Goal: Task Accomplishment & Management: Complete application form

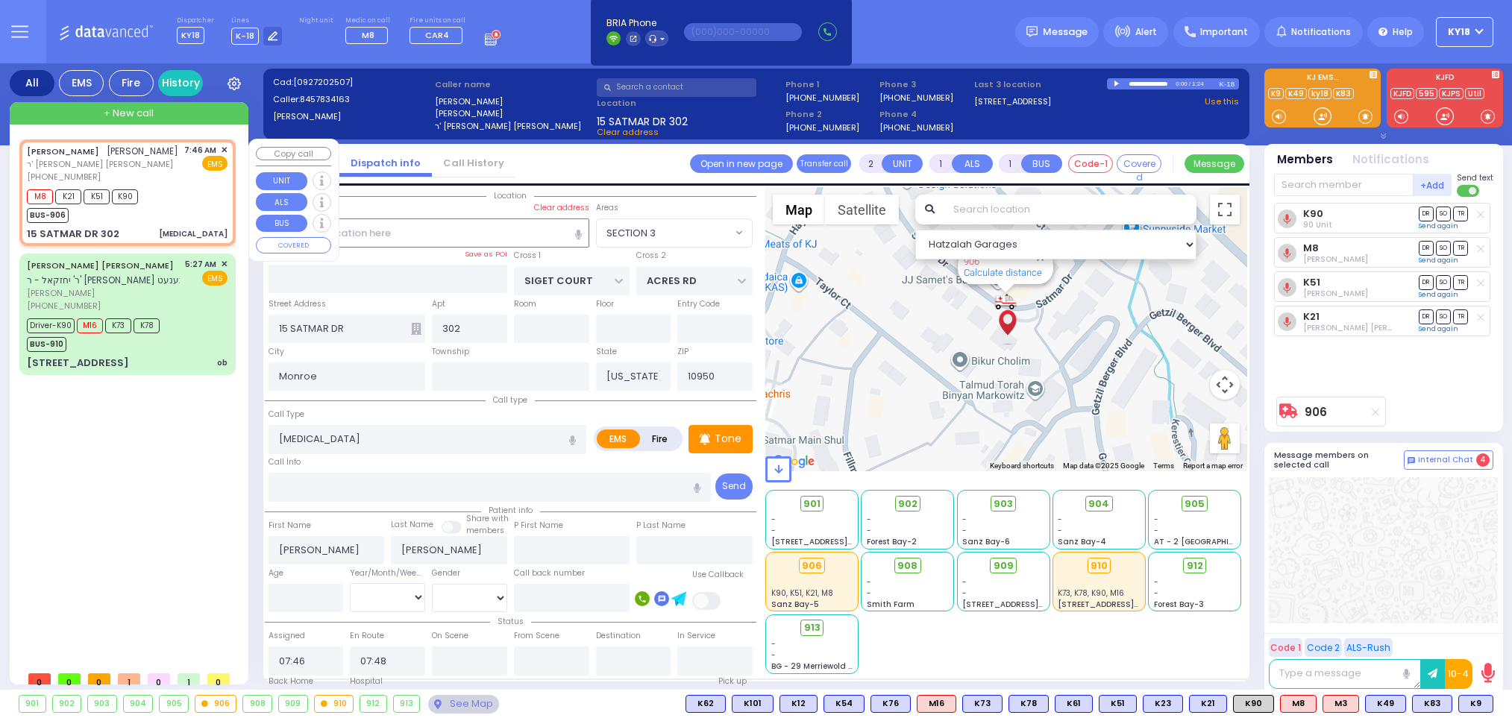
select select "SECTION 3"
select select
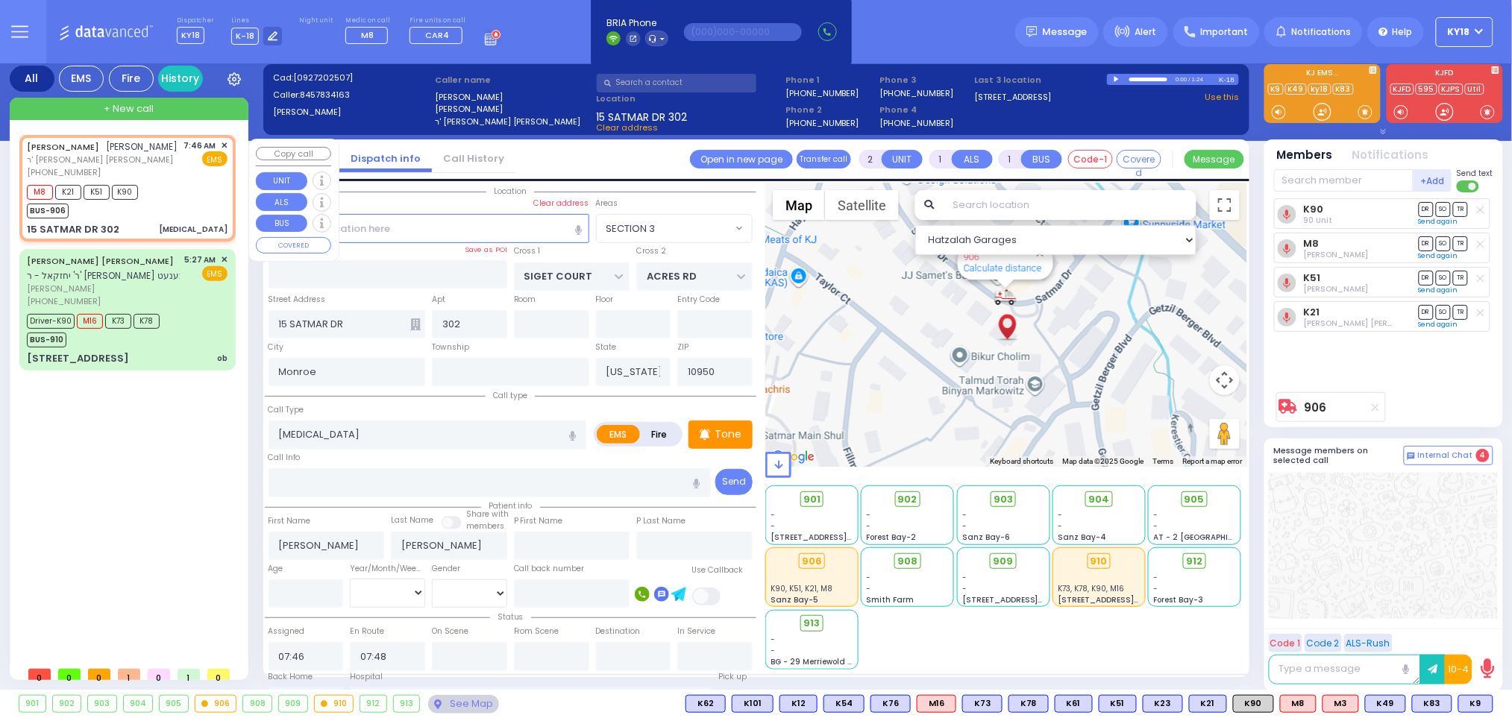
scroll to position [15, 0]
click at [173, 222] on div "15 SATMAR DR 302 [MEDICAL_DATA]" at bounding box center [127, 229] width 201 height 15
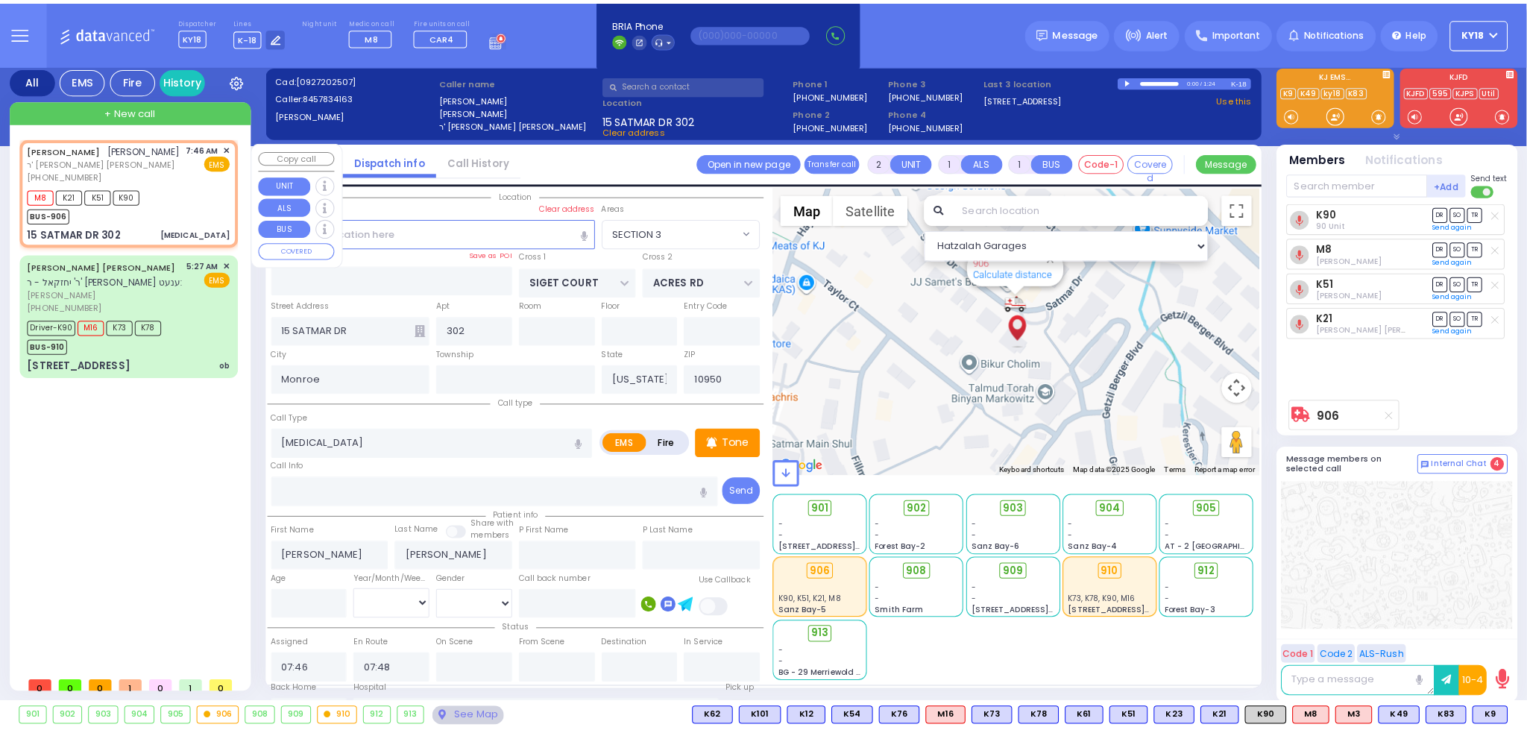
scroll to position [0, 0]
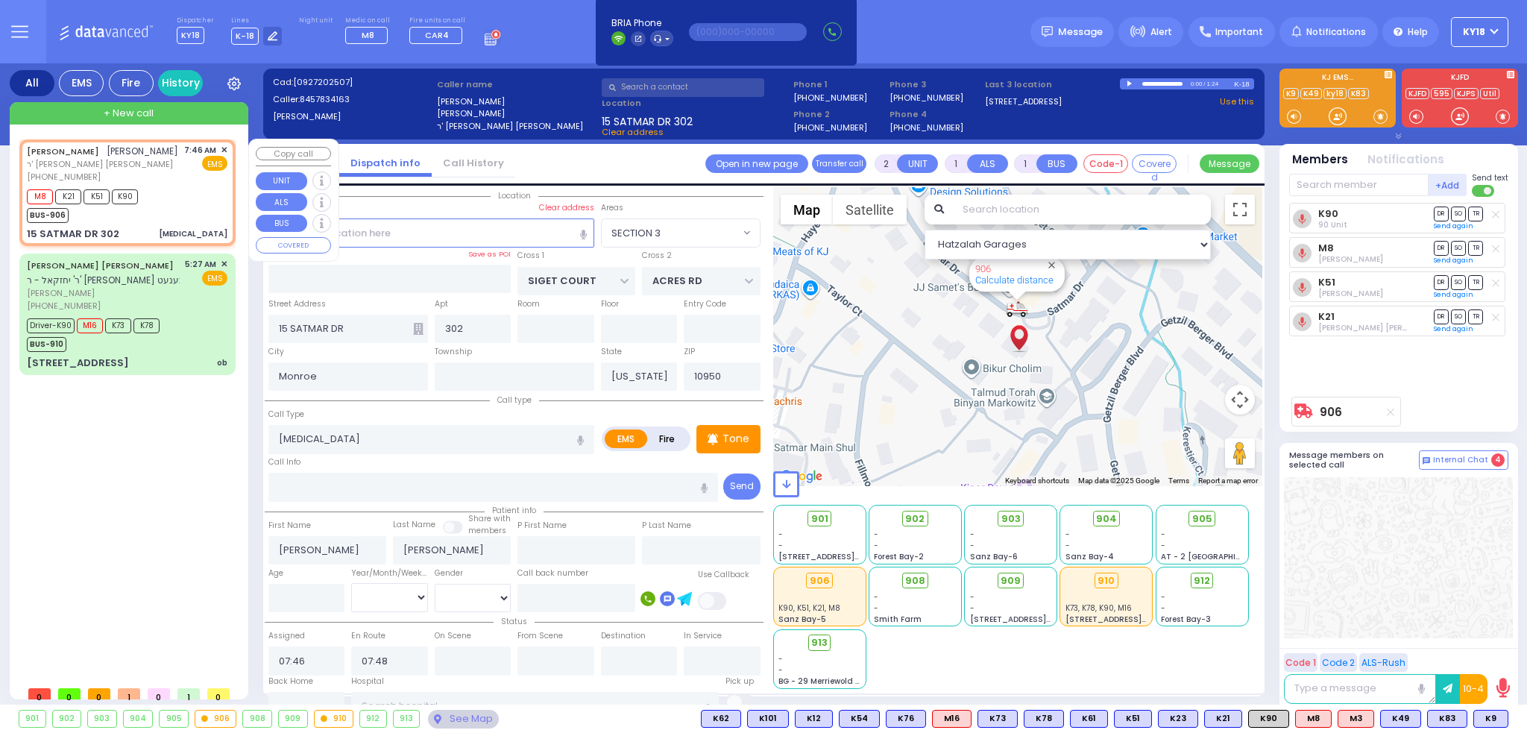
select select
radio input "true"
select select
select select "Hatzalah Garages"
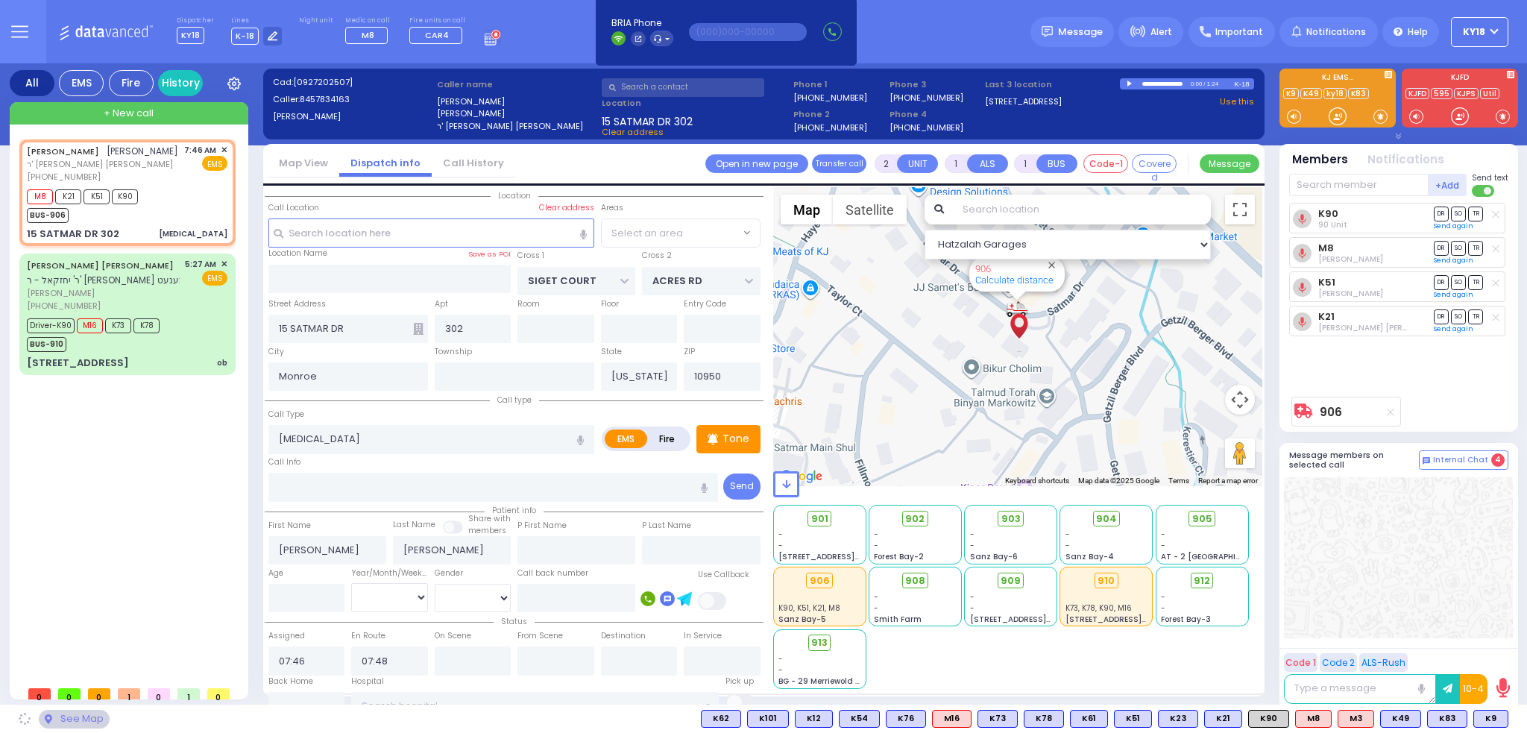
select select "SECTION 3"
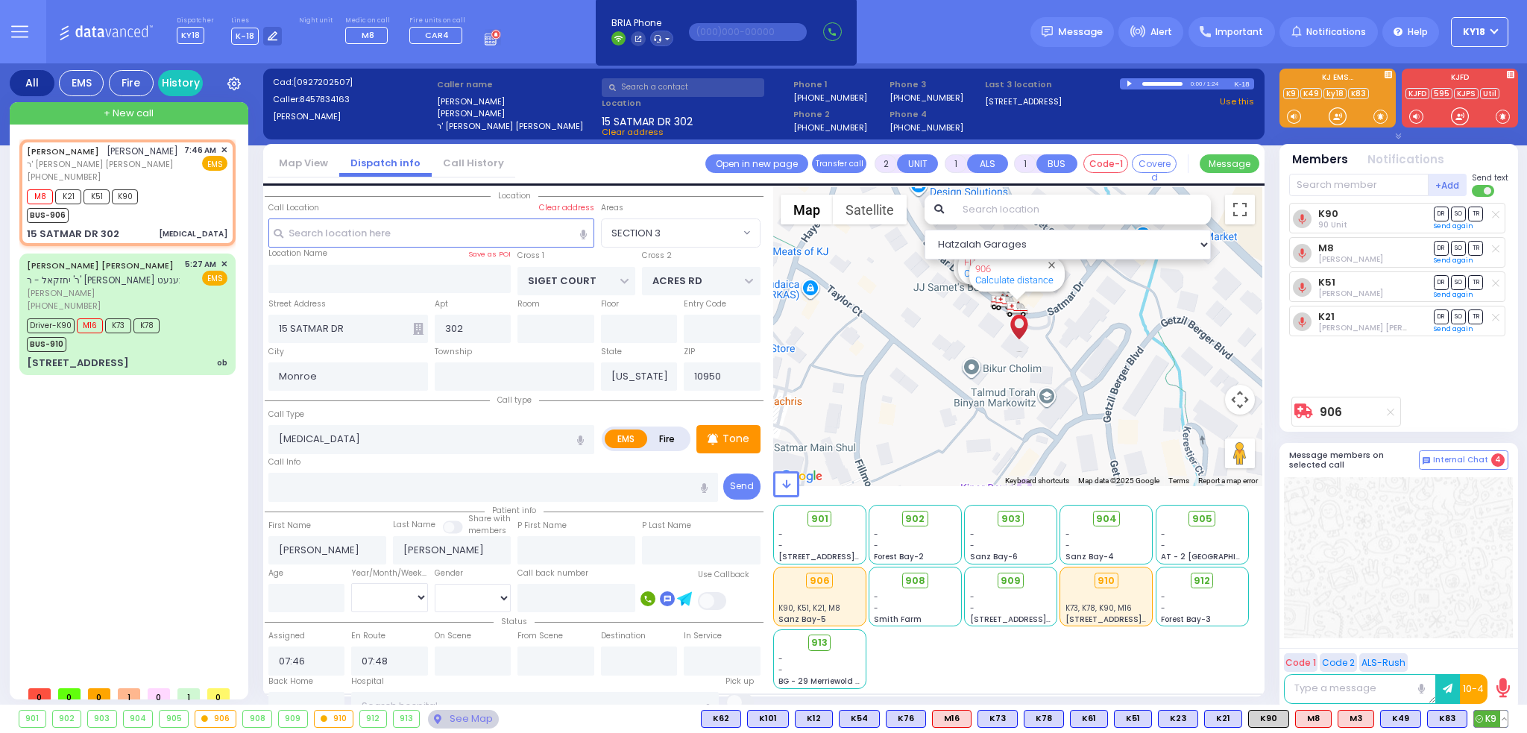
click at [1489, 717] on span "K9" at bounding box center [1492, 719] width 34 height 16
select select
radio input "true"
select select
select select "Hatzalah Garages"
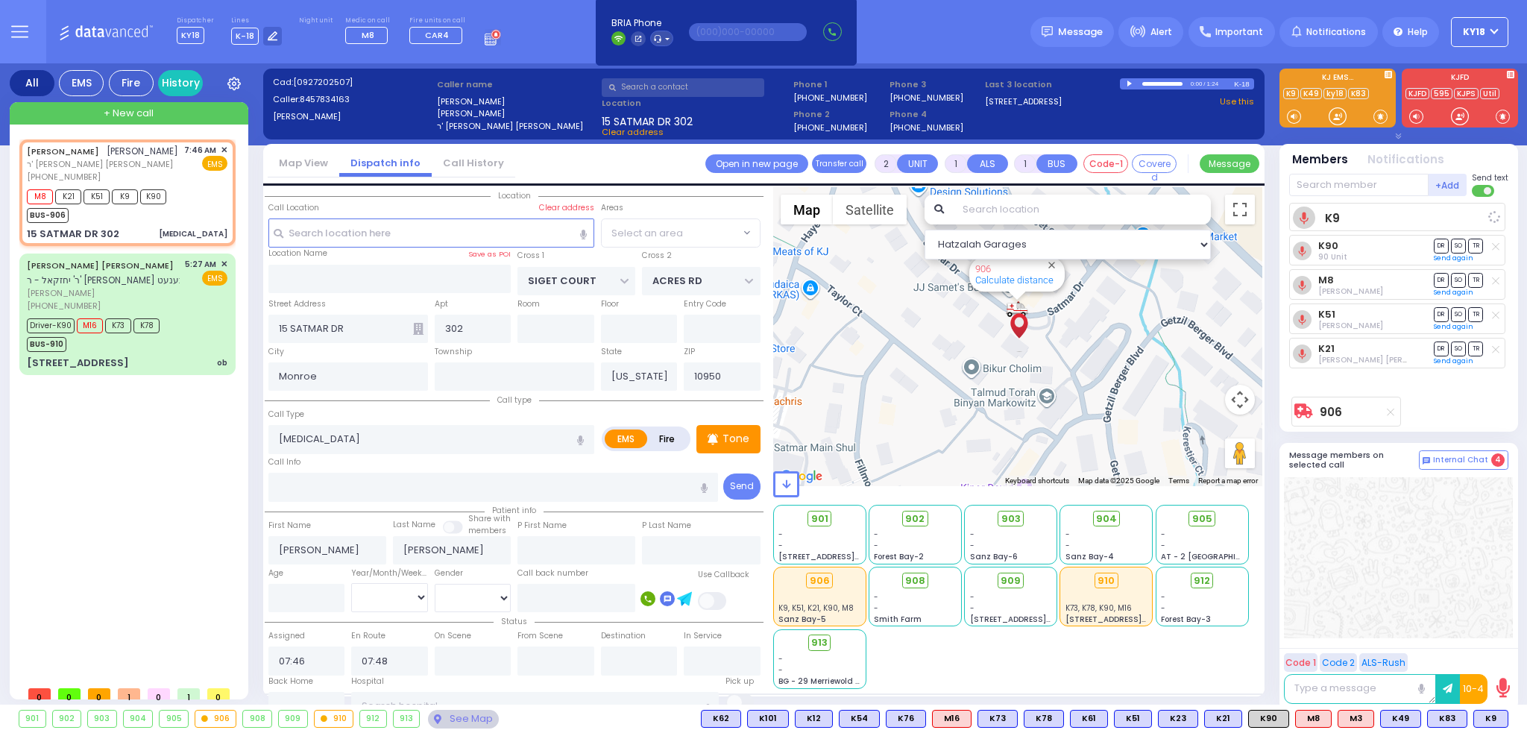
select select "SECTION 3"
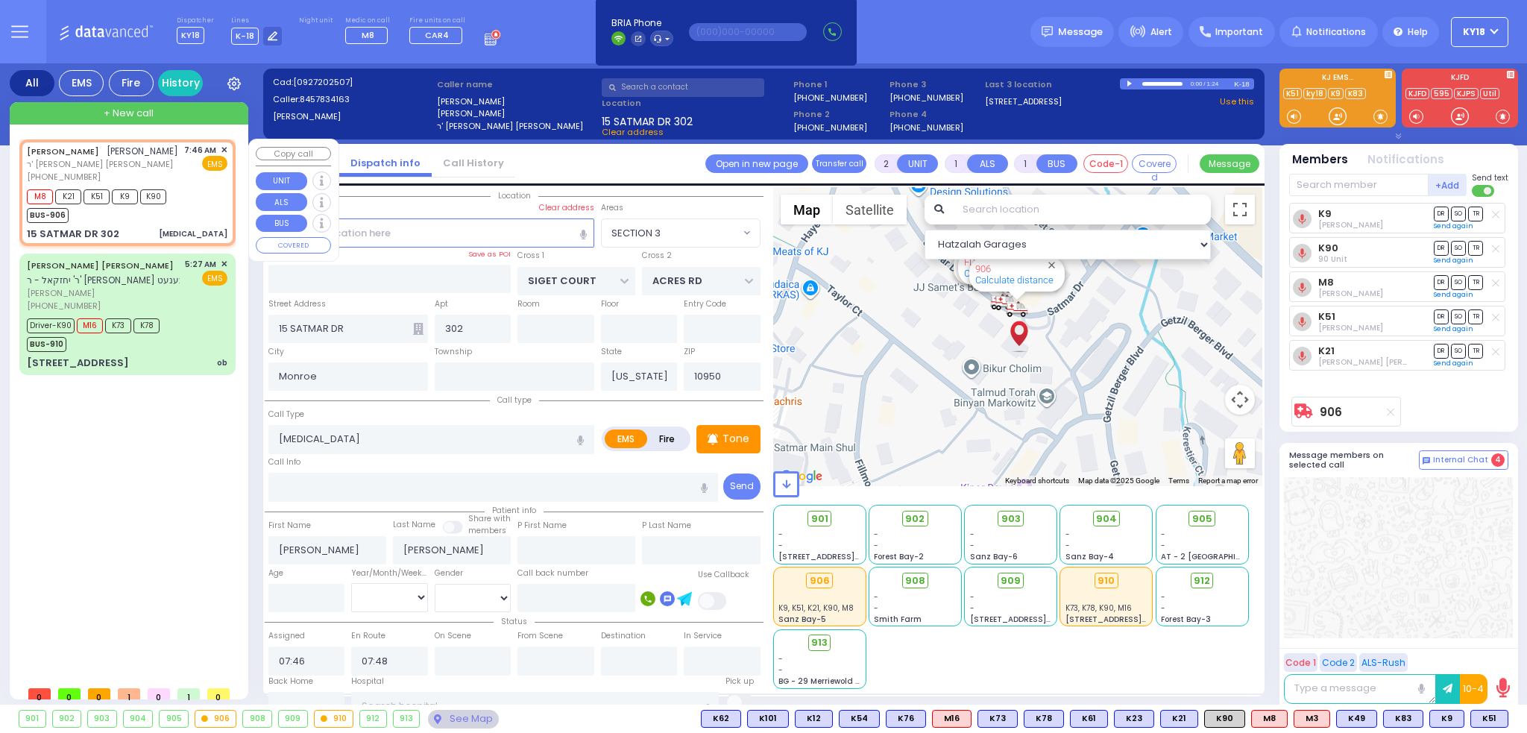
click at [203, 204] on div "M8 K21 K51 K9 K90 BUS-906" at bounding box center [127, 204] width 201 height 37
select select
radio input "true"
select select
select select "Hatzalah Garages"
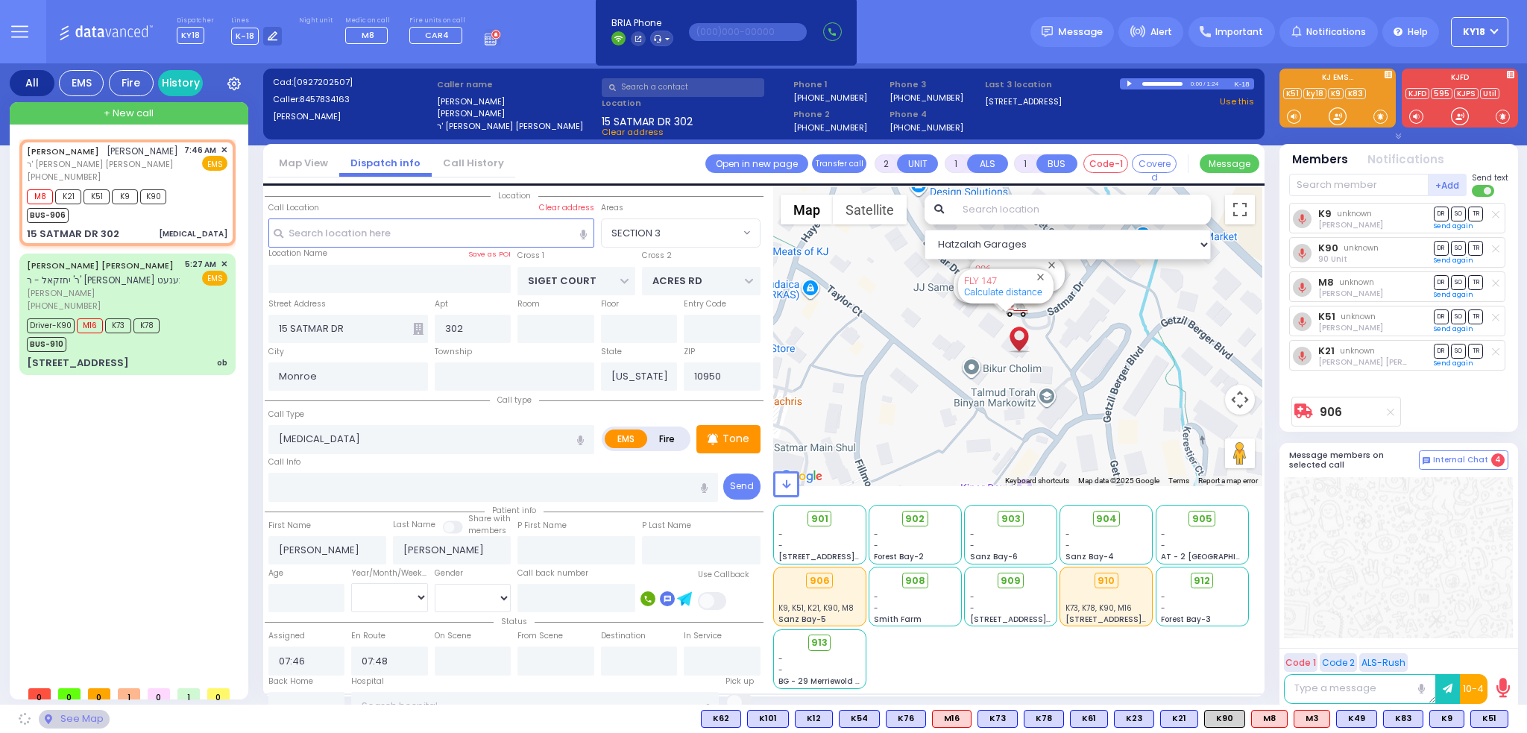
select select "SECTION 3"
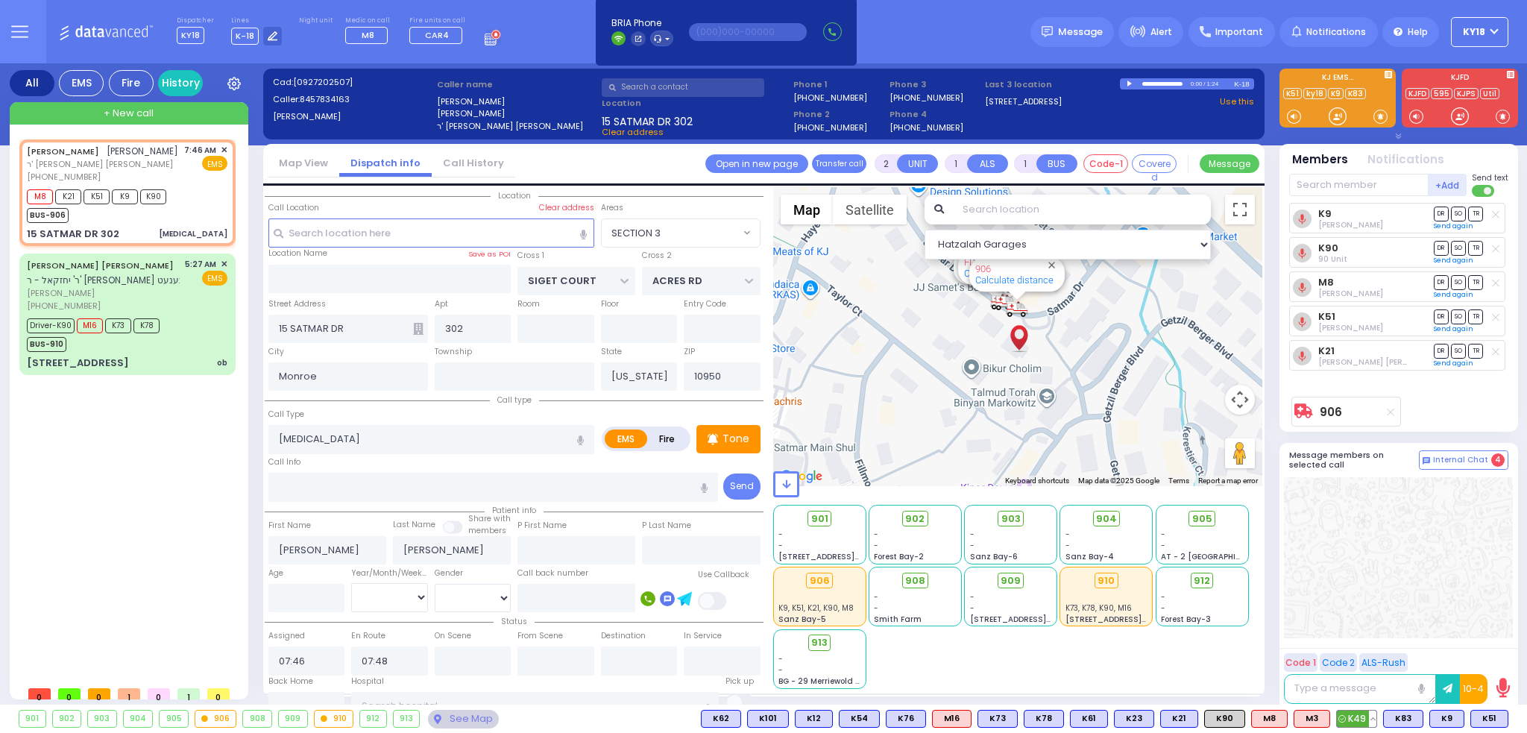
click at [1348, 716] on span "K49" at bounding box center [1357, 719] width 40 height 16
select select
radio input "true"
select select
select select "Hatzalah Garages"
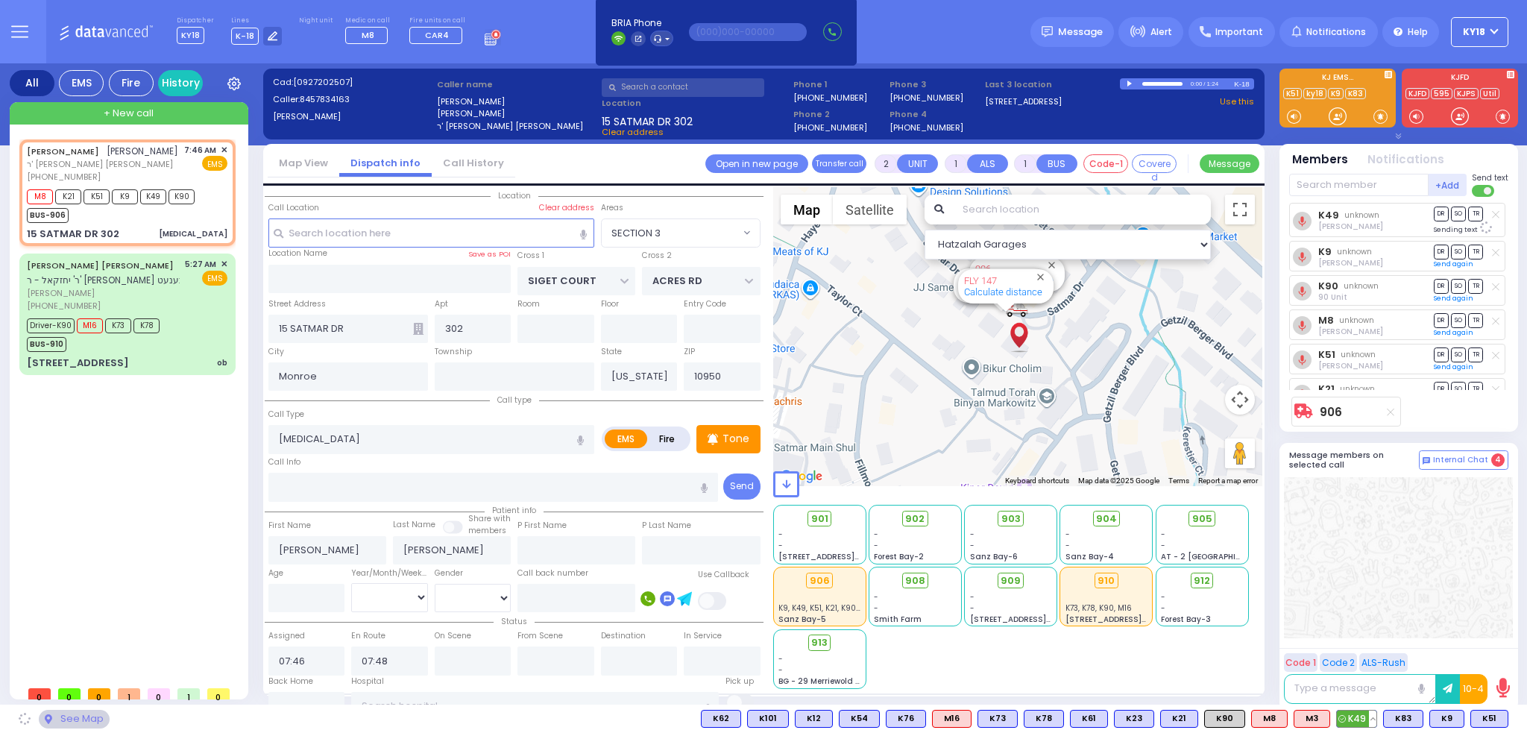
select select "SECTION 3"
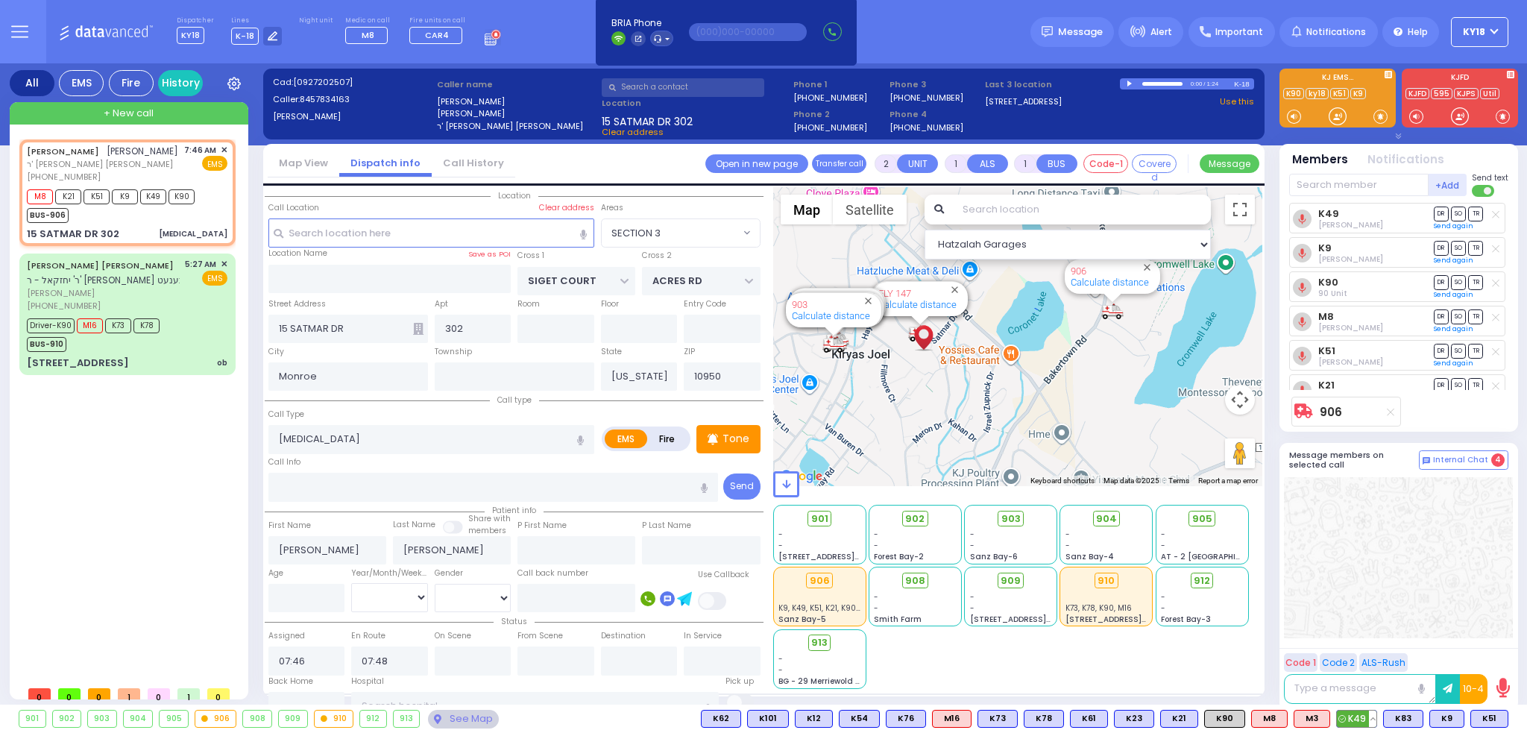
type input "6"
select select
radio input "true"
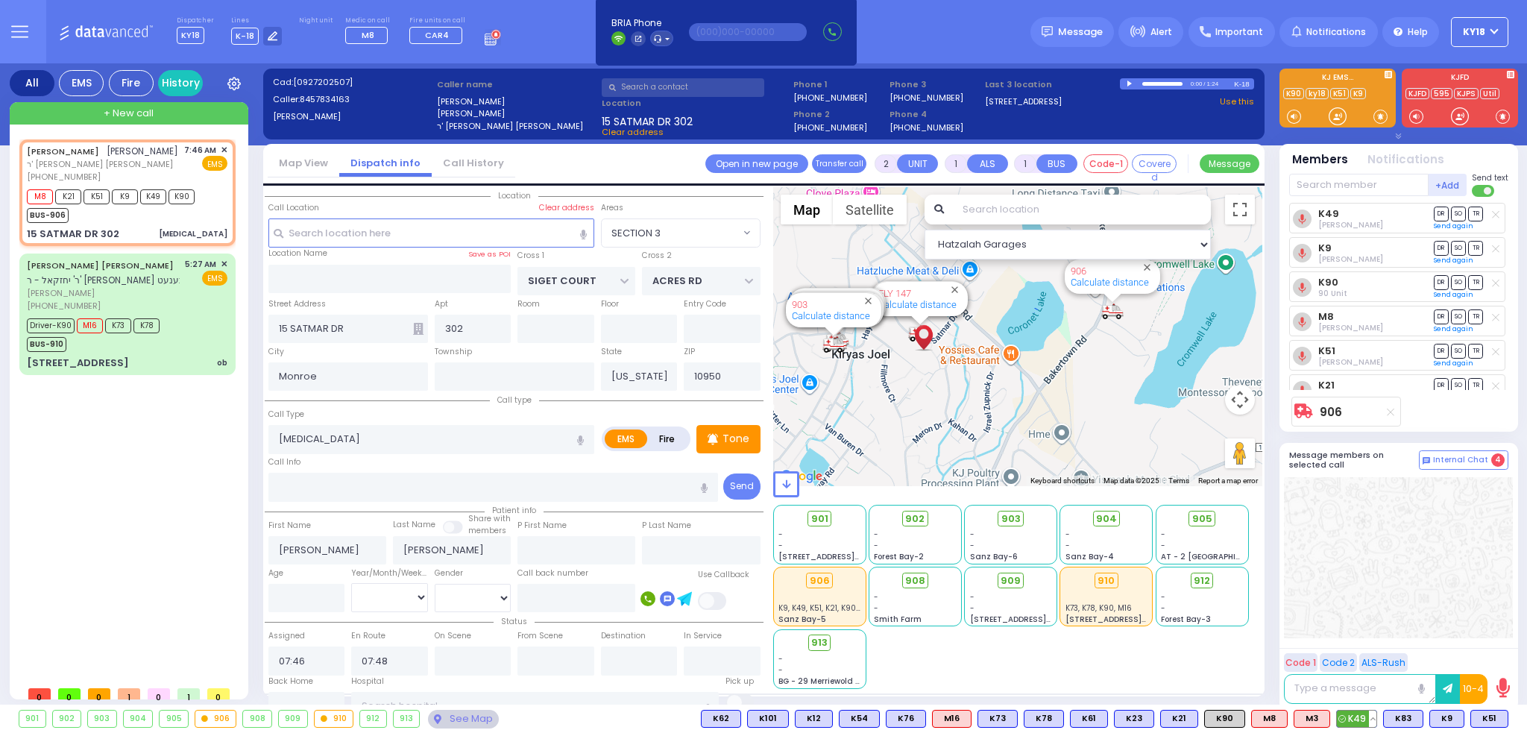
type input "Unknown"
select select "Year"
select select "Hatzalah Garages"
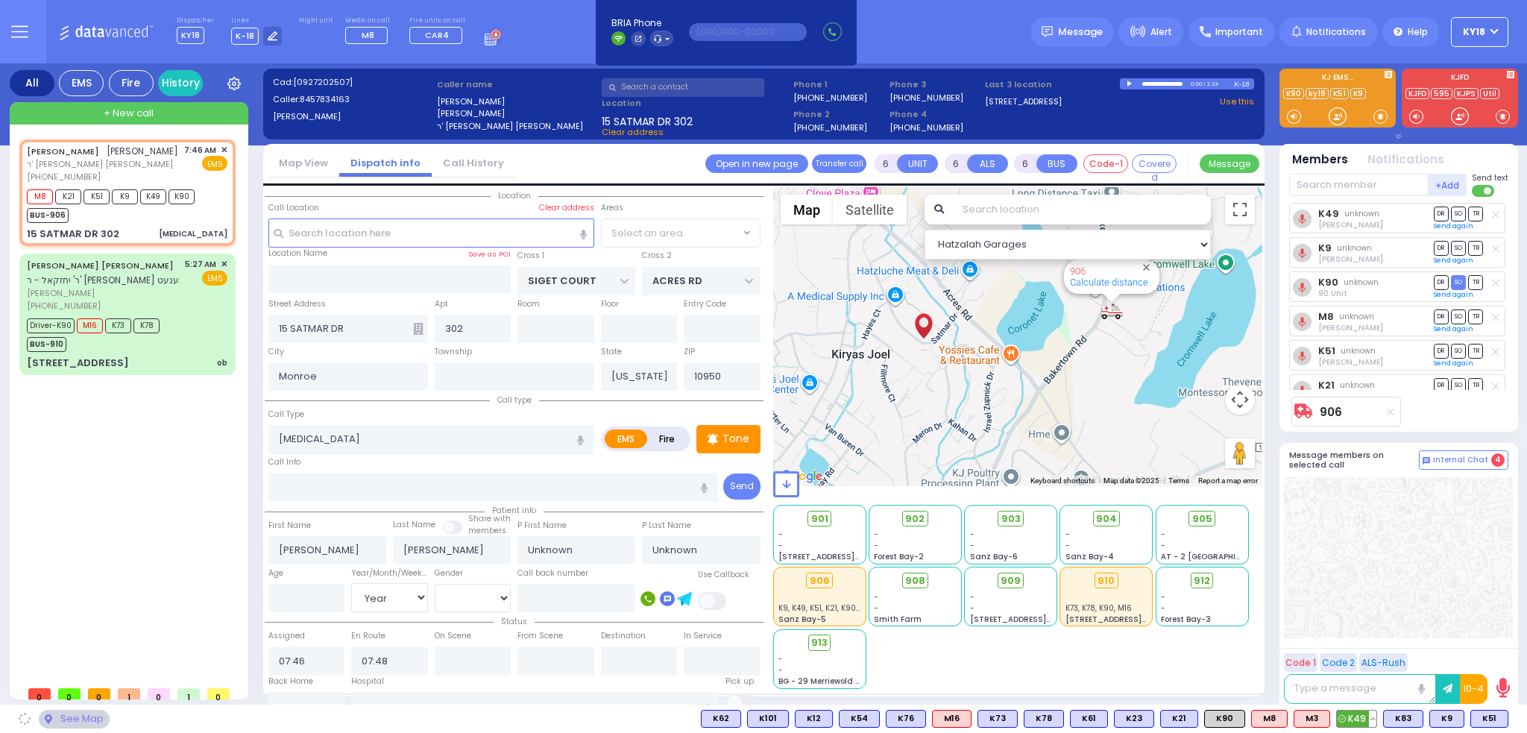
select select "SECTION 3"
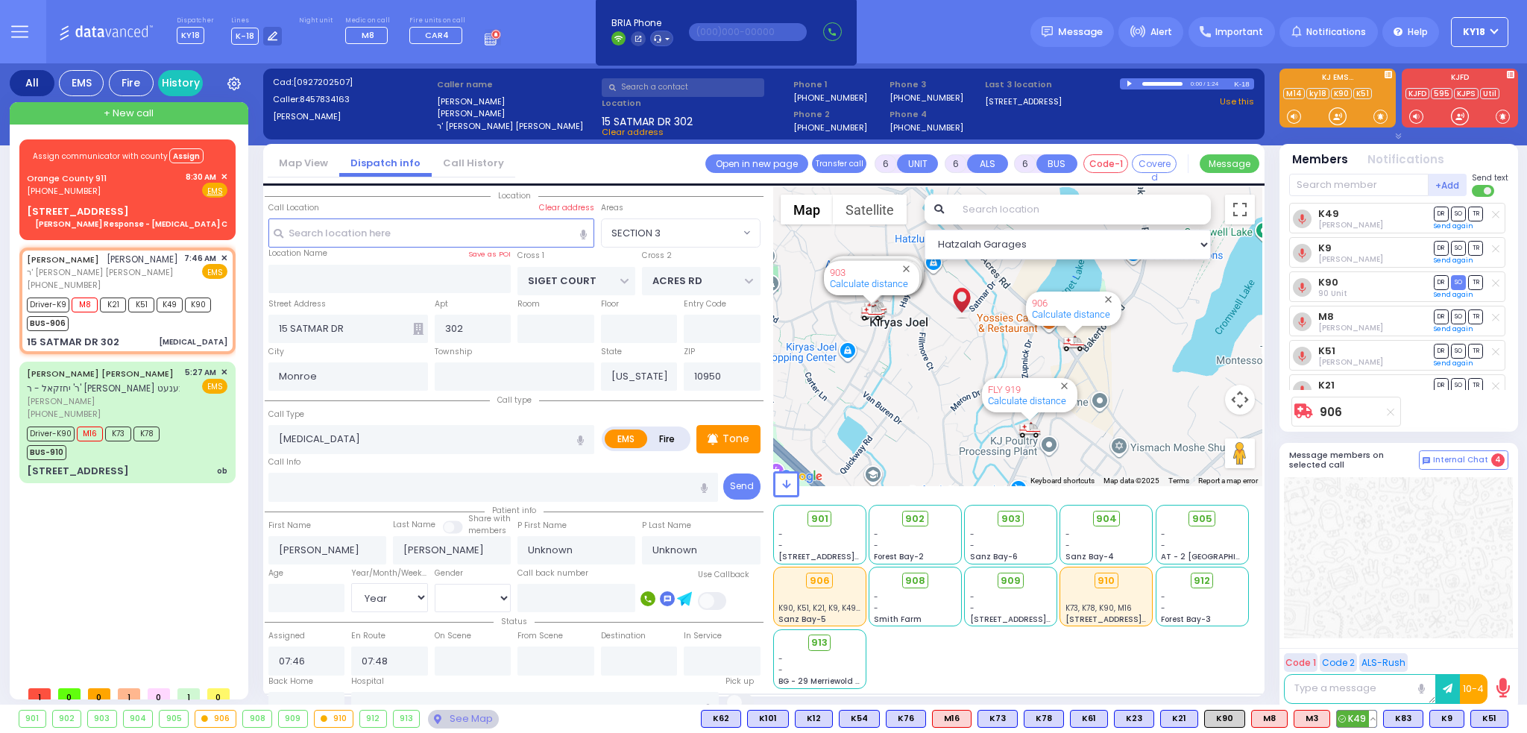
select select
radio input "true"
select select "Year"
type input "07:50"
type input "07:58"
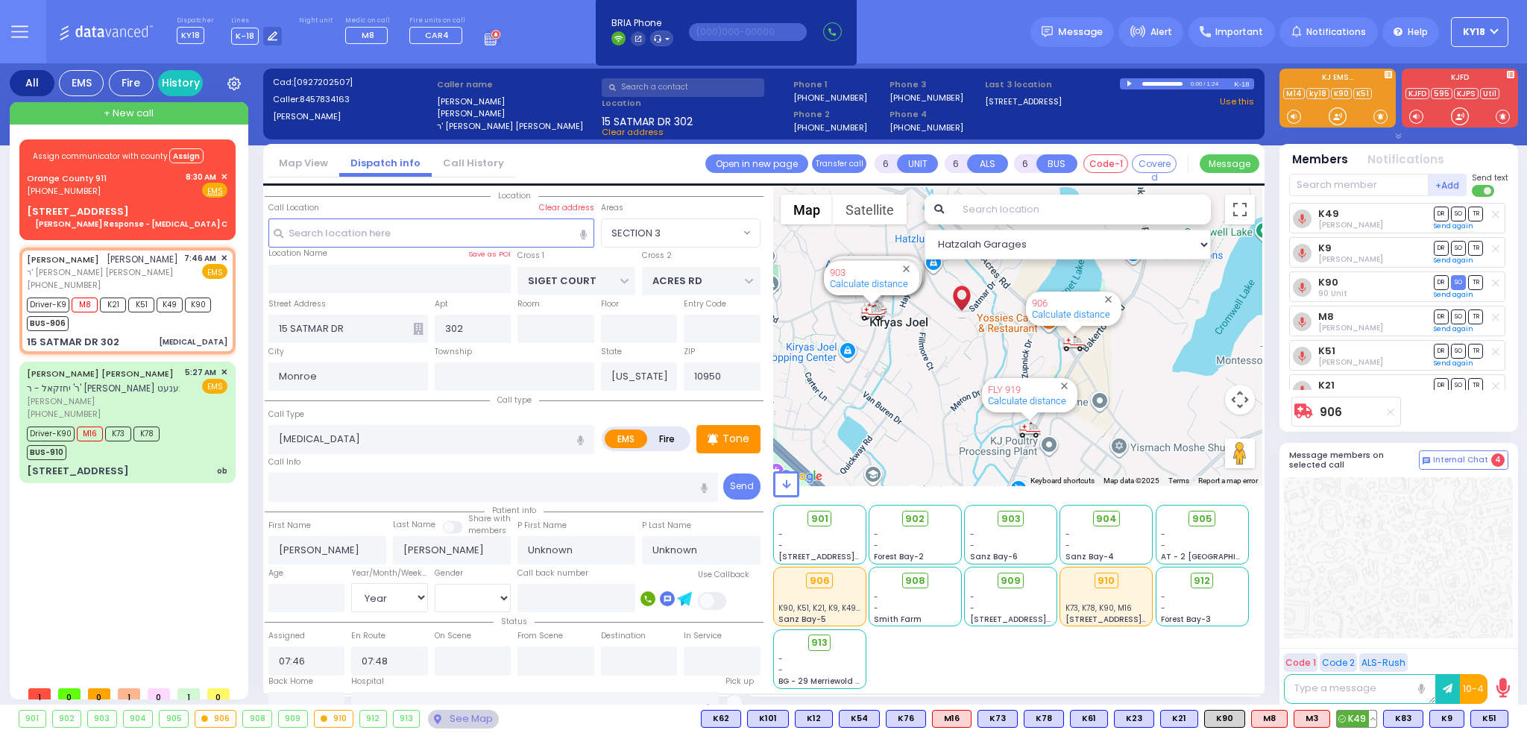
type input "08:40"
type input "09:30"
select select "Hatzalah Garages"
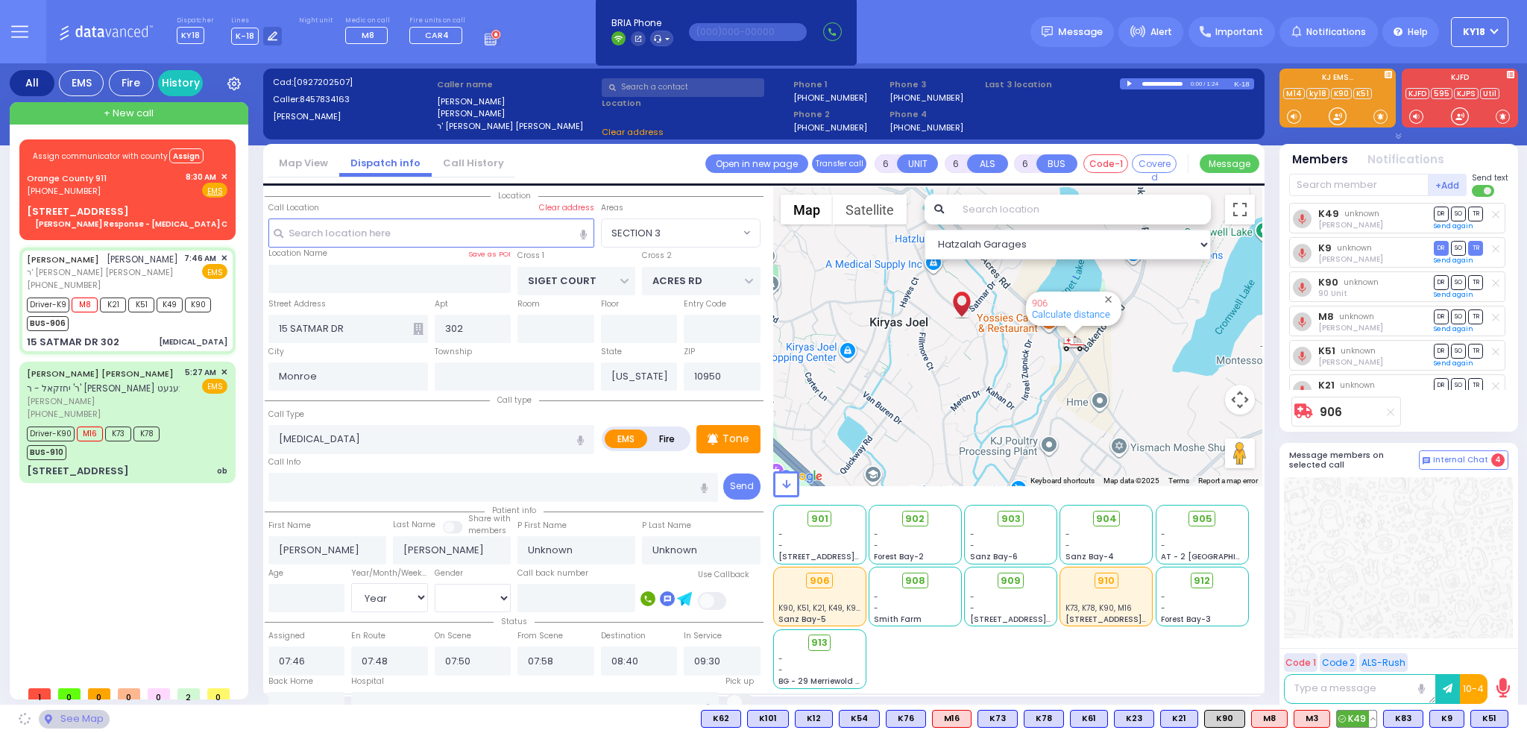
select select
radio input "true"
select select "Year"
select select "Hatzalah Garages"
select select "SECTION 3"
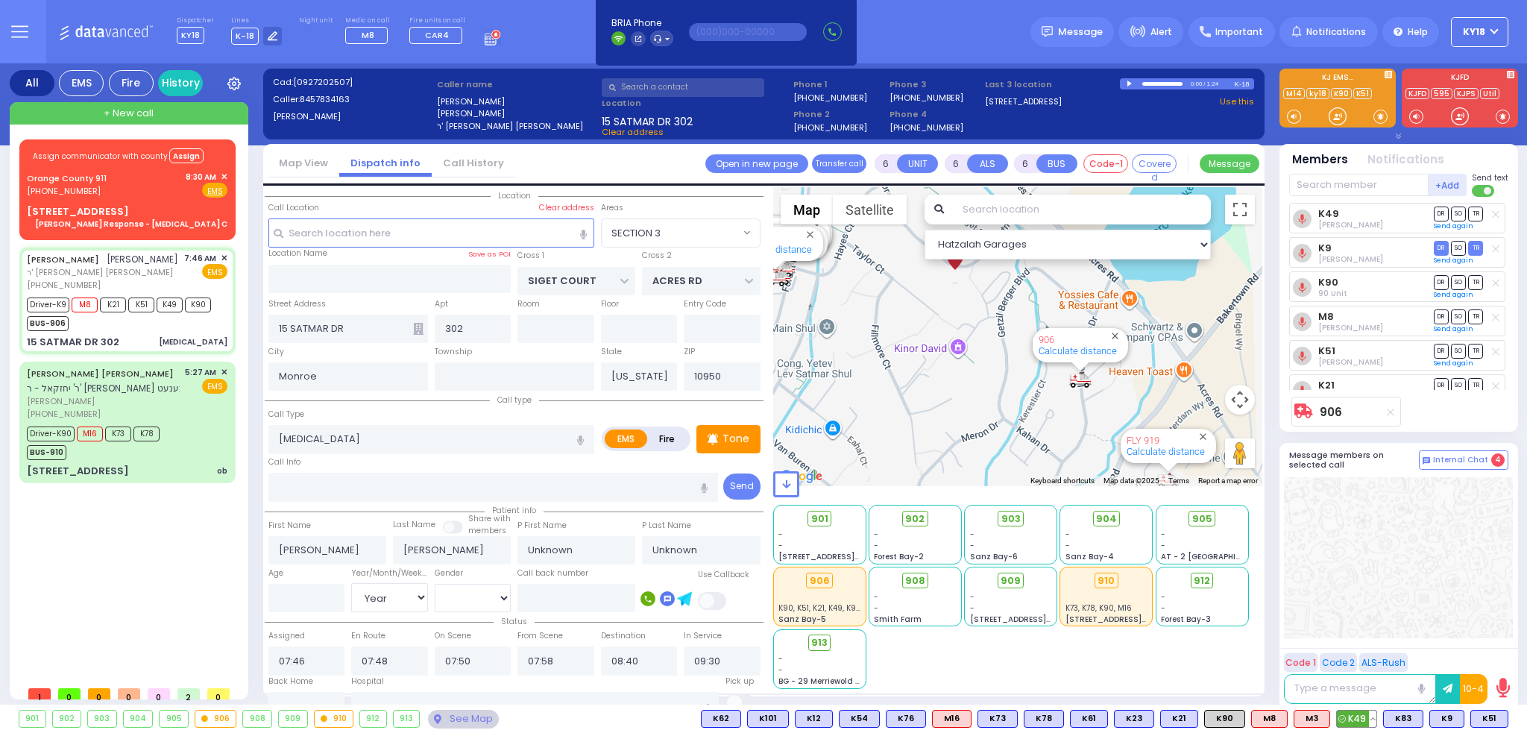
select select
radio input "true"
type input "[PERSON_NAME]"
type input "76"
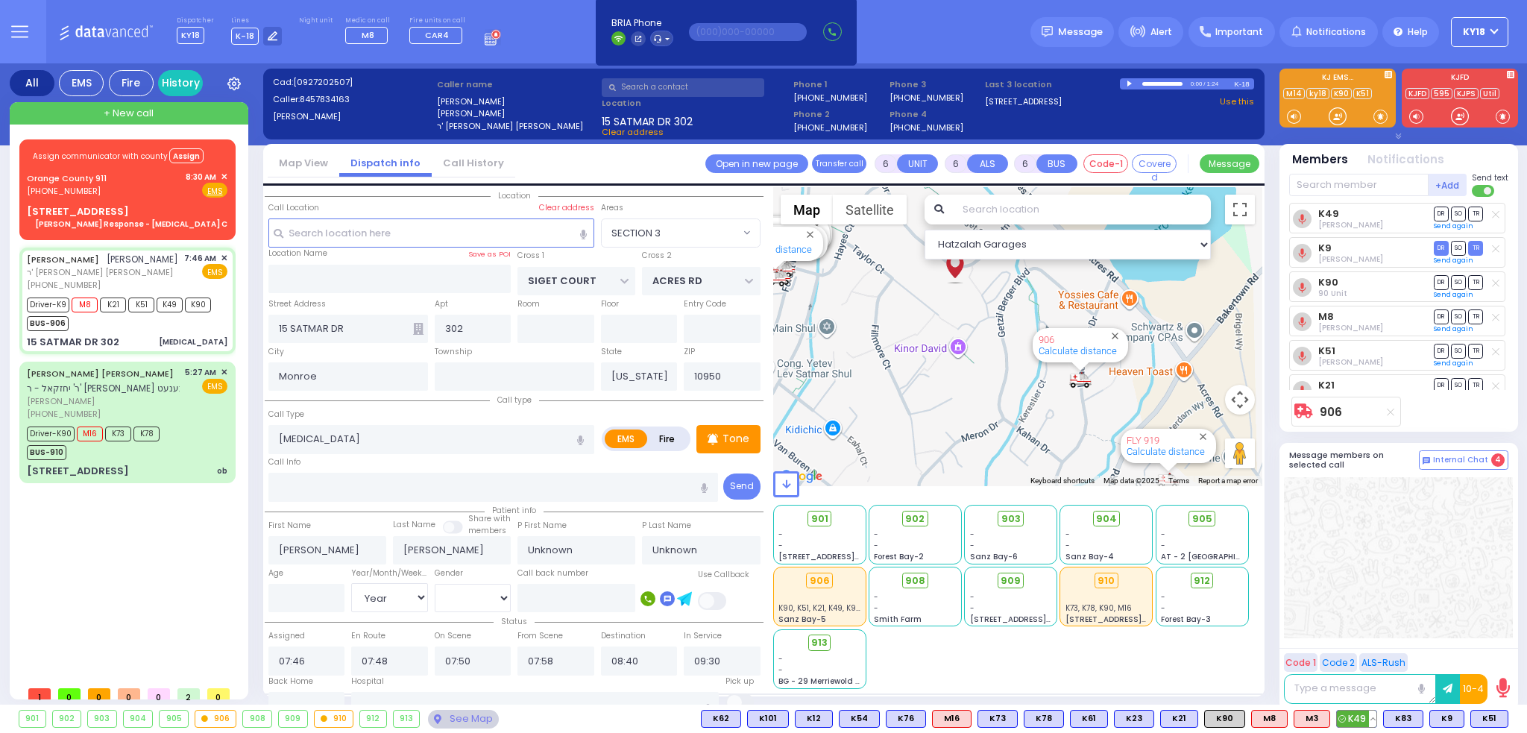
select select "Year"
select select "[DEMOGRAPHIC_DATA]"
select select "Hatzalah Garages"
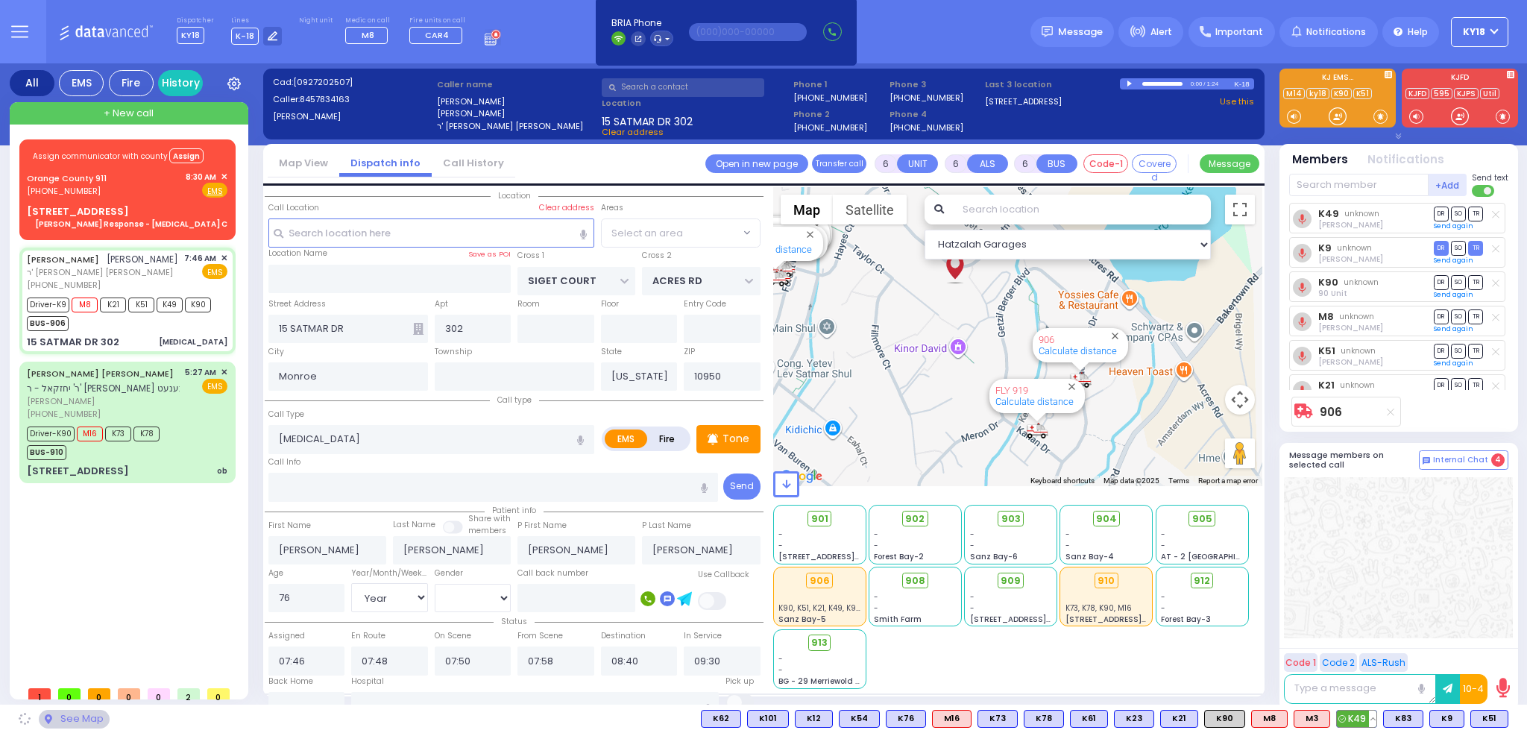
select select "SECTION 3"
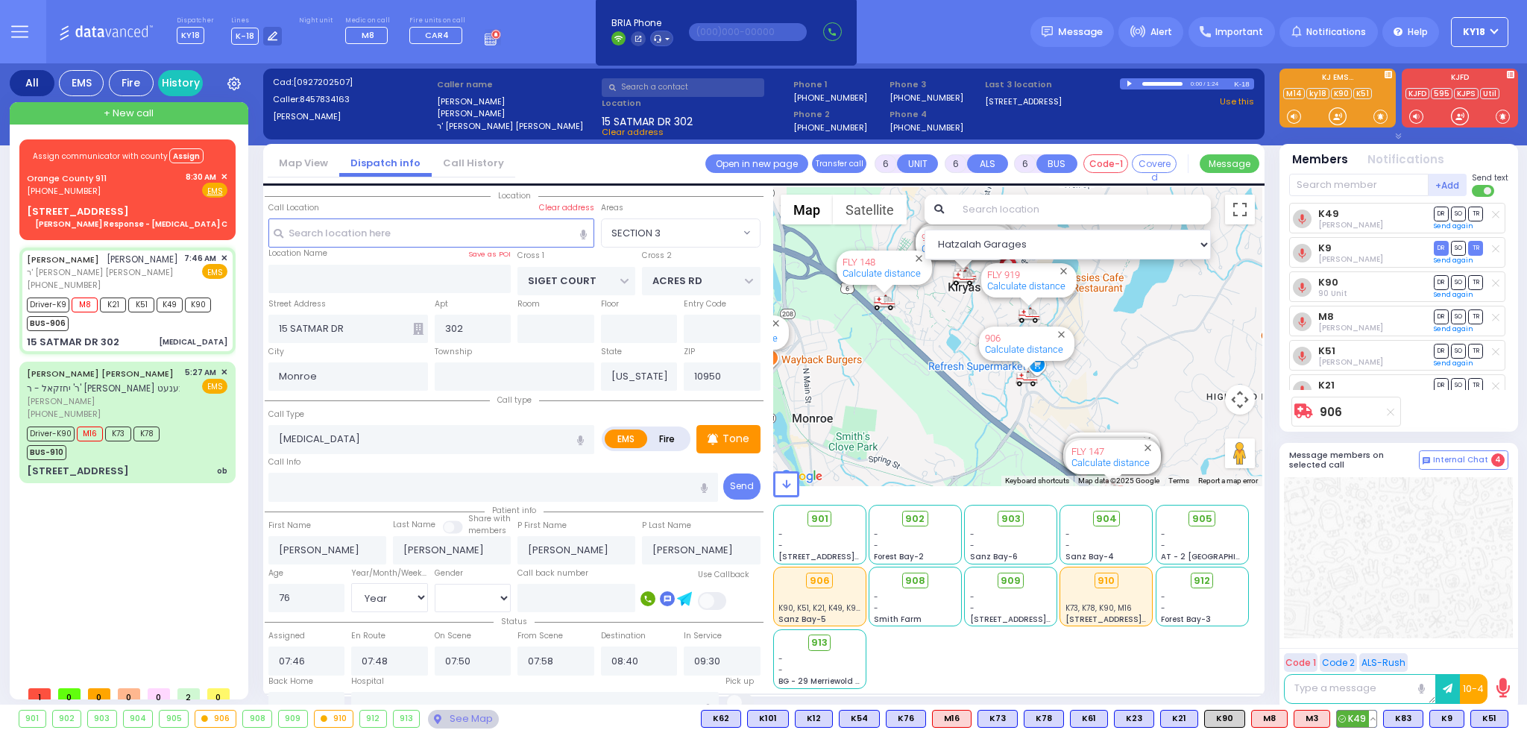
select select
radio input "true"
select select "Year"
select select "[DEMOGRAPHIC_DATA]"
select select "Hatzalah Garages"
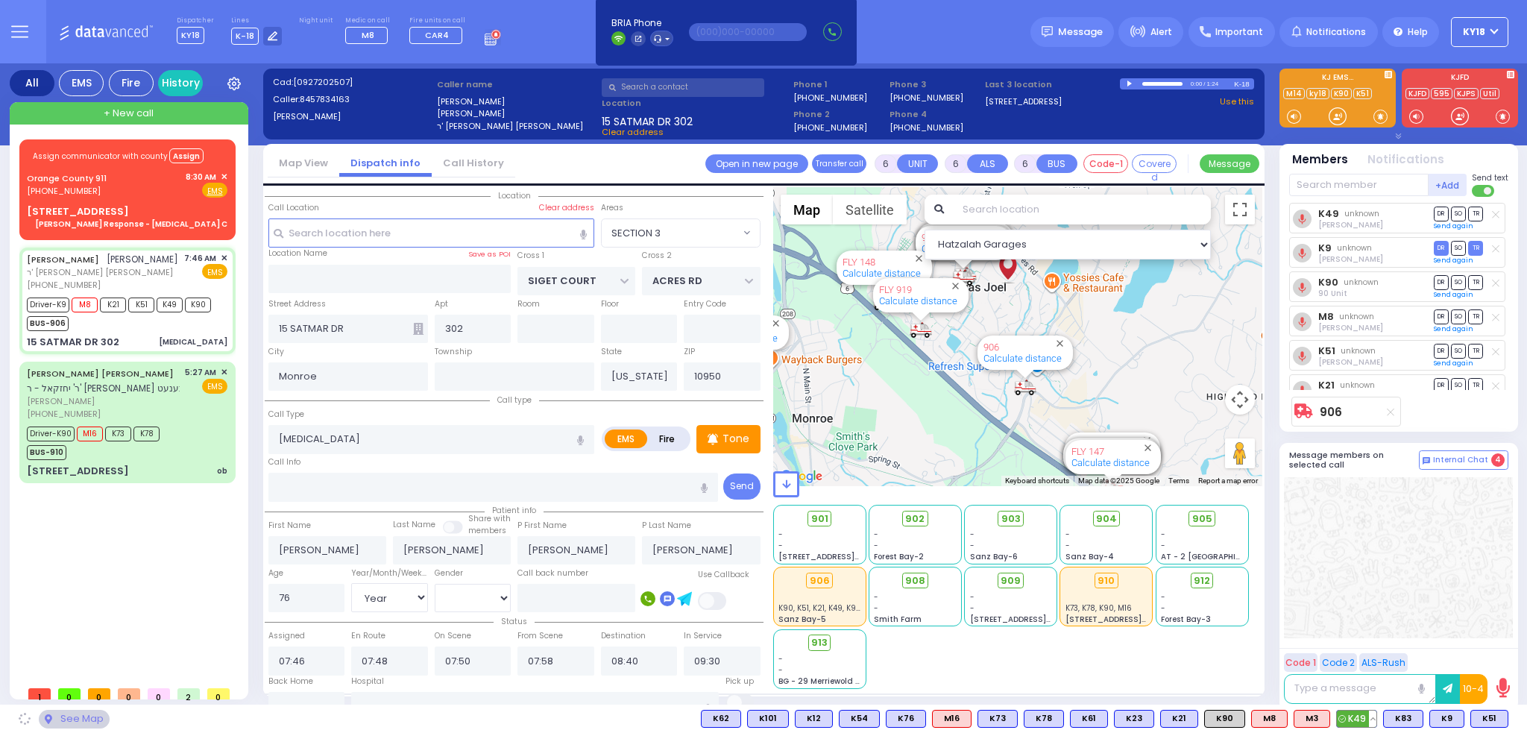
select select "SECTION 3"
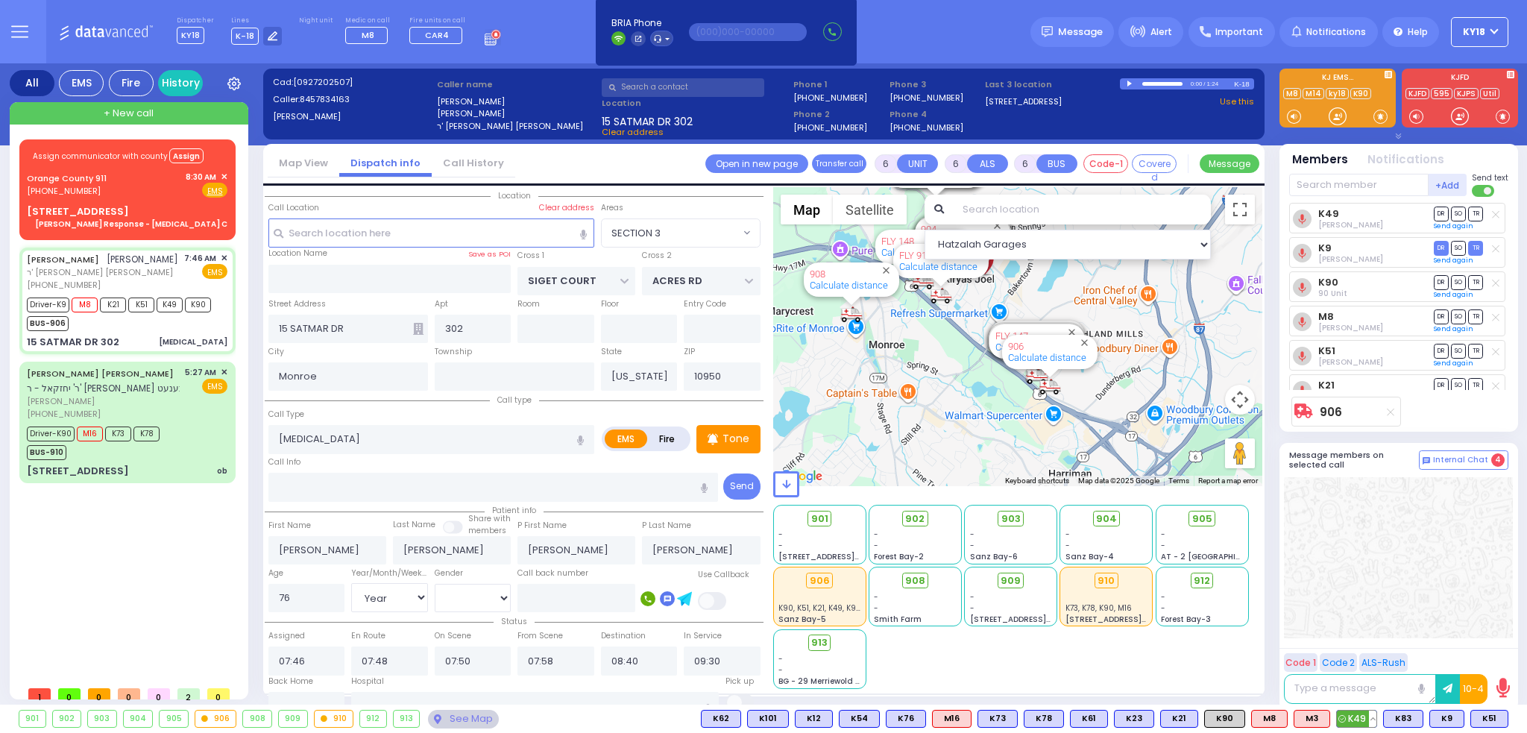
select select
radio input "true"
select select "Year"
select select "[DEMOGRAPHIC_DATA]"
select select "Hatzalah Garages"
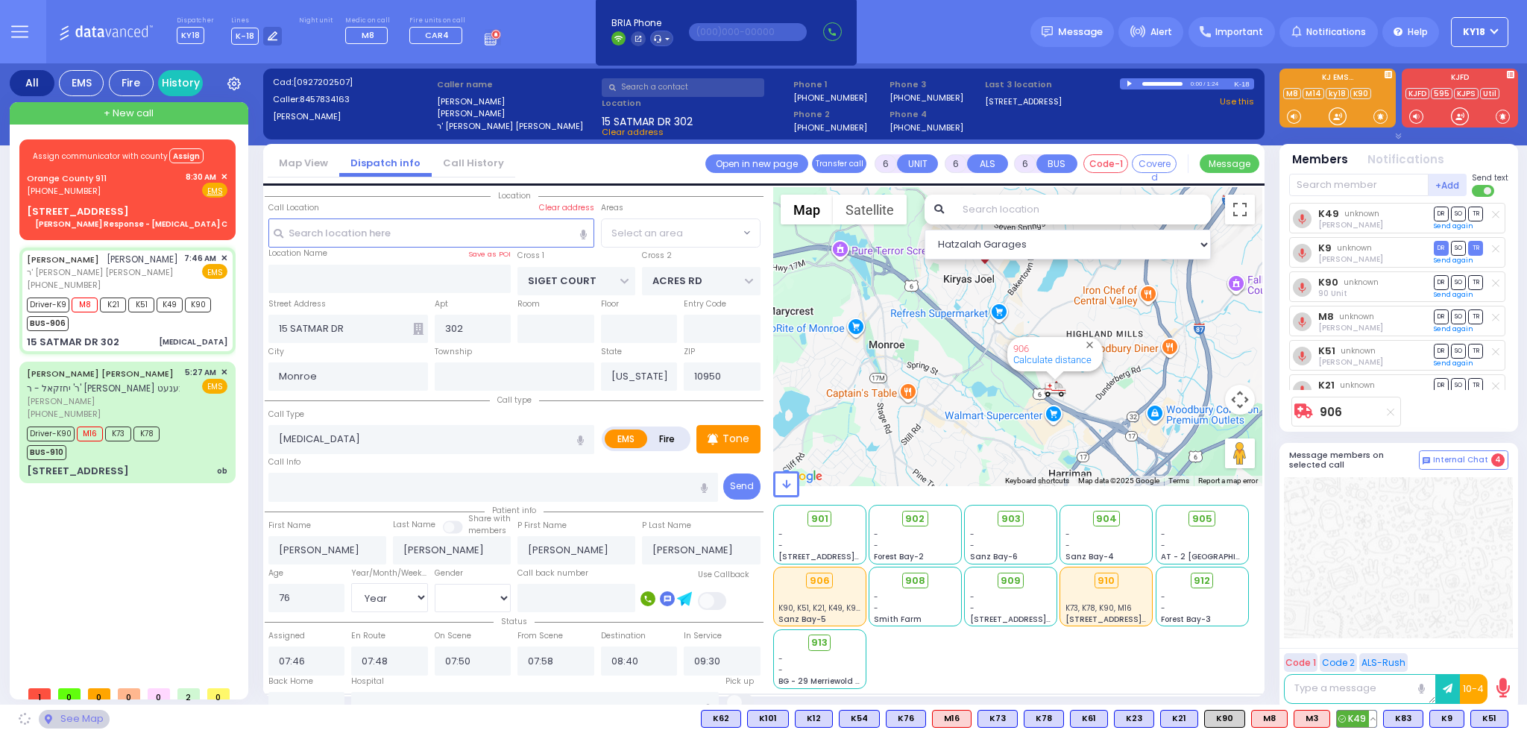
select select "SECTION 3"
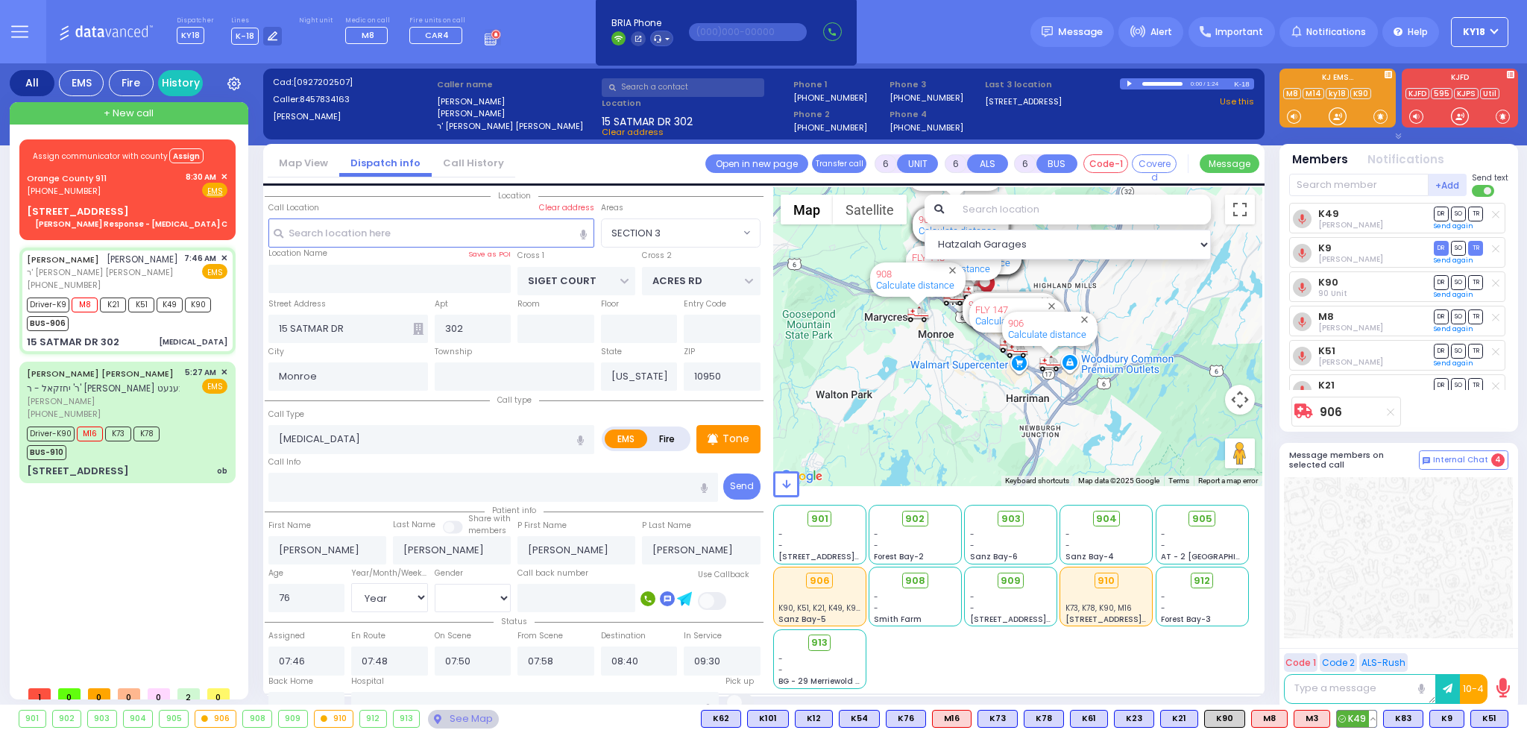
select select
radio input "true"
select select "Year"
select select "[DEMOGRAPHIC_DATA]"
select select "Hatzalah Garages"
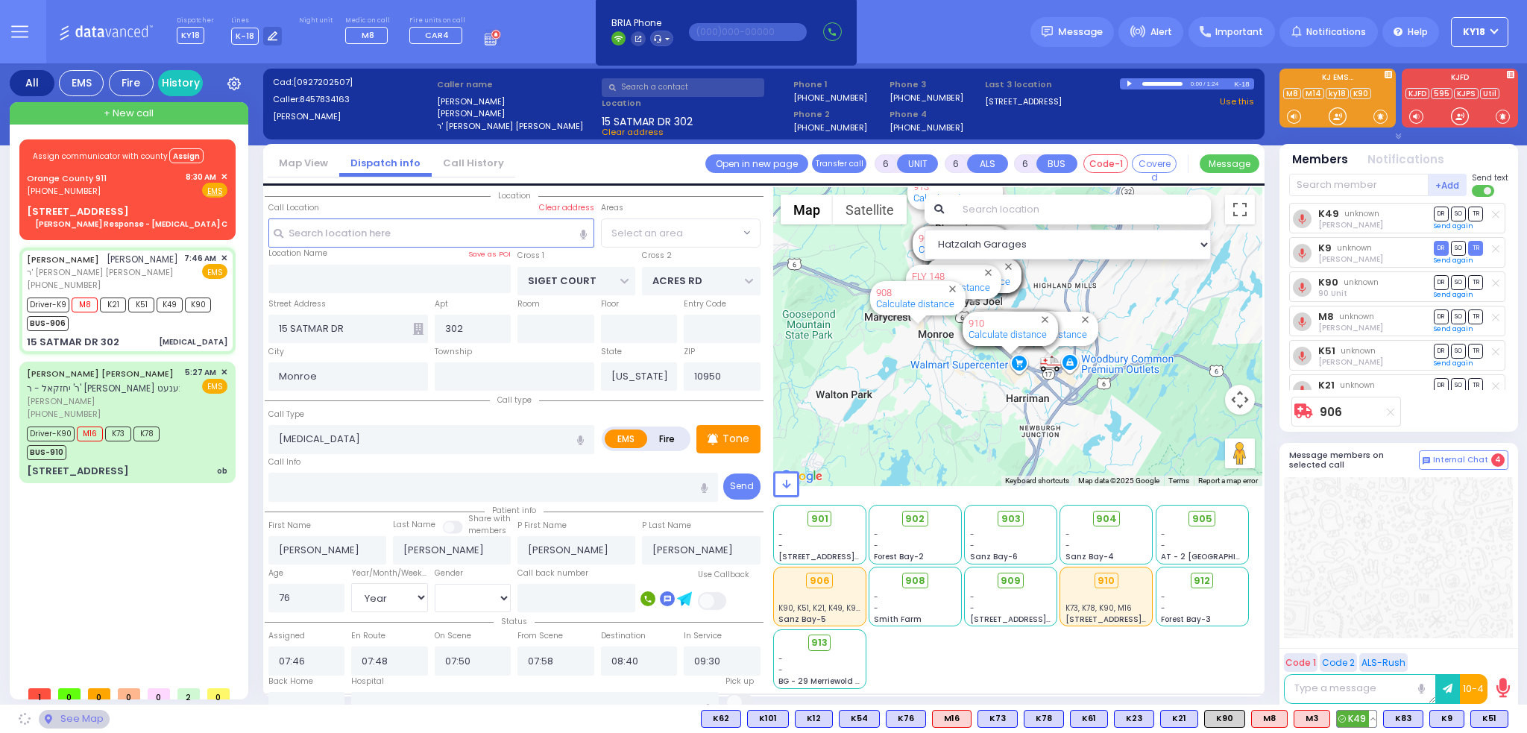
select select "SECTION 3"
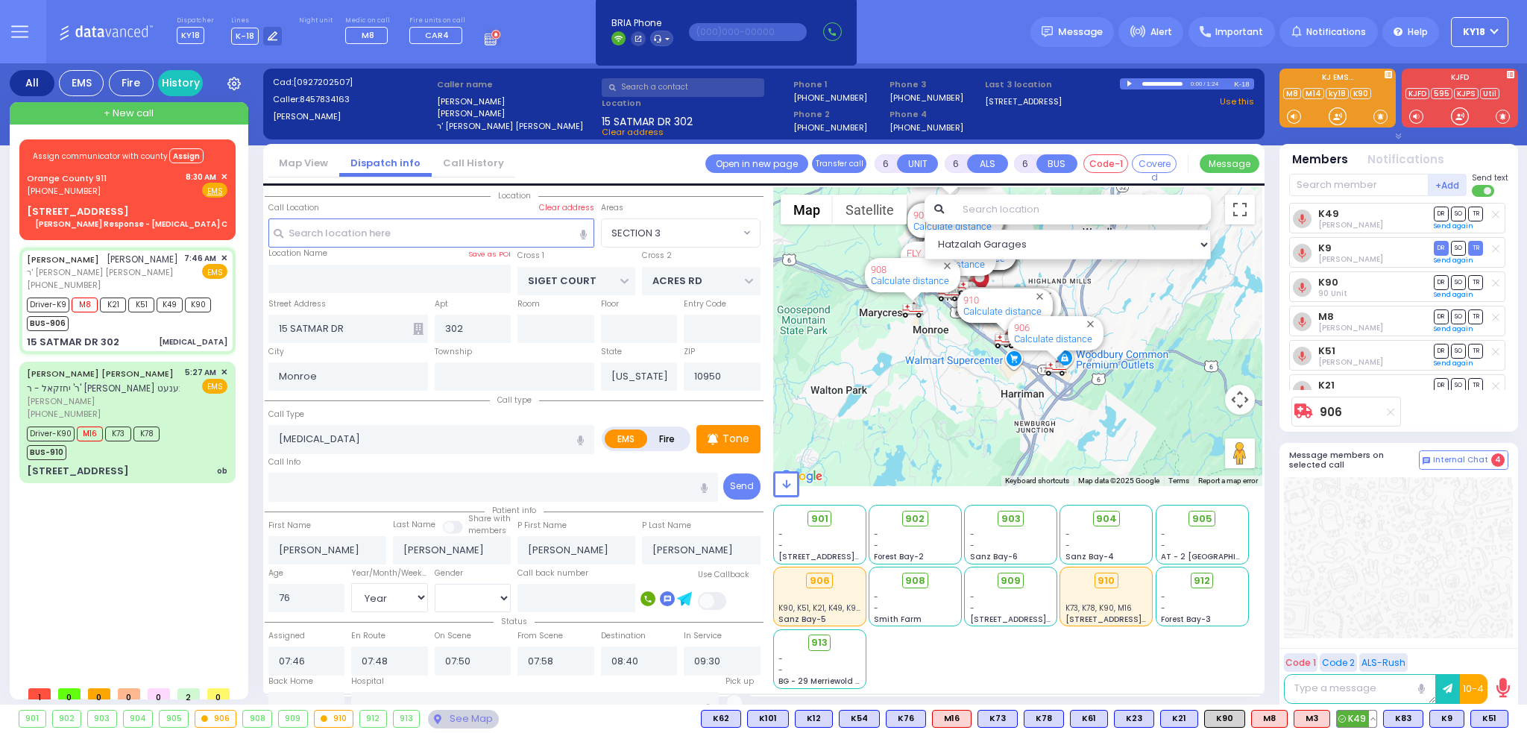
select select
radio input "true"
select select "Year"
select select "[DEMOGRAPHIC_DATA]"
type input "[GEOGRAPHIC_DATA] ([GEOGRAPHIC_DATA]) [STREET_ADDRESS][US_STATE]"
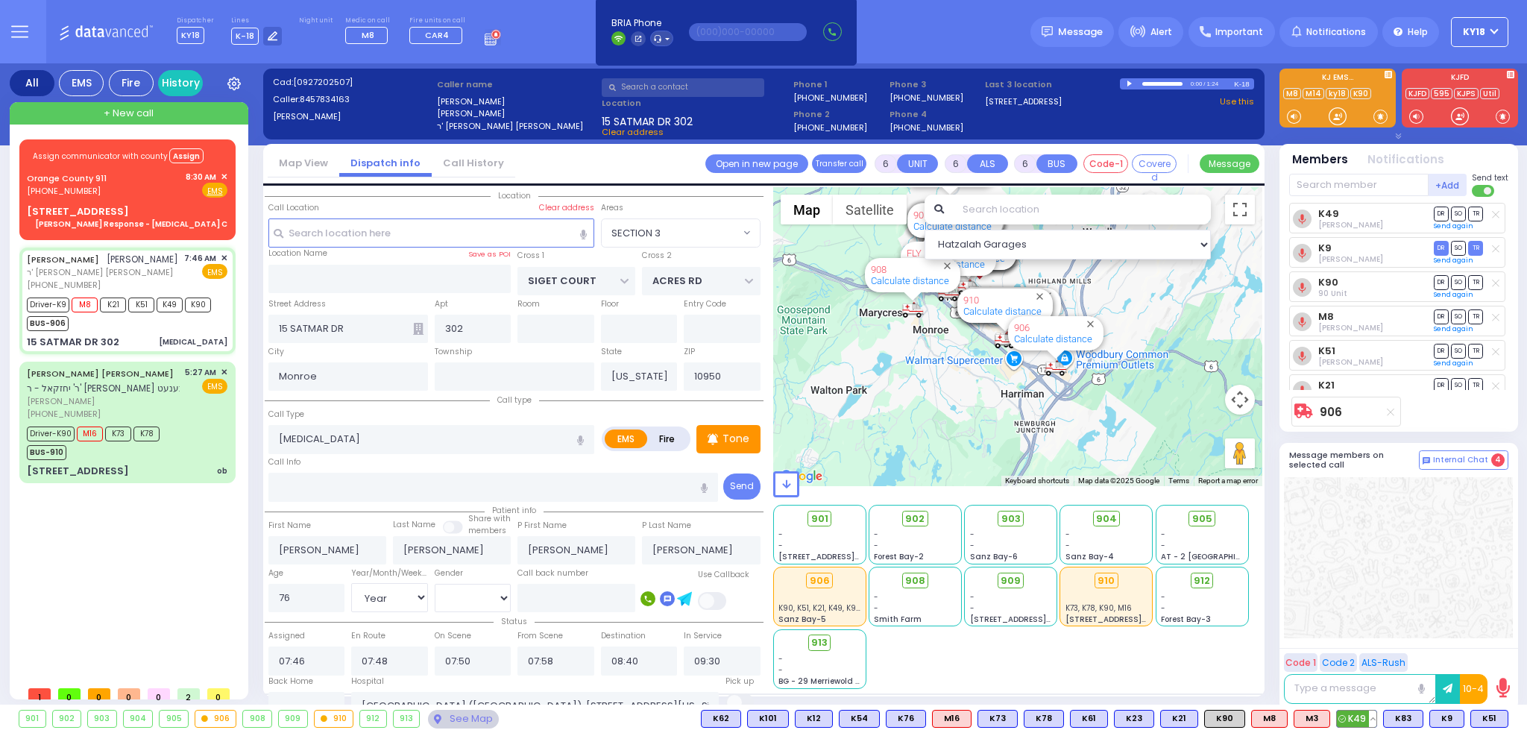
select select "Hatzalah Garages"
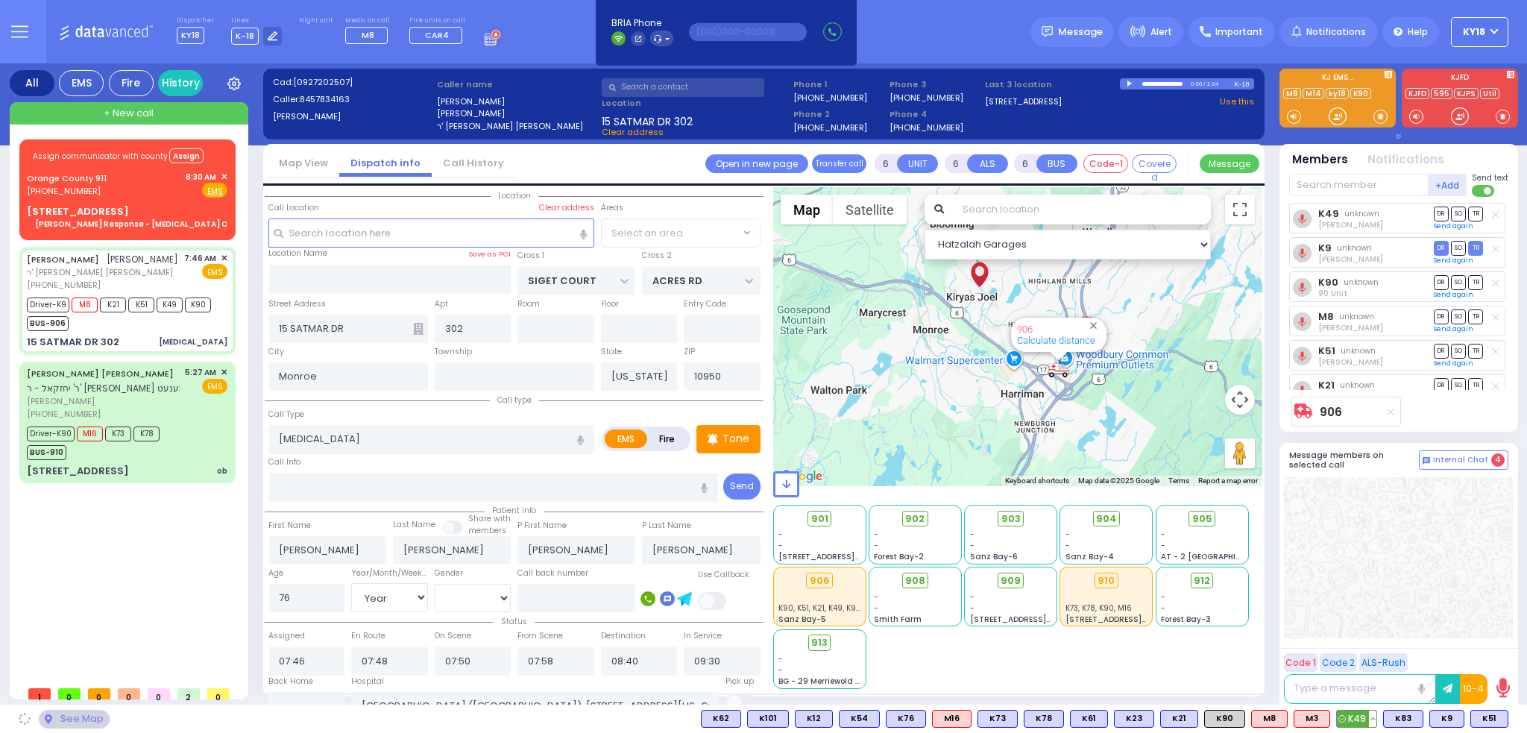
select select "SECTION 3"
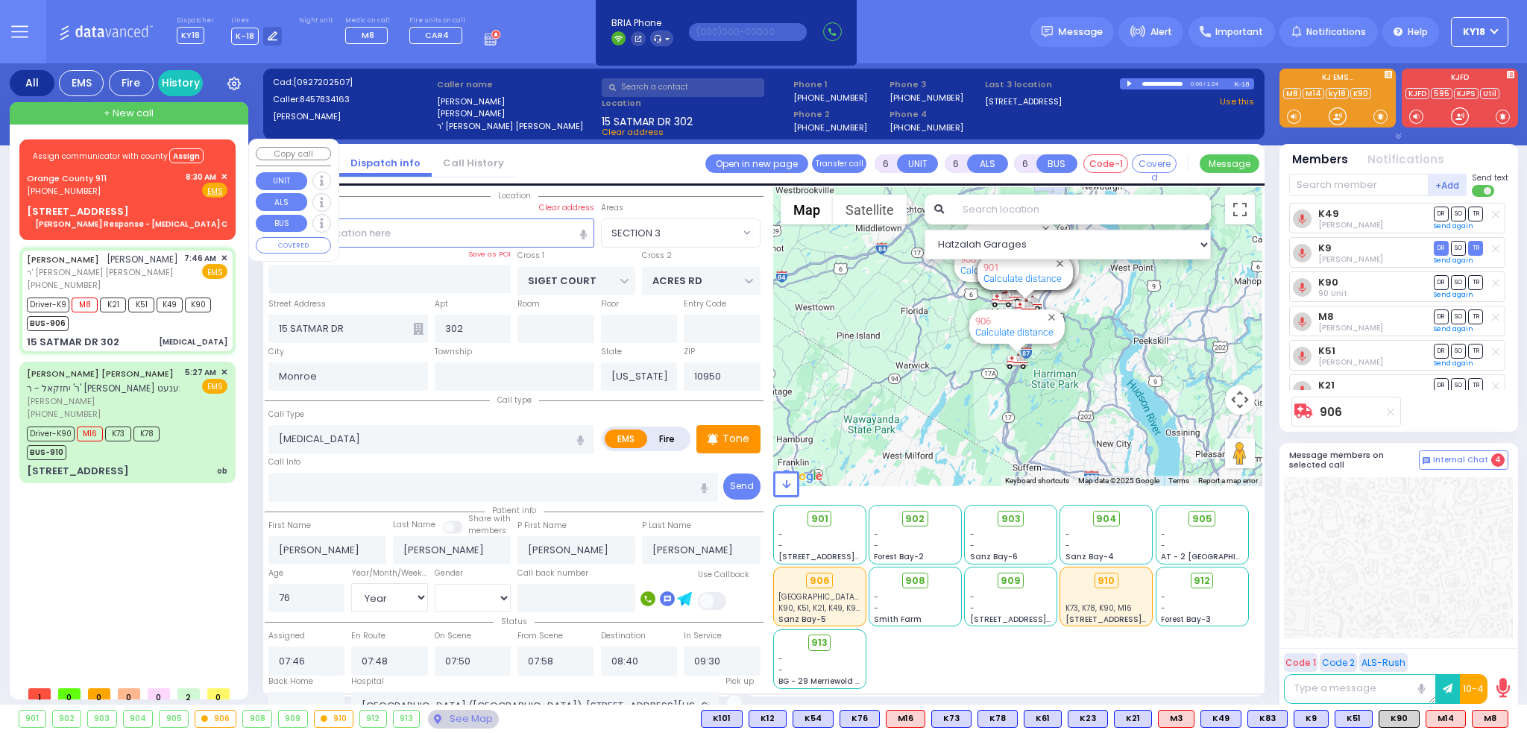
click at [122, 113] on span "+ New call" at bounding box center [129, 113] width 50 height 15
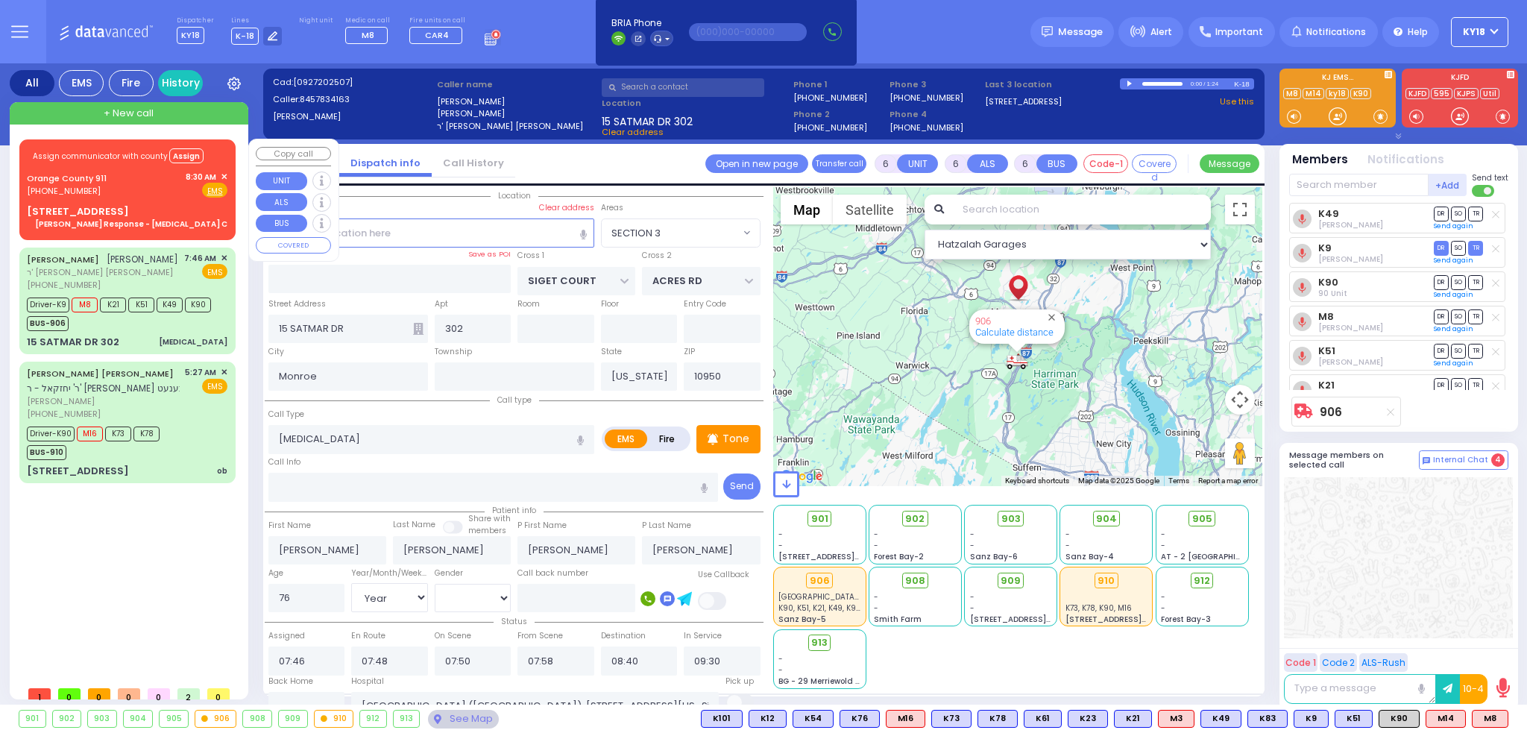
type input "2"
type input "1"
select select
radio input "true"
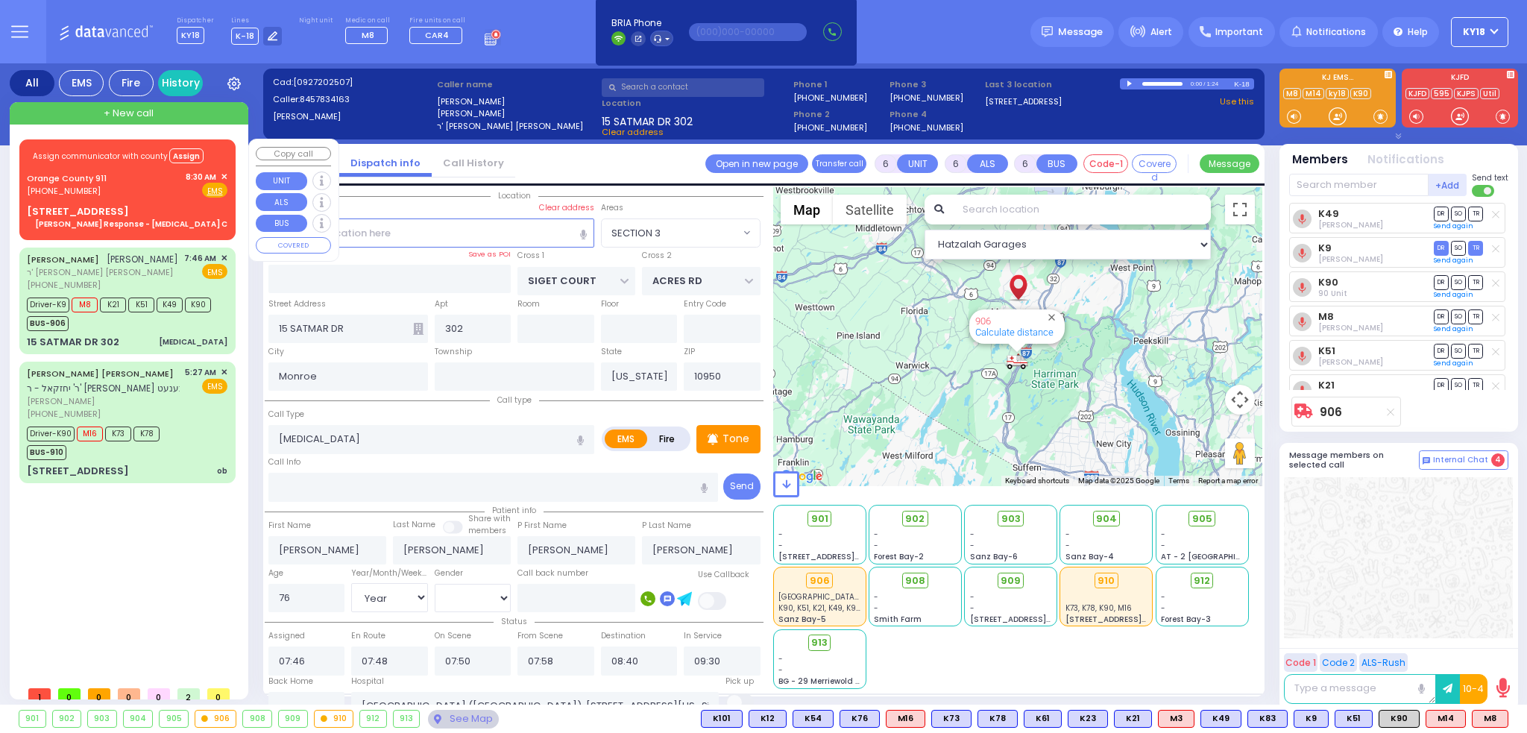
select select
type input "08:46"
select select "Hatzalah Garages"
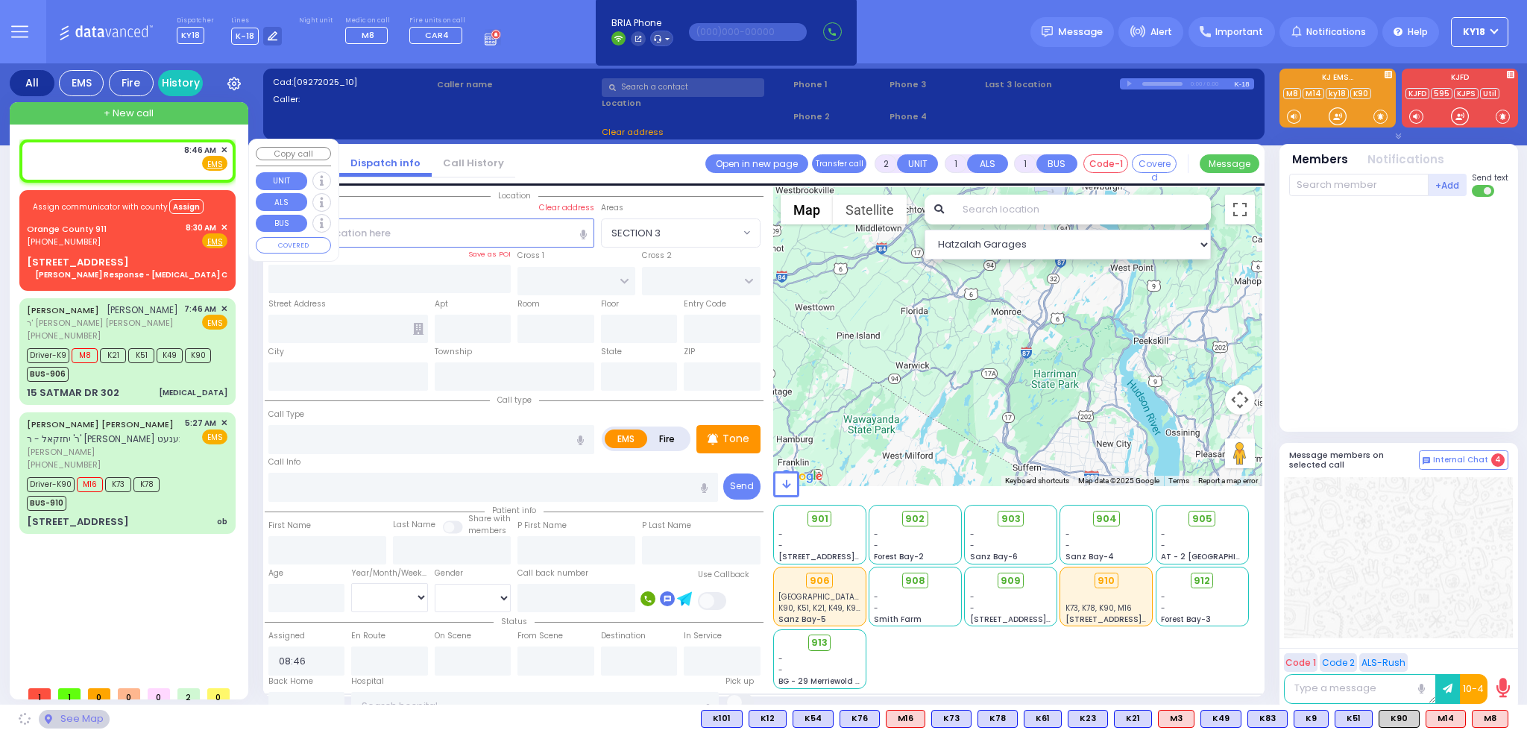
select select
radio input "true"
select select
select select "Hatzalah Garages"
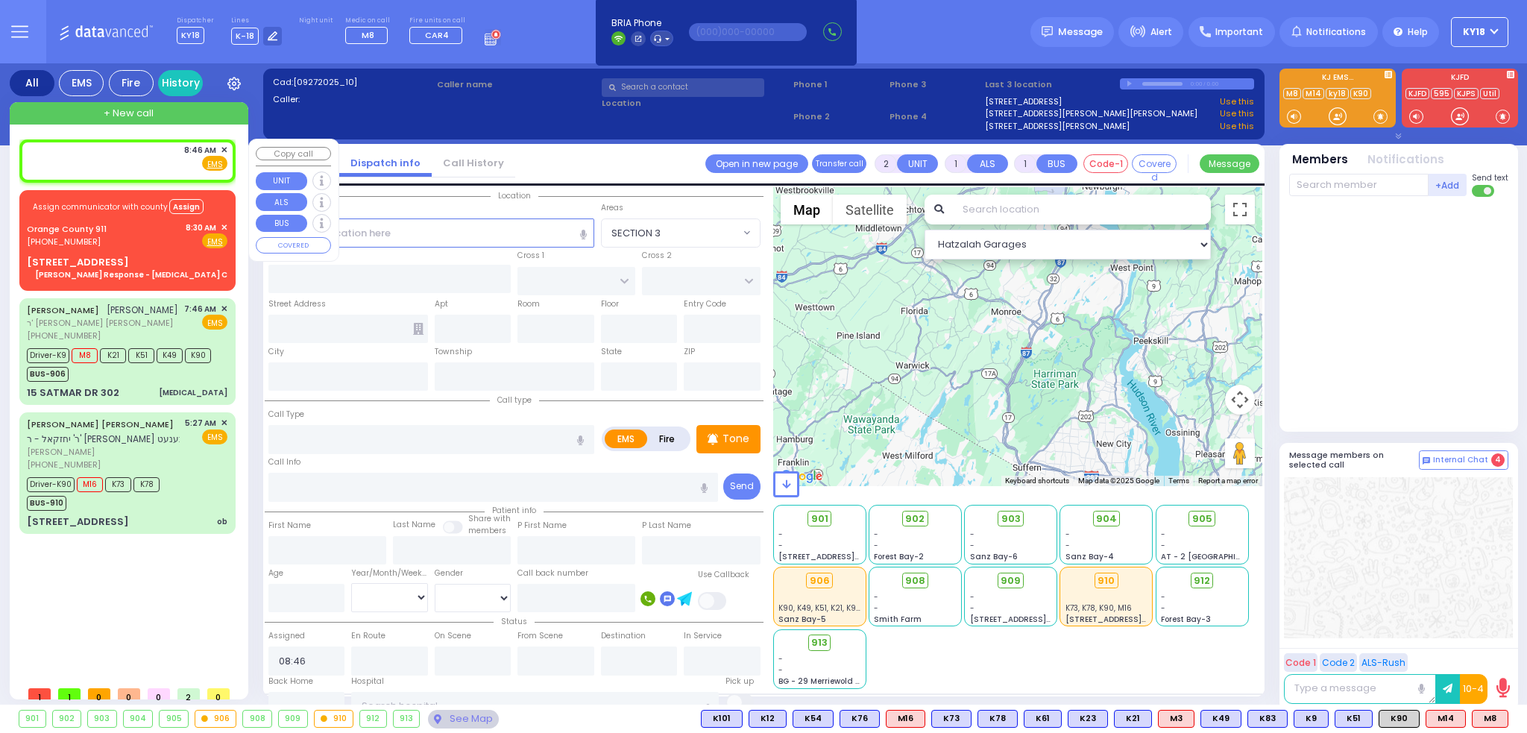
click at [124, 163] on div "8:46 AM ✕ Fire EMS" at bounding box center [127, 158] width 201 height 28
select select
radio input "true"
select select
select select "Hatzalah Garages"
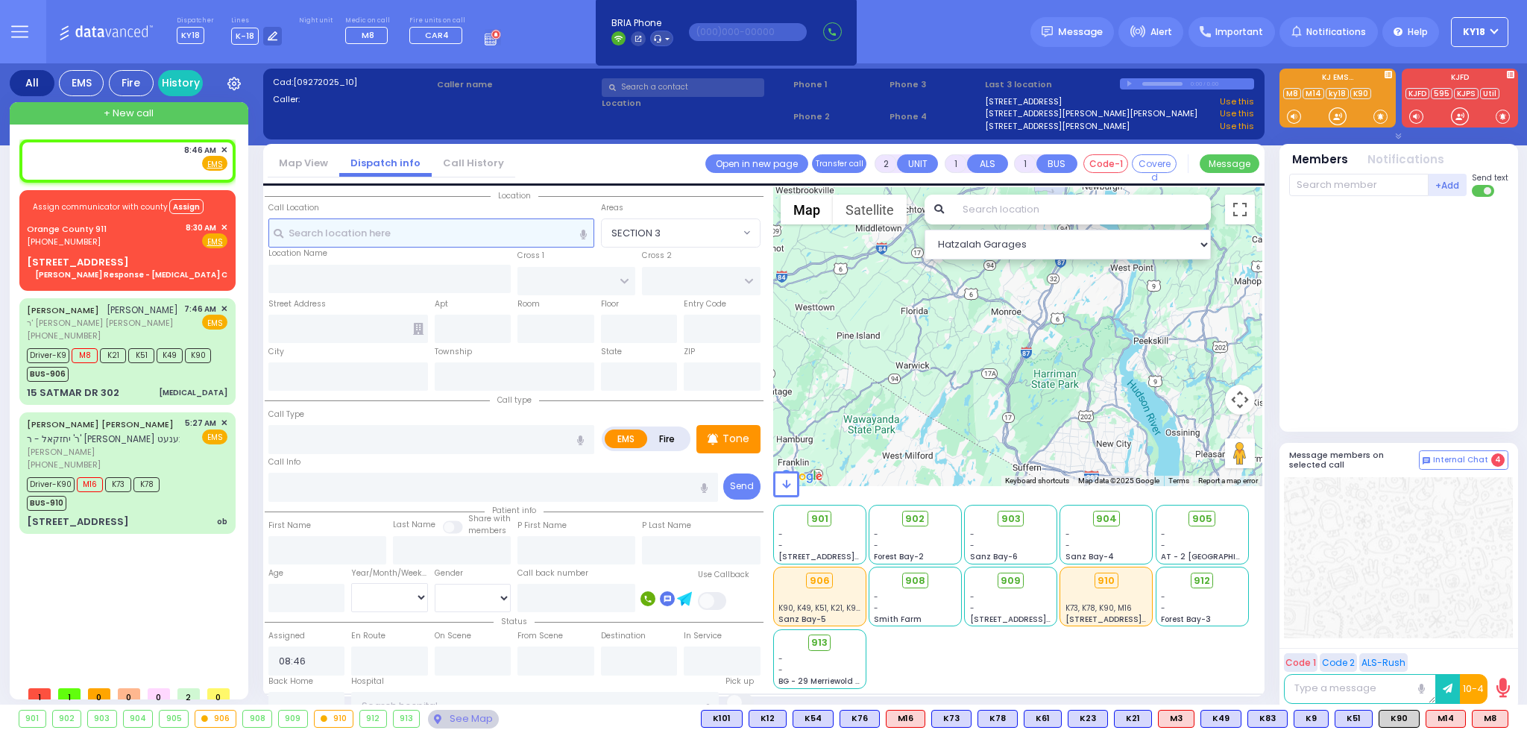
click at [409, 232] on input "text" at bounding box center [432, 233] width 326 height 28
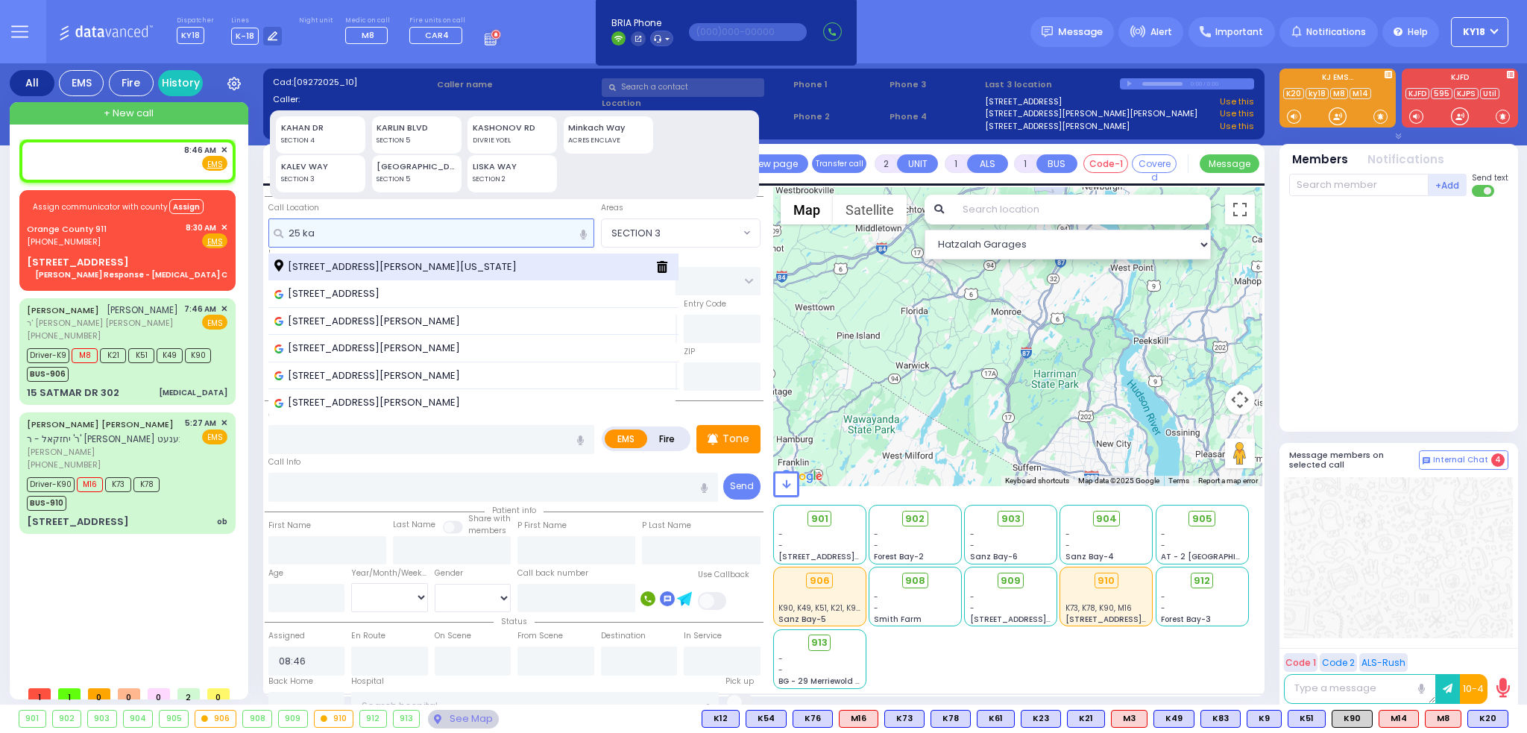
type input "25 ka"
click at [385, 265] on span "[STREET_ADDRESS][PERSON_NAME][US_STATE]" at bounding box center [398, 267] width 248 height 15
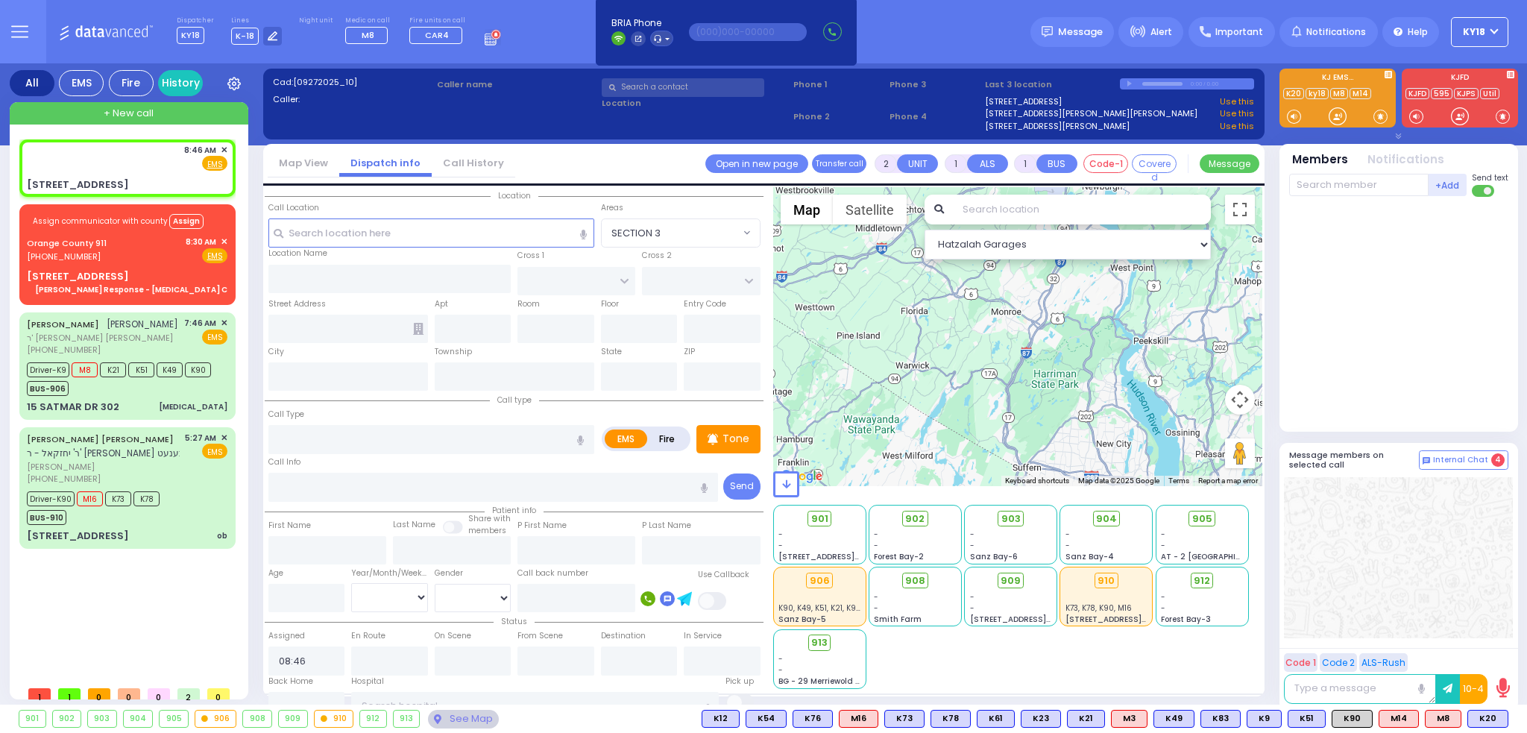
select select
radio input "true"
select select
select select "Hatzalah Garages"
type input "[GEOGRAPHIC_DATA]"
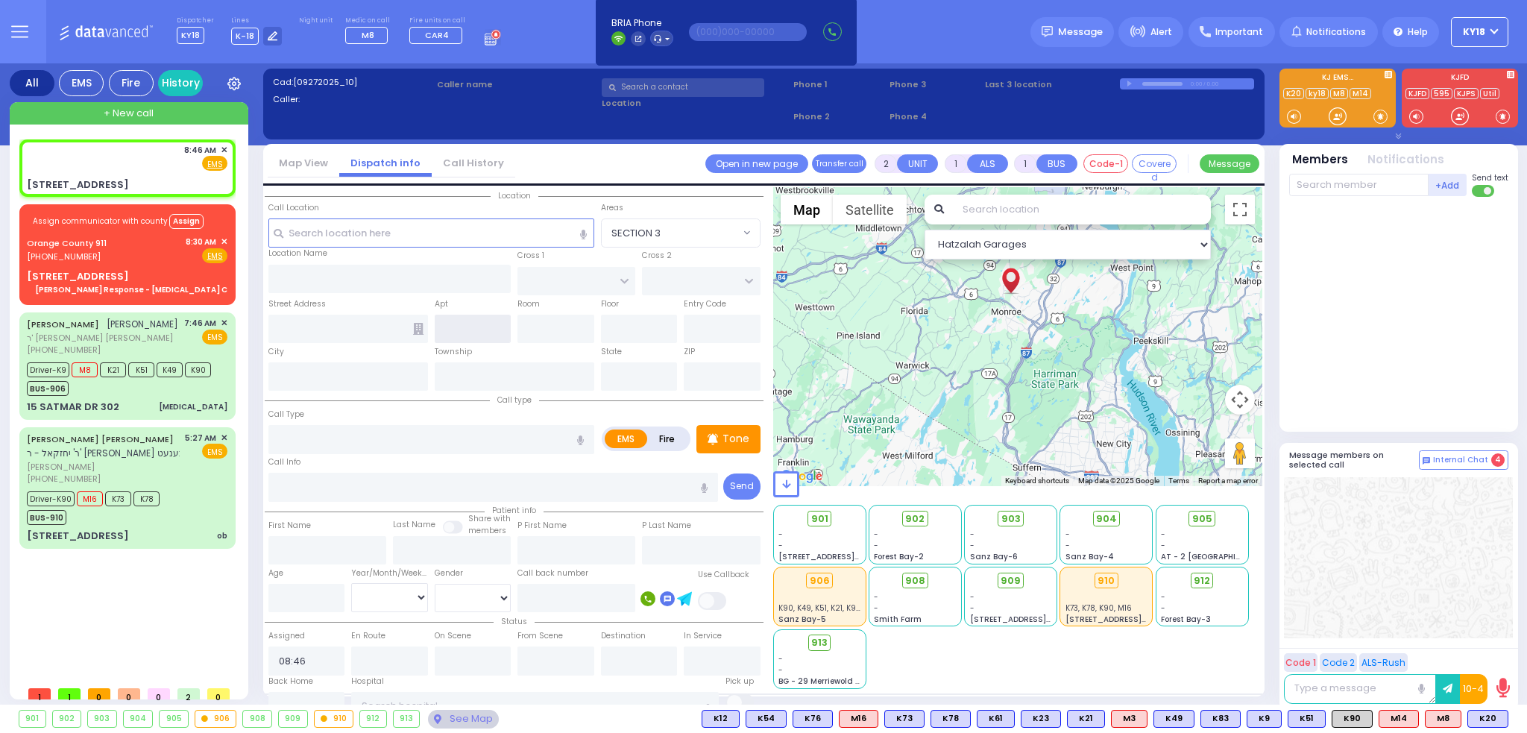
type input "CHEVRON RD"
type input "[STREET_ADDRESS]"
type input "[PERSON_NAME]"
type input "[US_STATE]"
type input "10950"
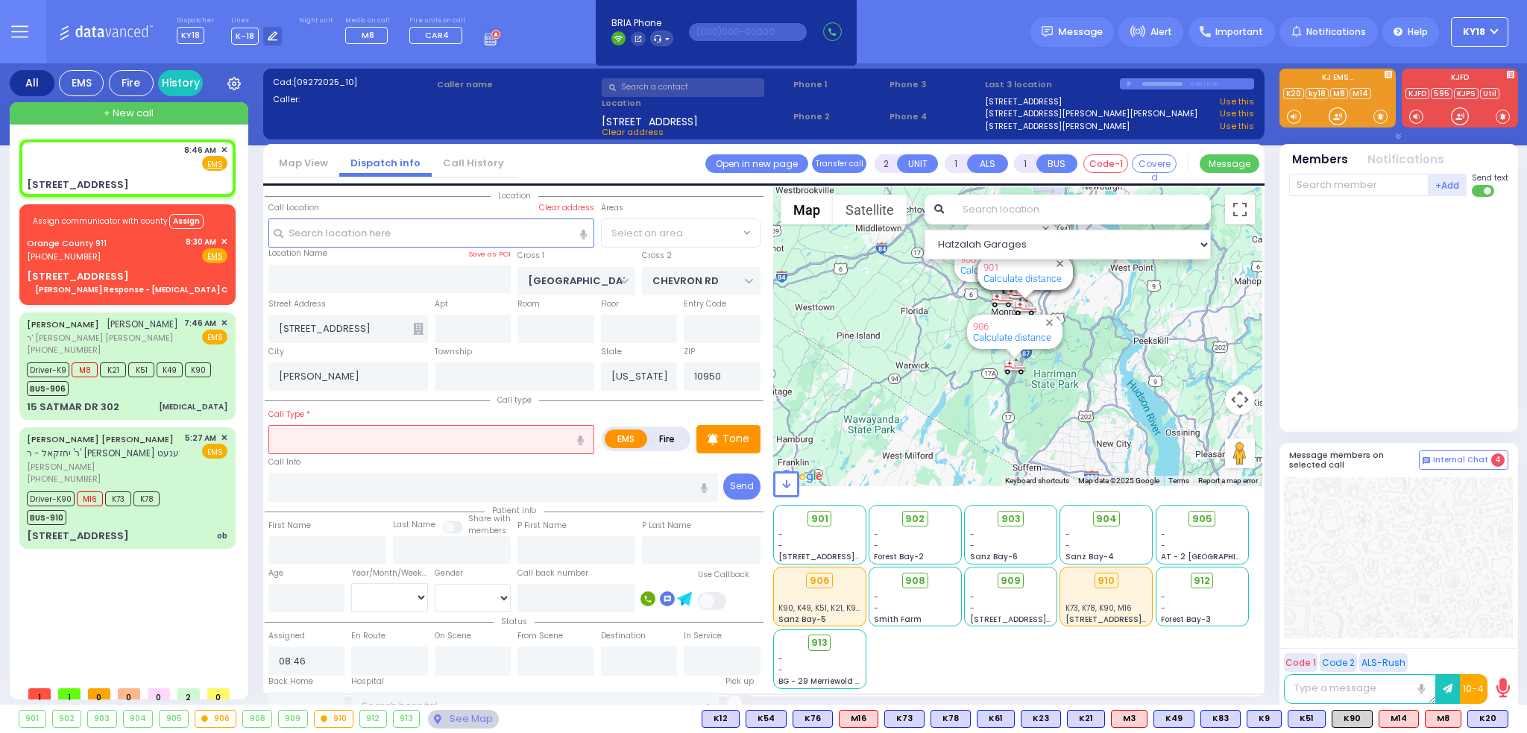
select select "SECTION 5"
click at [295, 435] on input "text" at bounding box center [432, 439] width 326 height 28
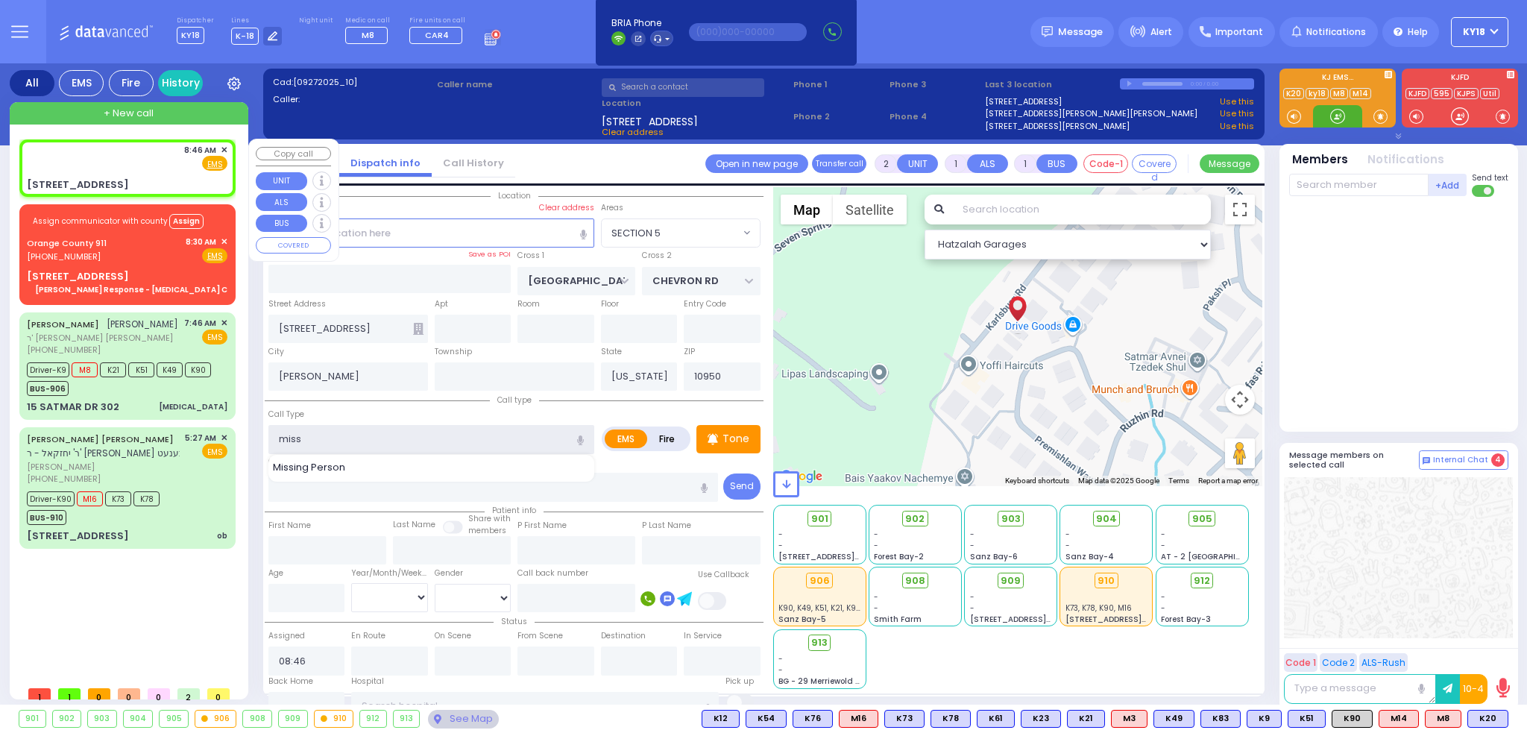
type input "miss"
click at [60, 163] on div "8:46 AM ✕ Fire EMS" at bounding box center [127, 158] width 201 height 28
select select
radio input "true"
select select
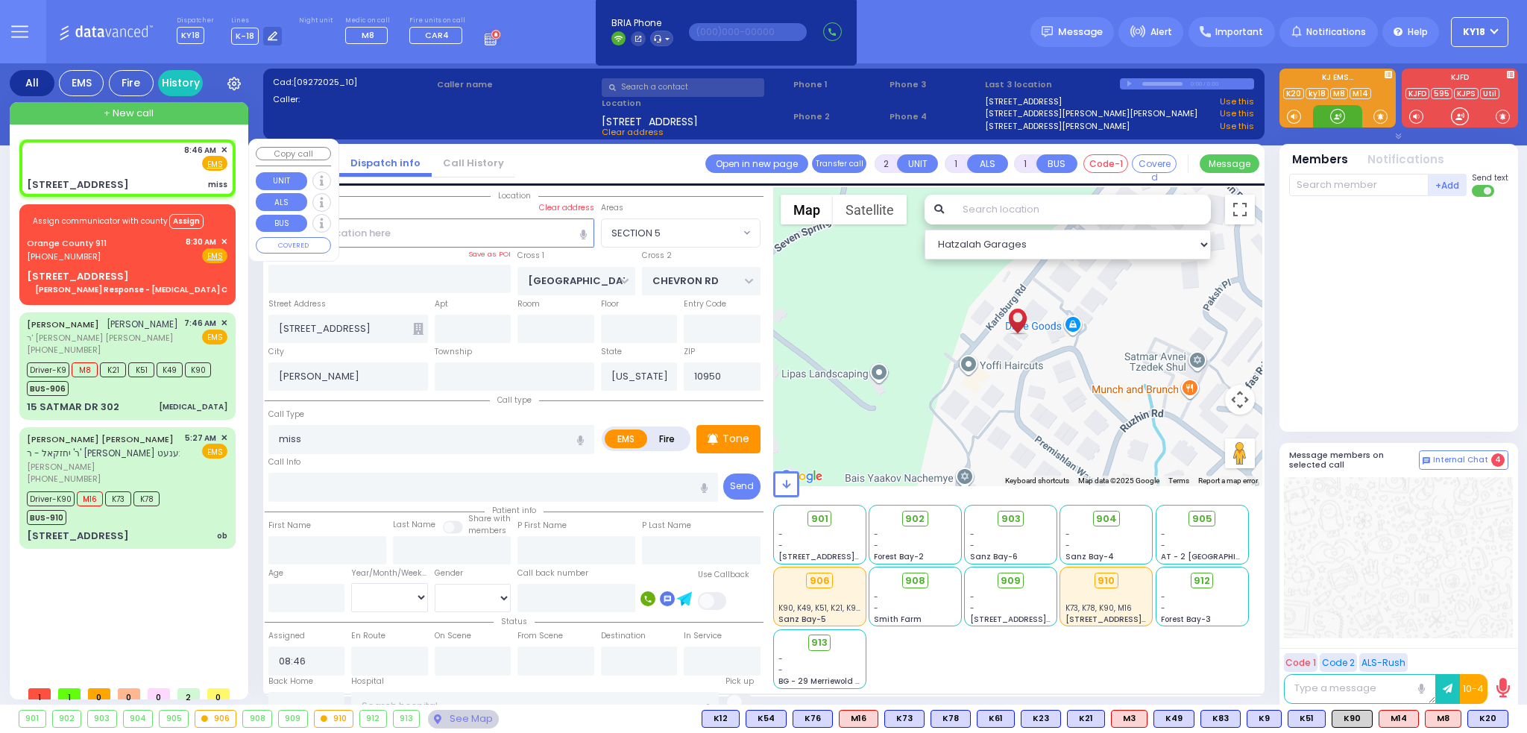
select select "Hatzalah Garages"
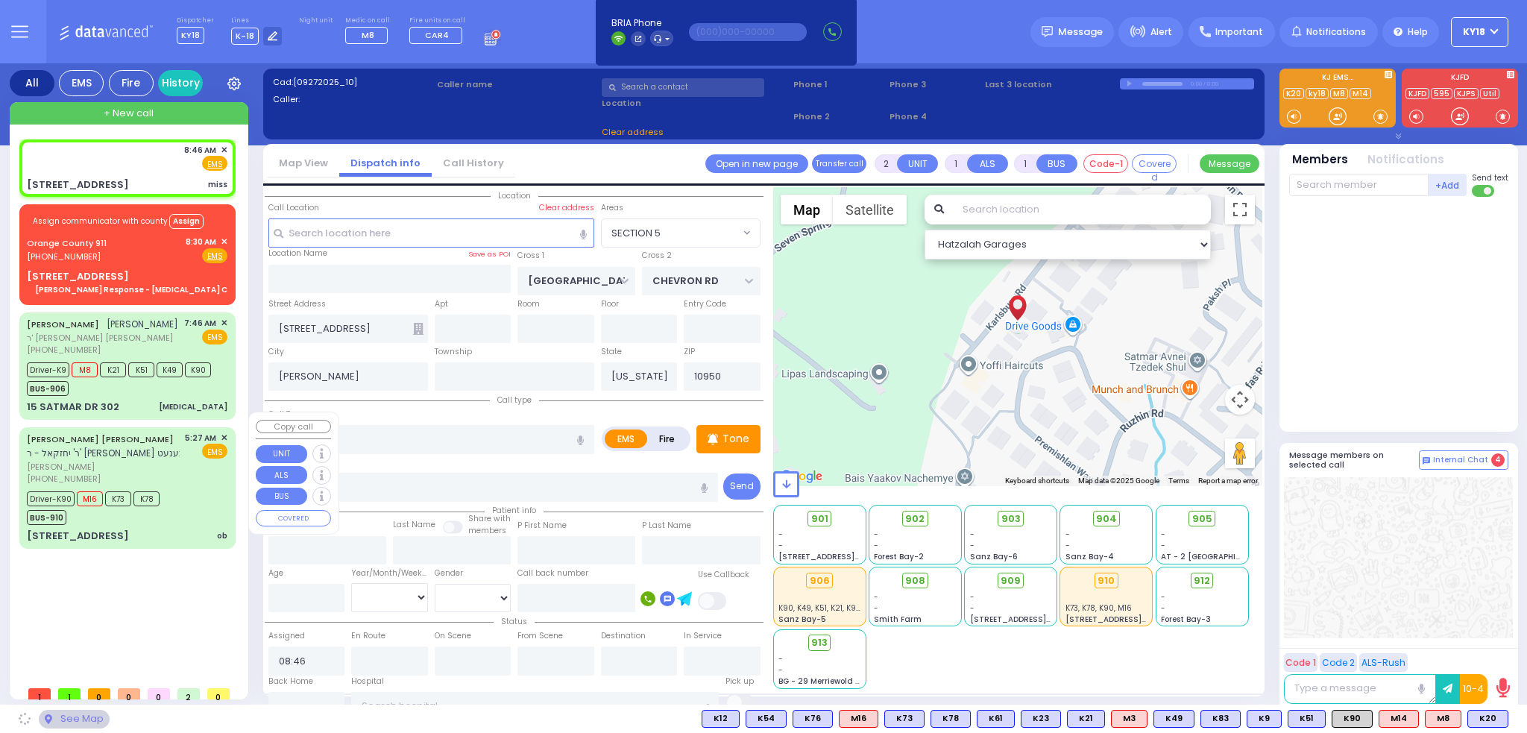
select select
radio input "true"
select select
select select "Hatzalah Garages"
select select
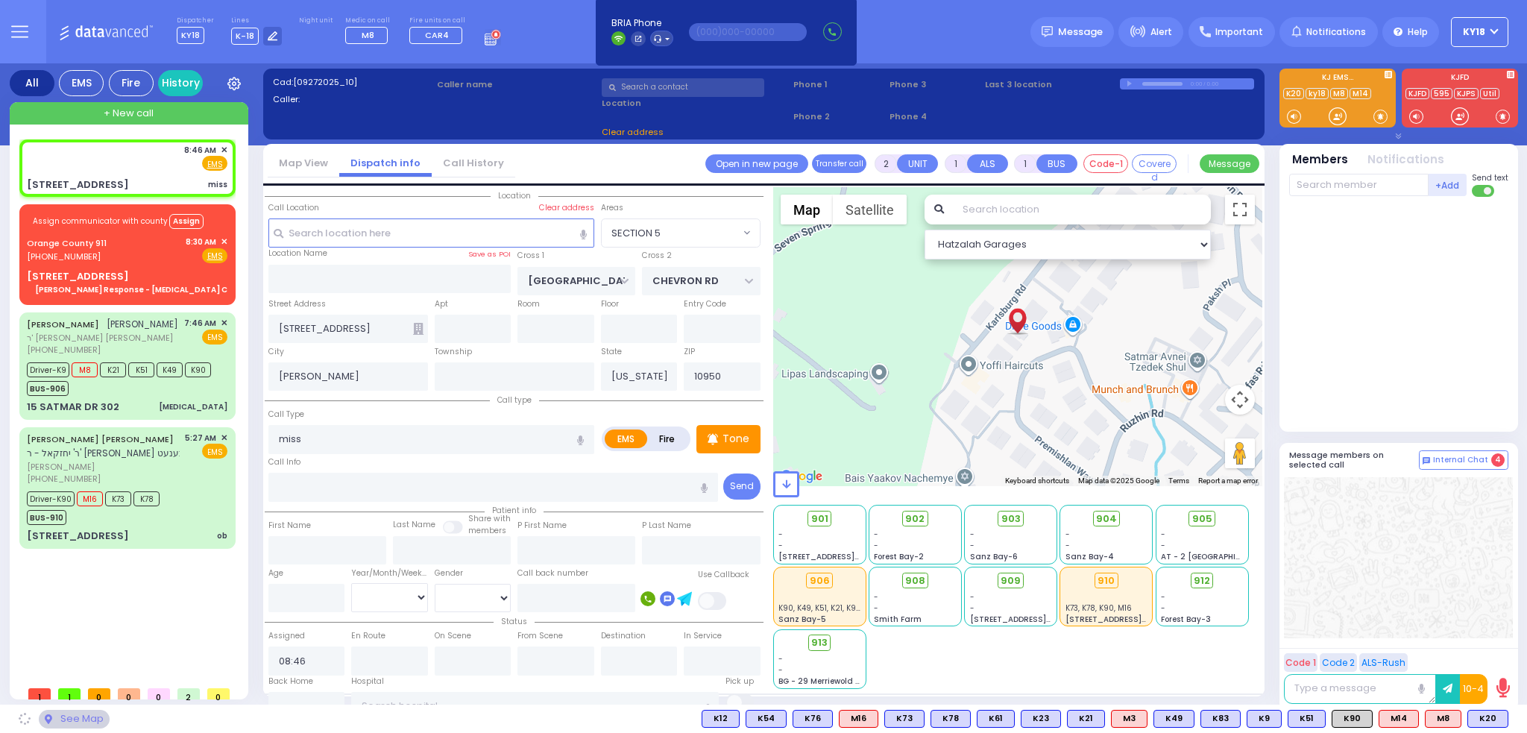
radio input "true"
select select
select select "Hatzalah Garages"
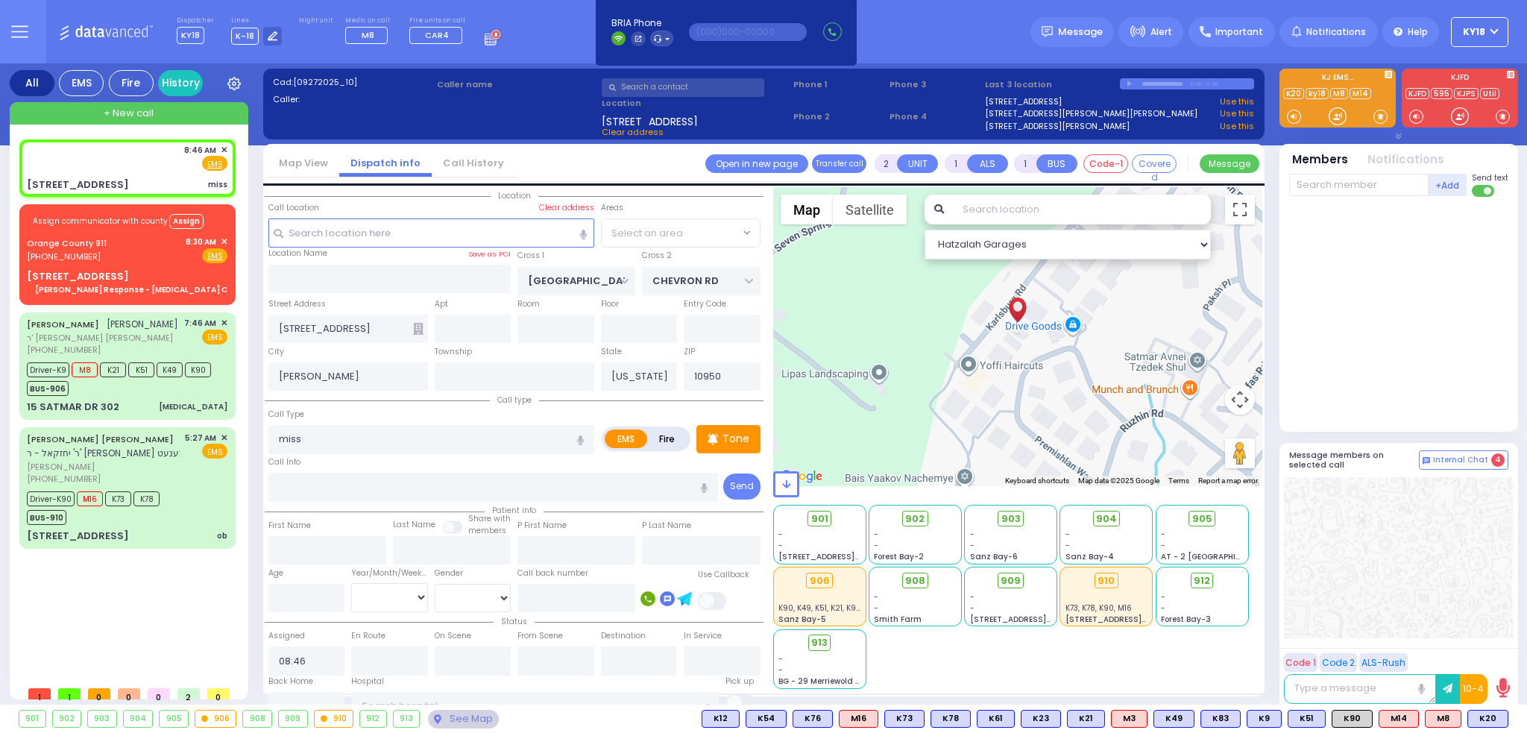
select select "SECTION 5"
click at [1477, 715] on icon at bounding box center [1474, 718] width 7 height 7
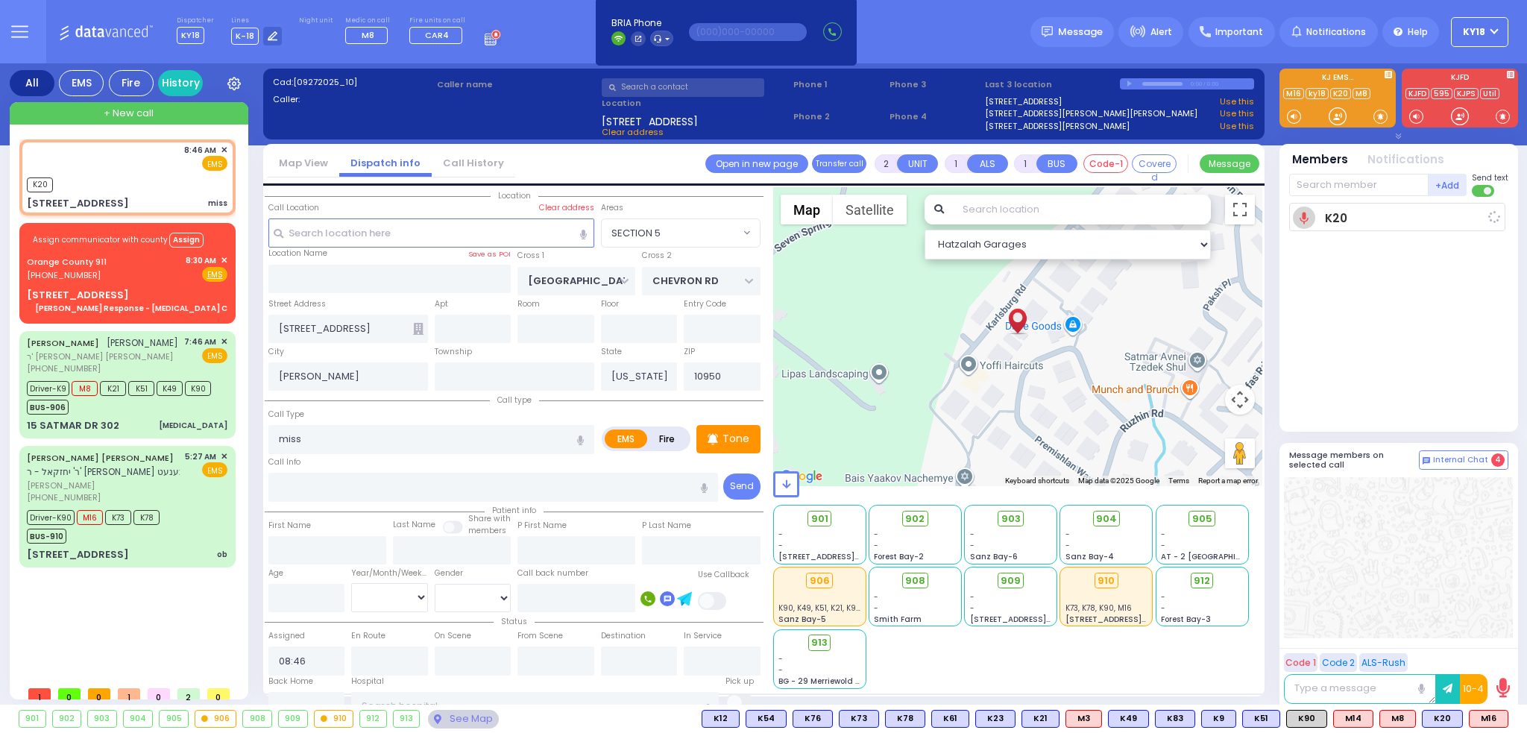
select select
radio input "true"
select select
type input "08:47"
select select "Hatzalah Garages"
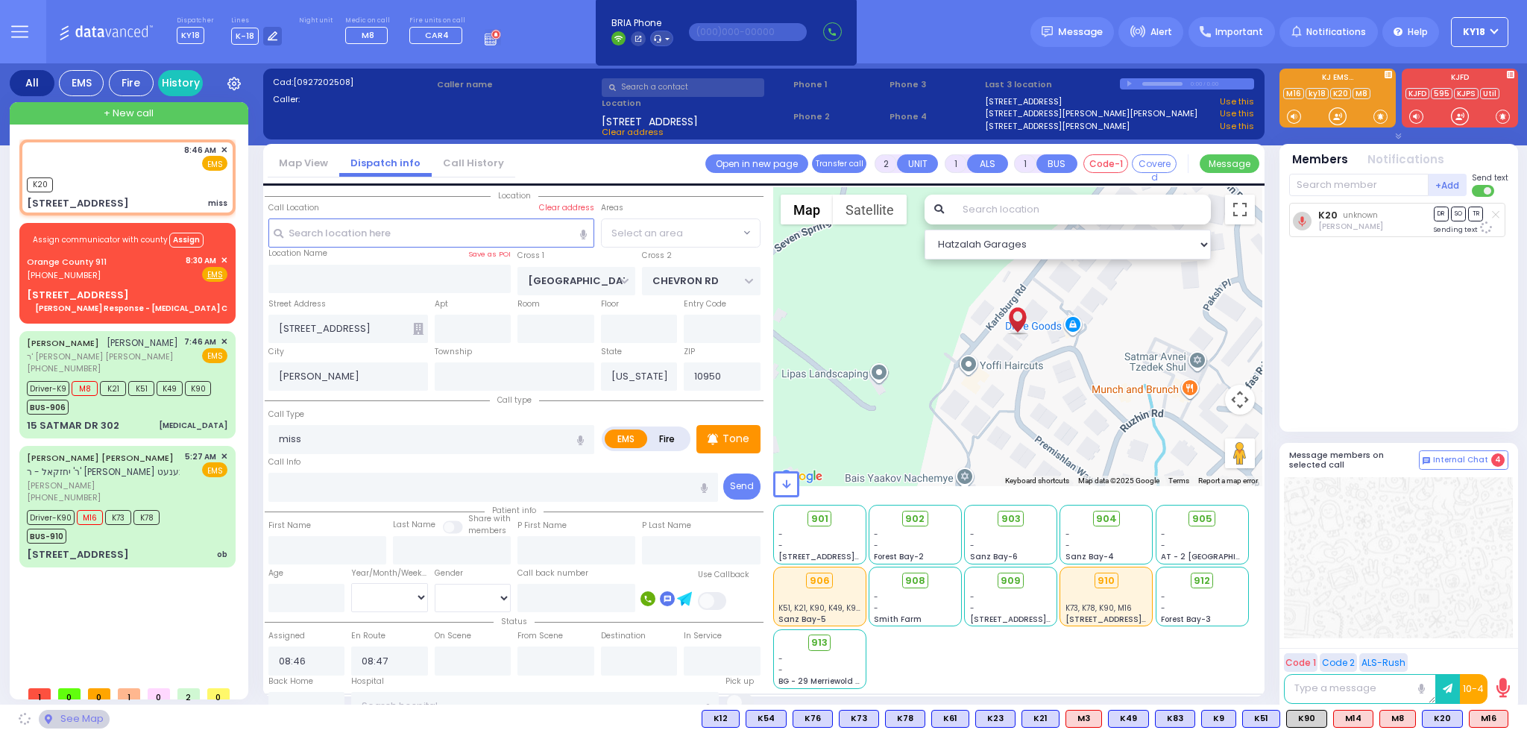
select select "SECTION 5"
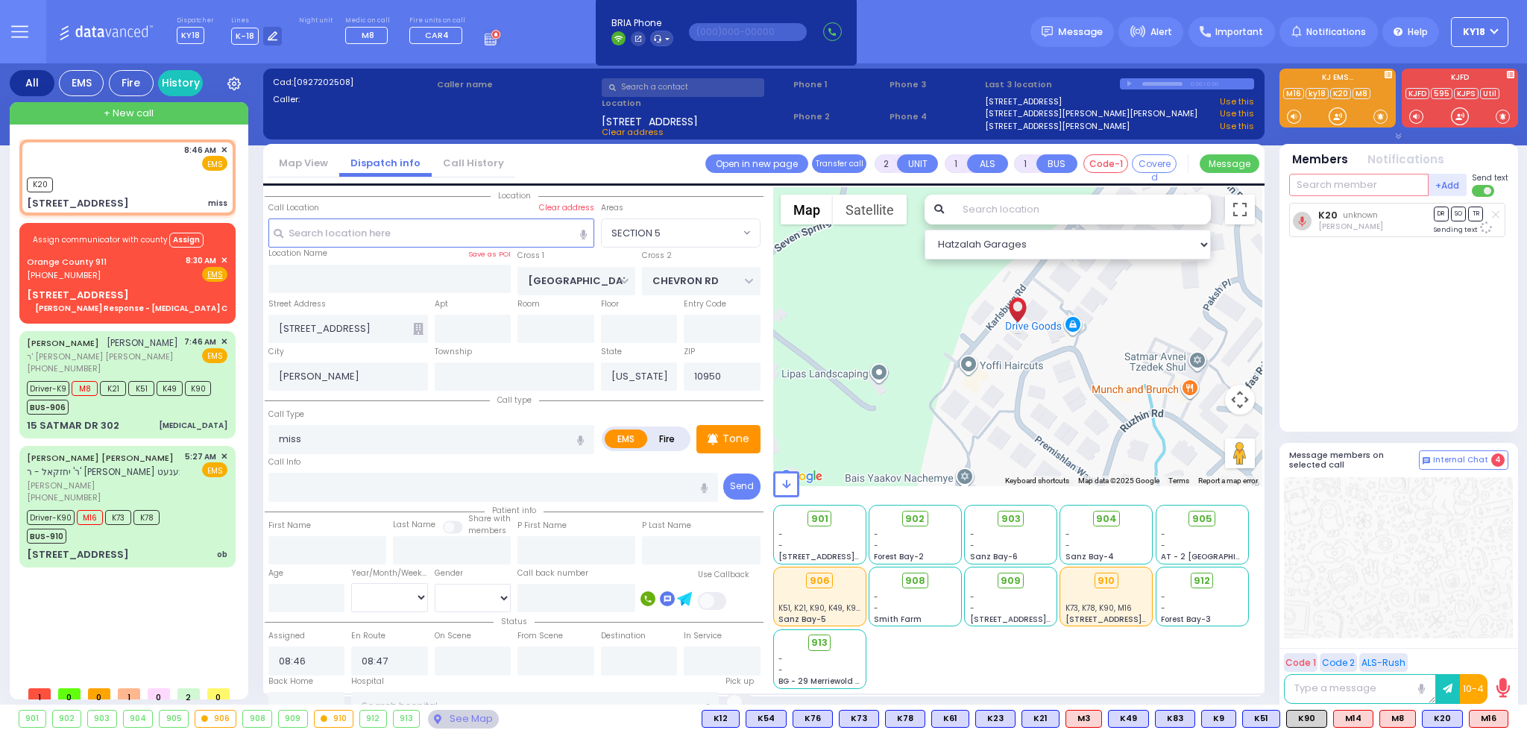
click at [1323, 188] on input "text" at bounding box center [1359, 185] width 139 height 22
type input "60"
click at [1317, 201] on div "KY60 [PERSON_NAME] RH160 [PERSON_NAME] B260 [PERSON_NAME]" at bounding box center [1400, 248] width 220 height 101
click at [1304, 216] on div "KY60" at bounding box center [1339, 215] width 75 height 15
select select
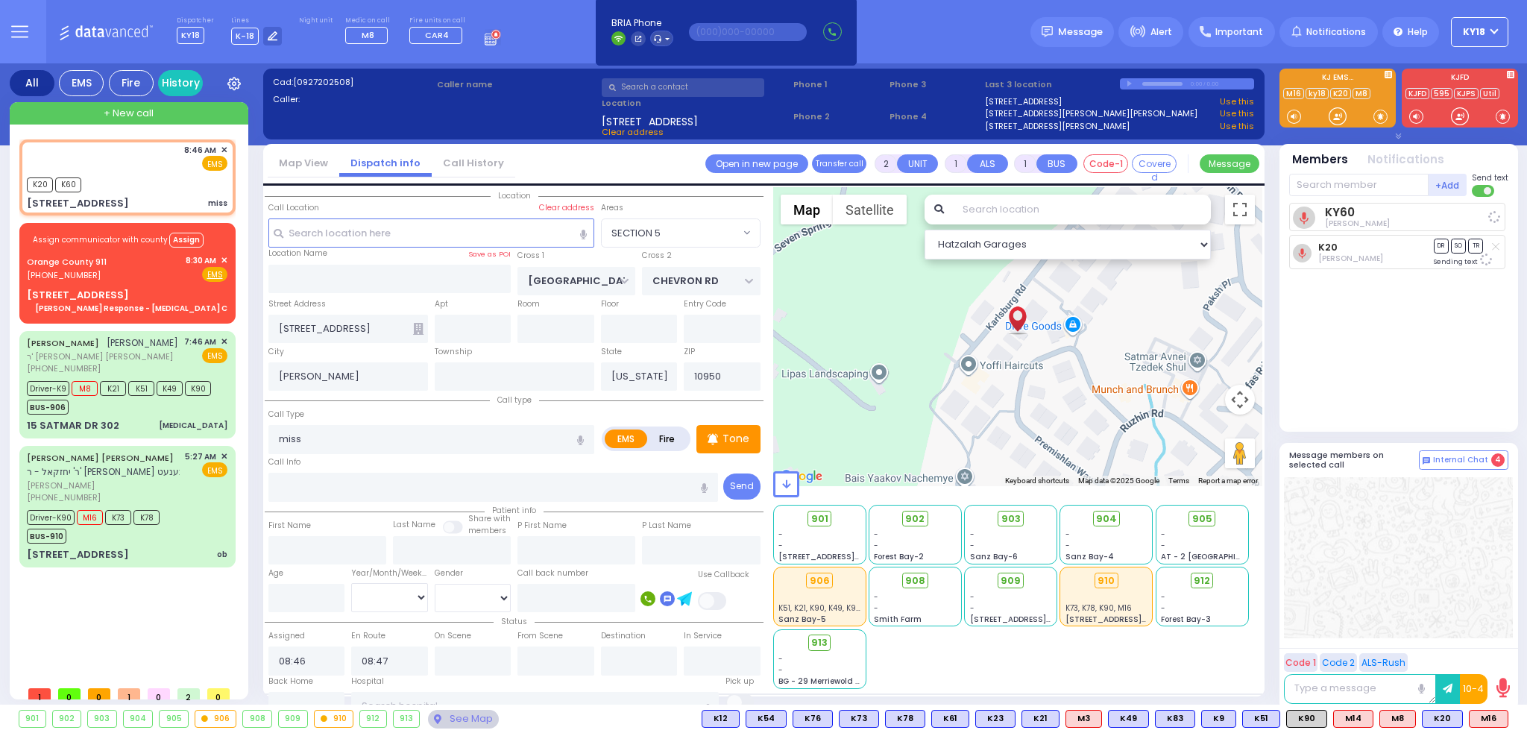
radio input "true"
select select
select select "Hatzalah Garages"
select select "SECTION 5"
click at [1481, 717] on span "M16" at bounding box center [1489, 719] width 38 height 16
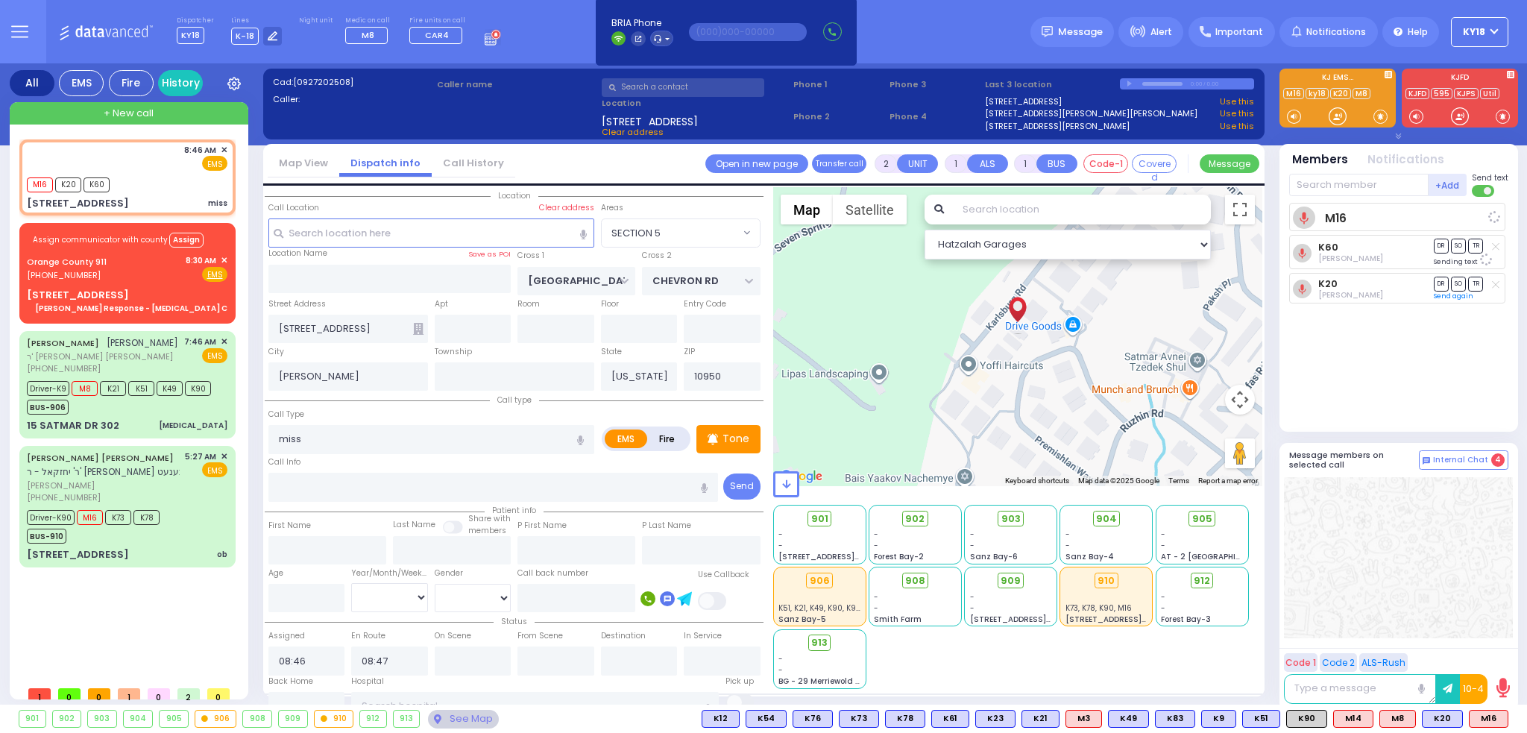
select select
radio input "true"
select select
select select "Hatzalah Garages"
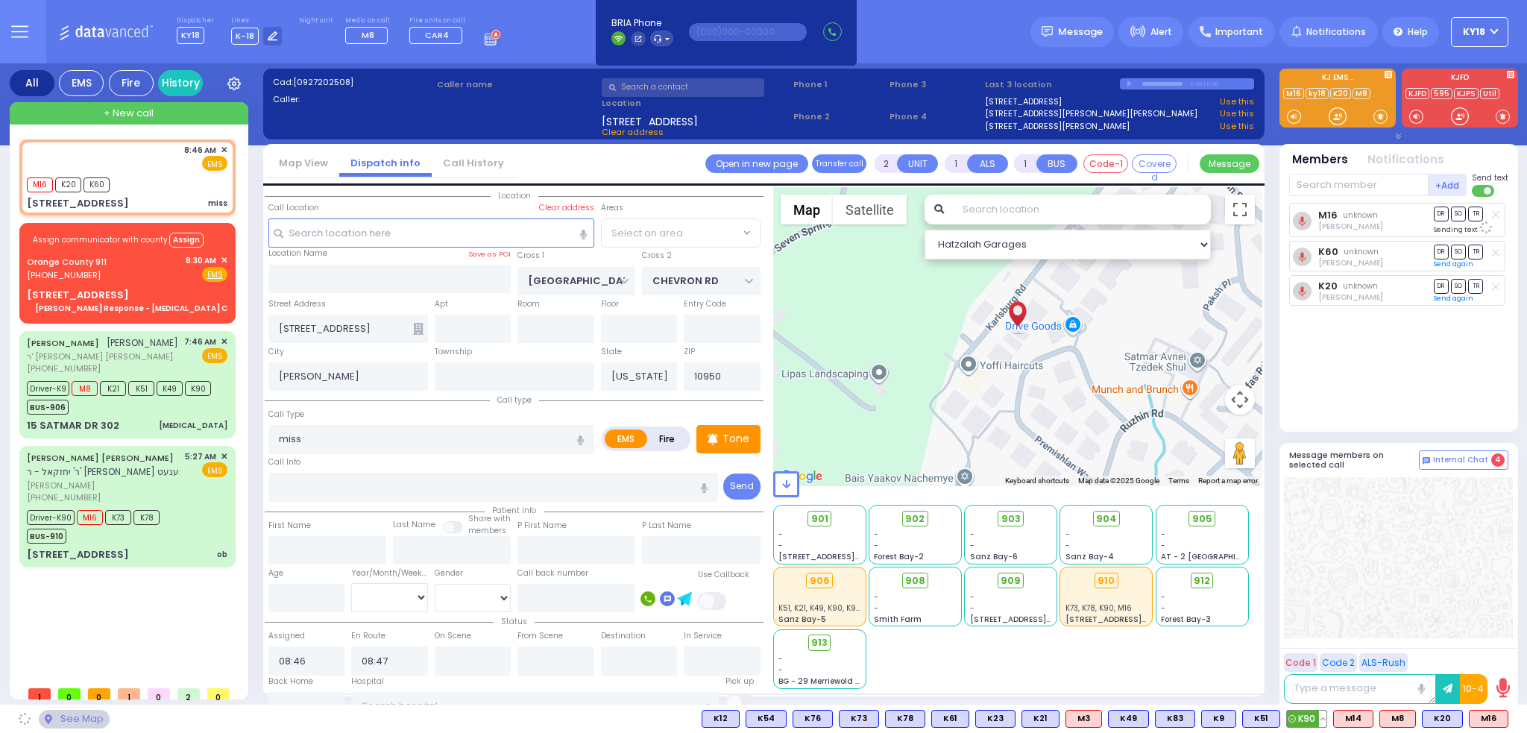
select select "SECTION 5"
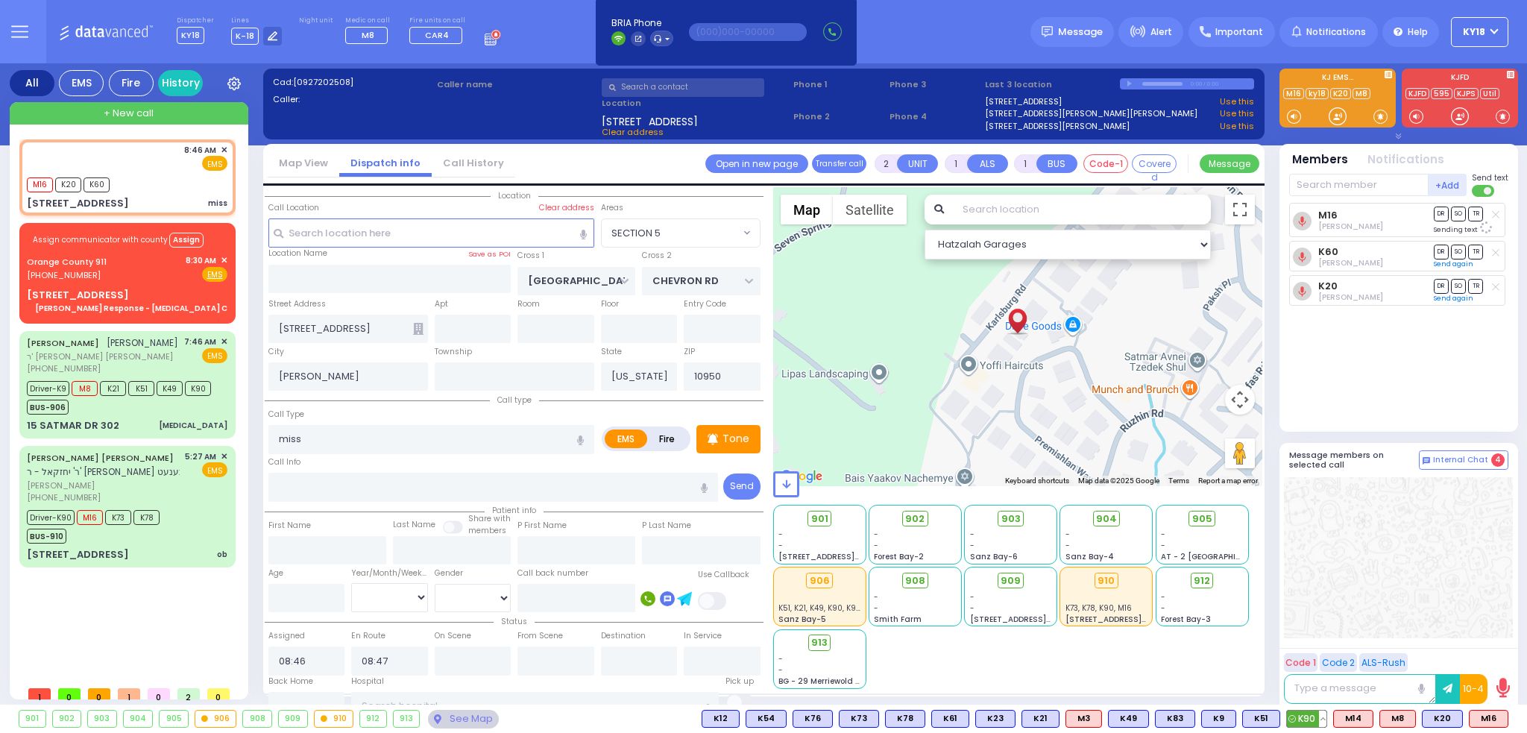
click at [1310, 717] on span "K90" at bounding box center [1307, 719] width 40 height 16
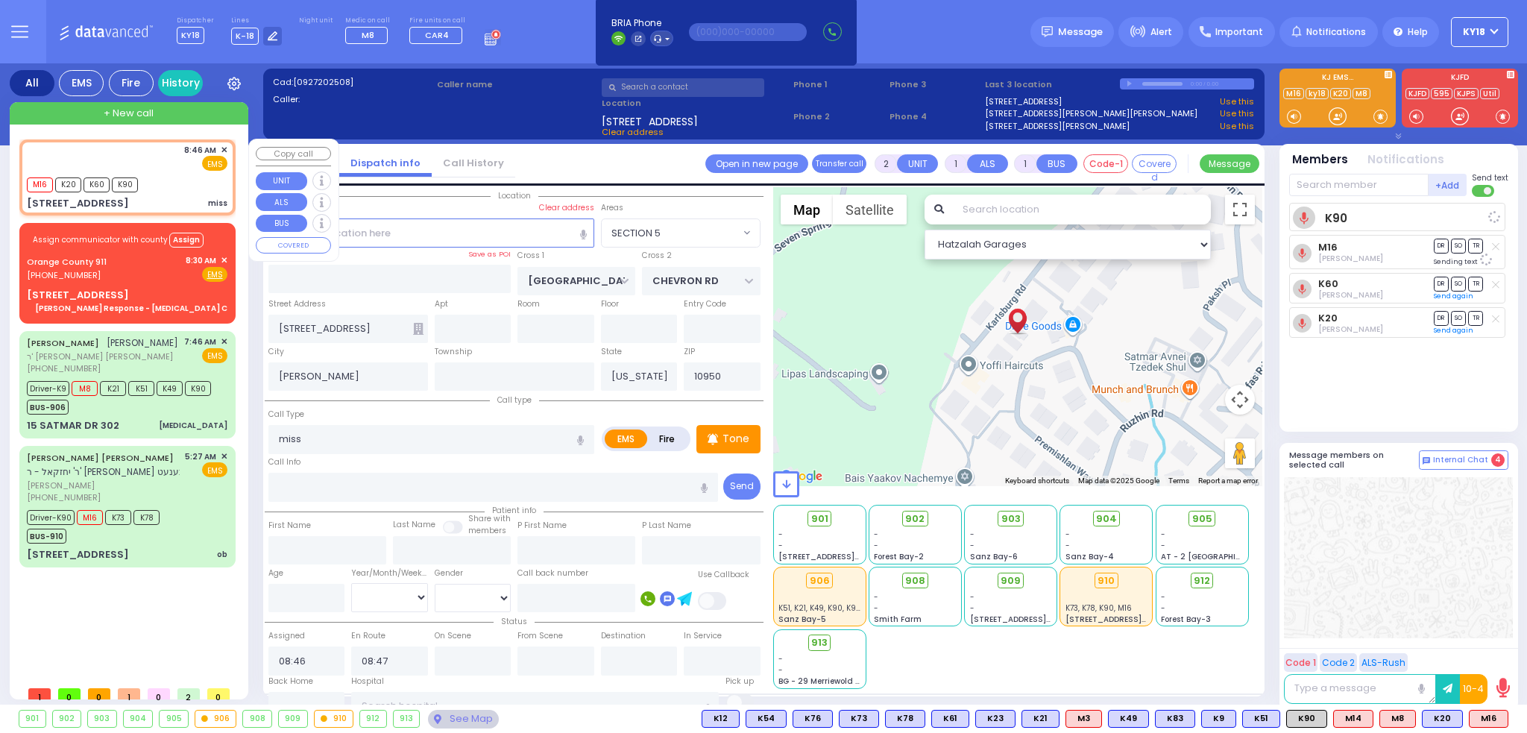
select select
radio input "true"
select select
select select "Hatzalah Garages"
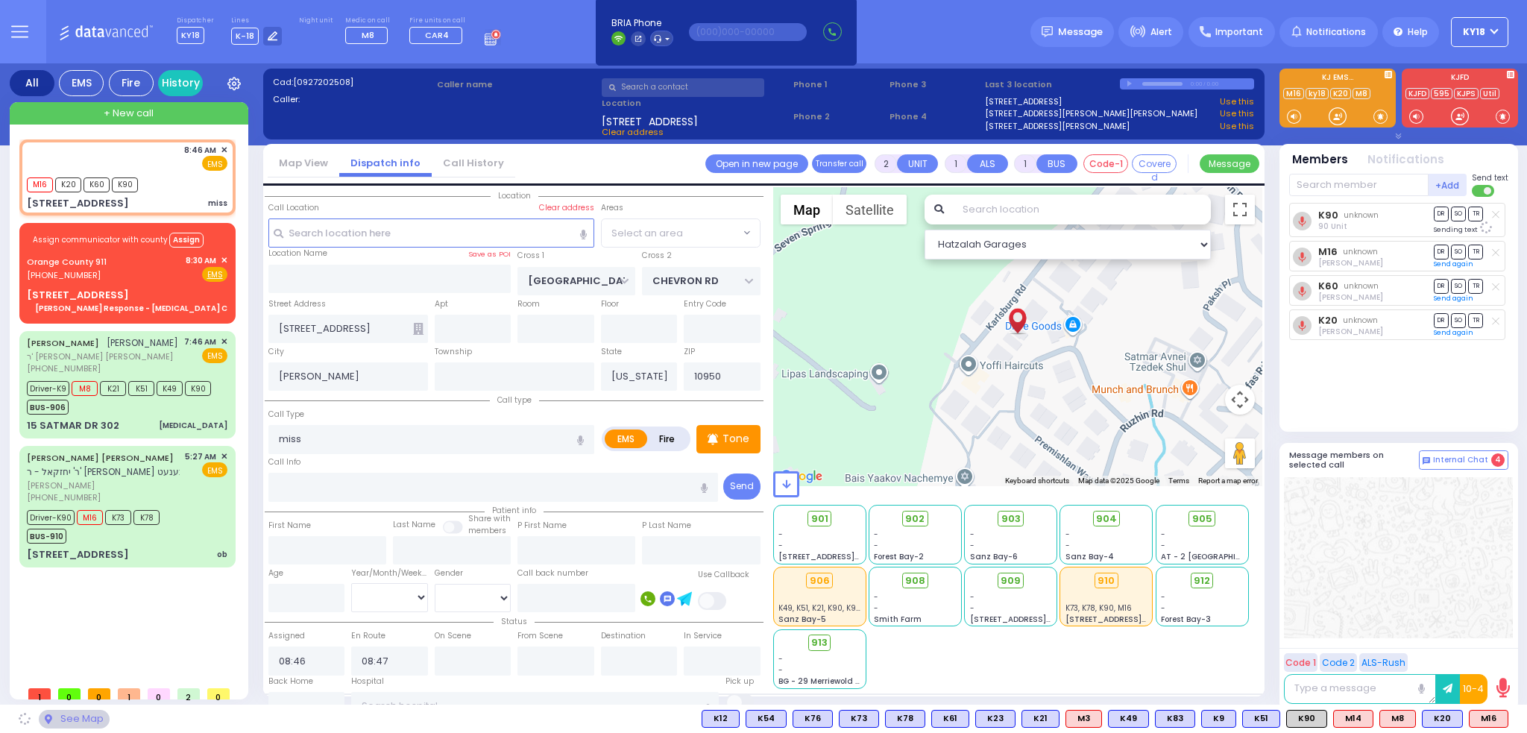
select select "SECTION 5"
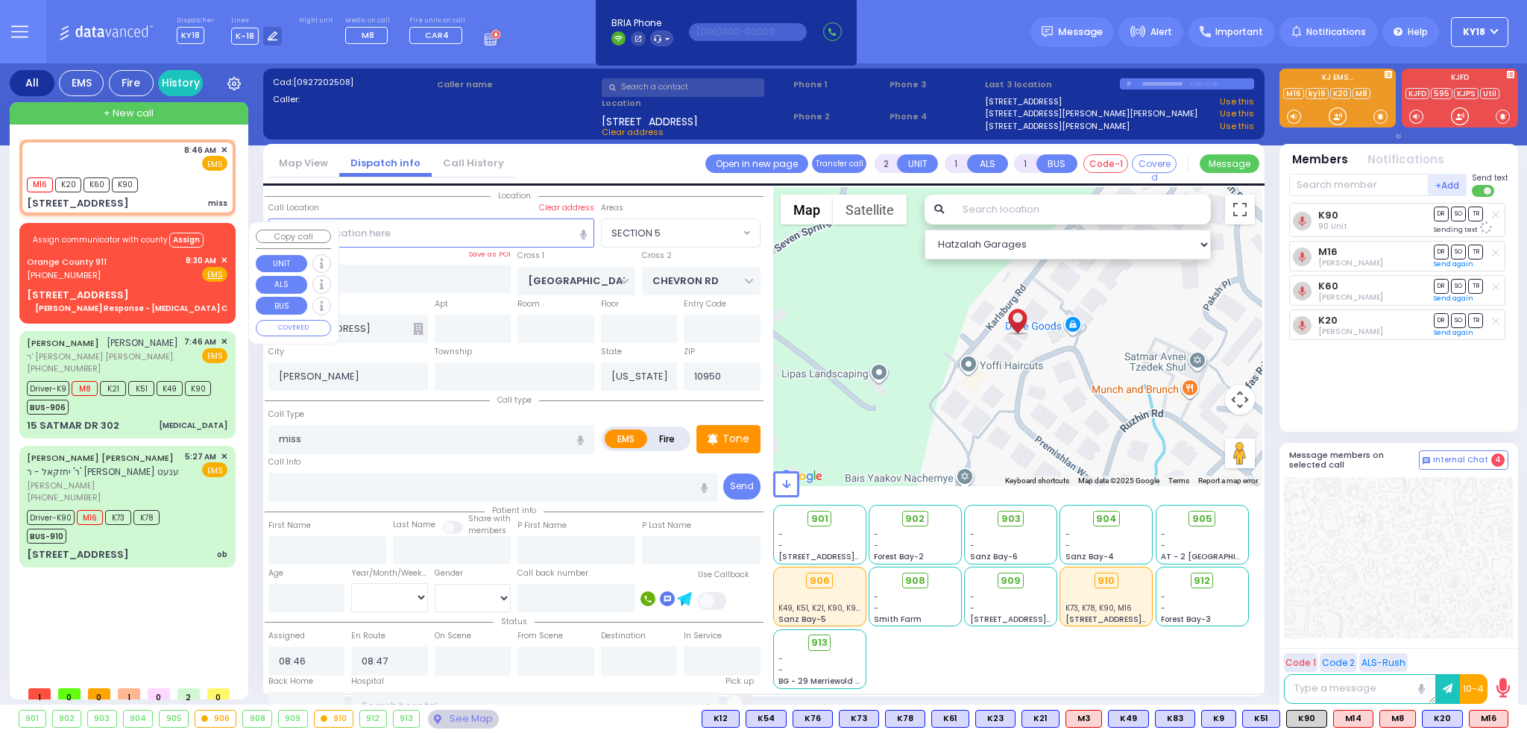
click at [221, 257] on span "✕" at bounding box center [224, 260] width 7 height 13
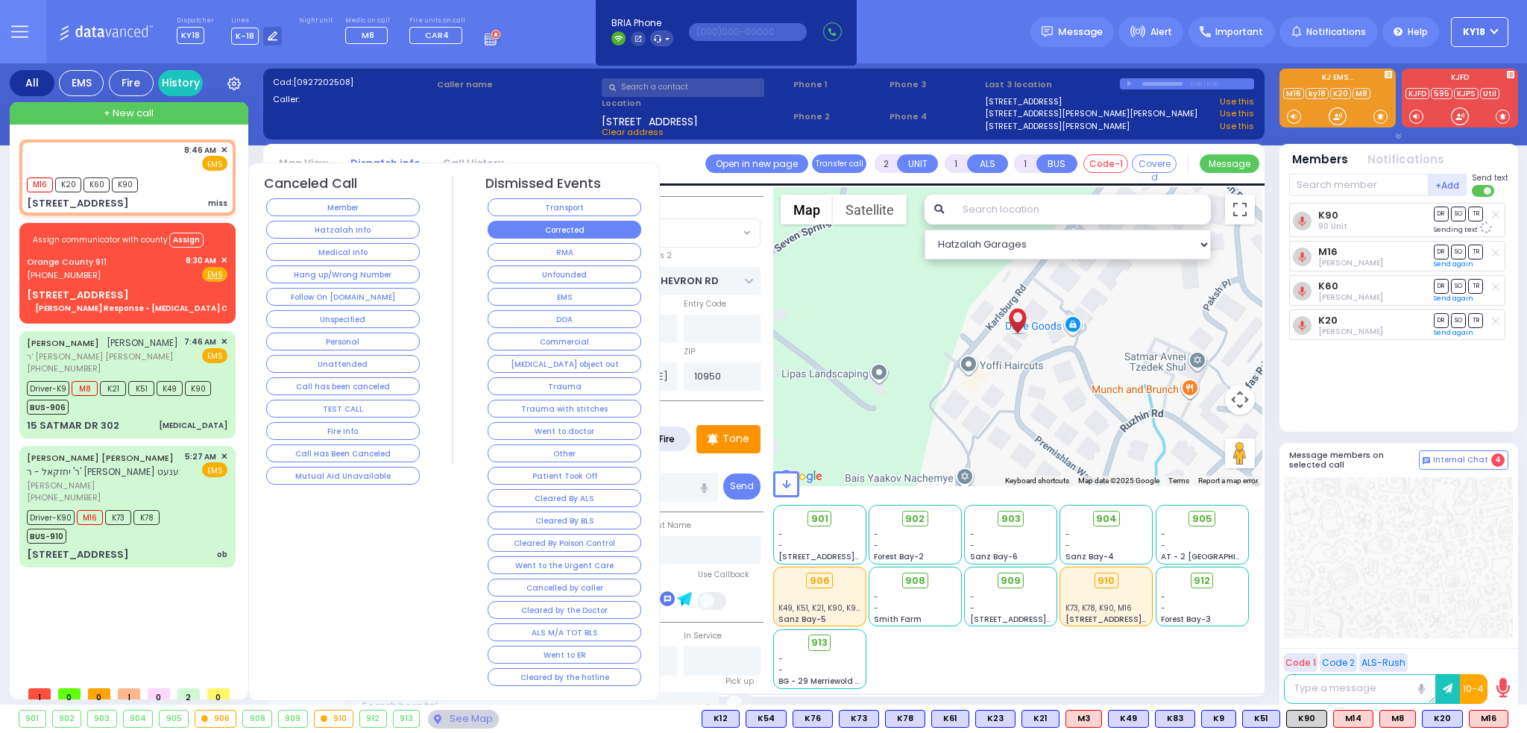
click at [503, 230] on button "Corrected" at bounding box center [565, 230] width 154 height 18
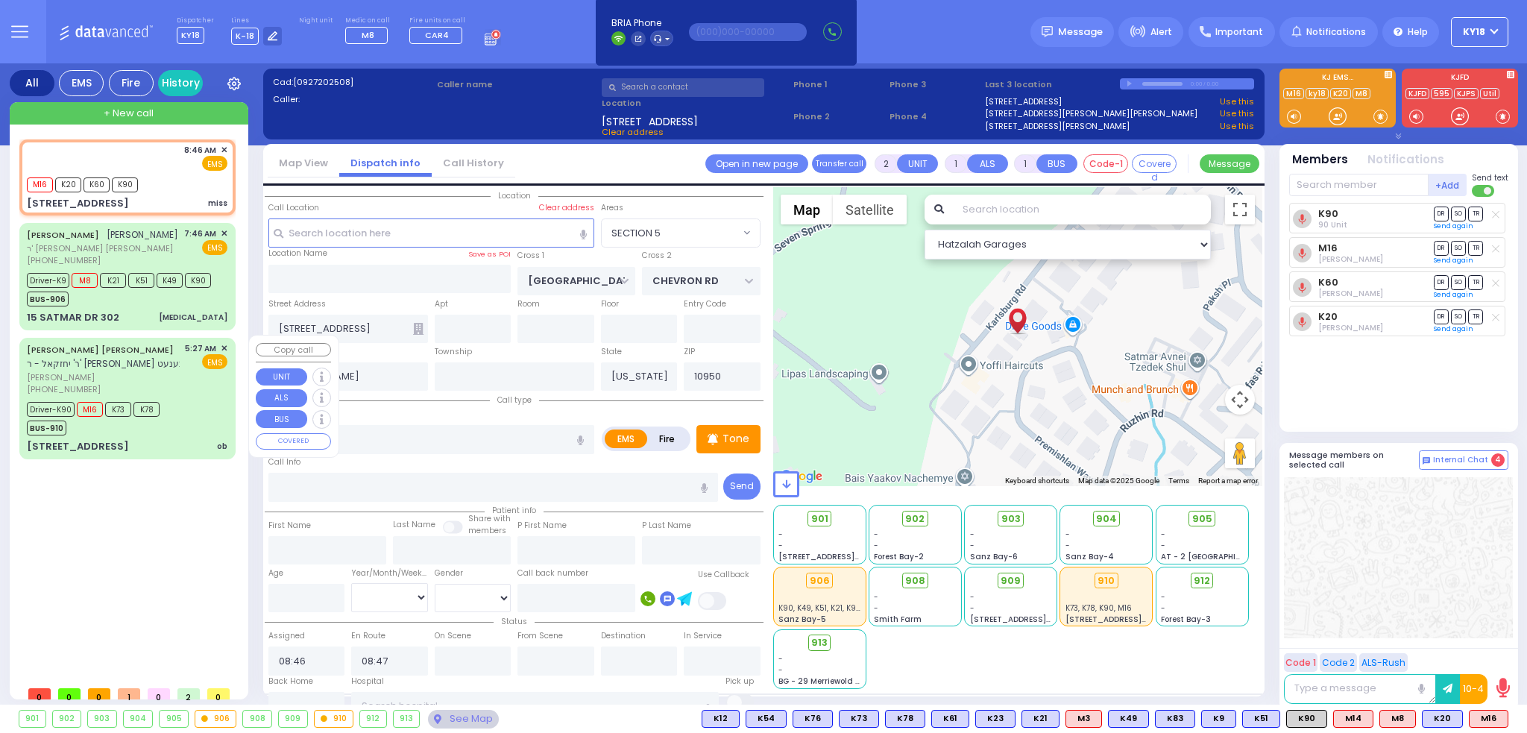
click at [159, 380] on span "[PERSON_NAME]" at bounding box center [103, 377] width 153 height 13
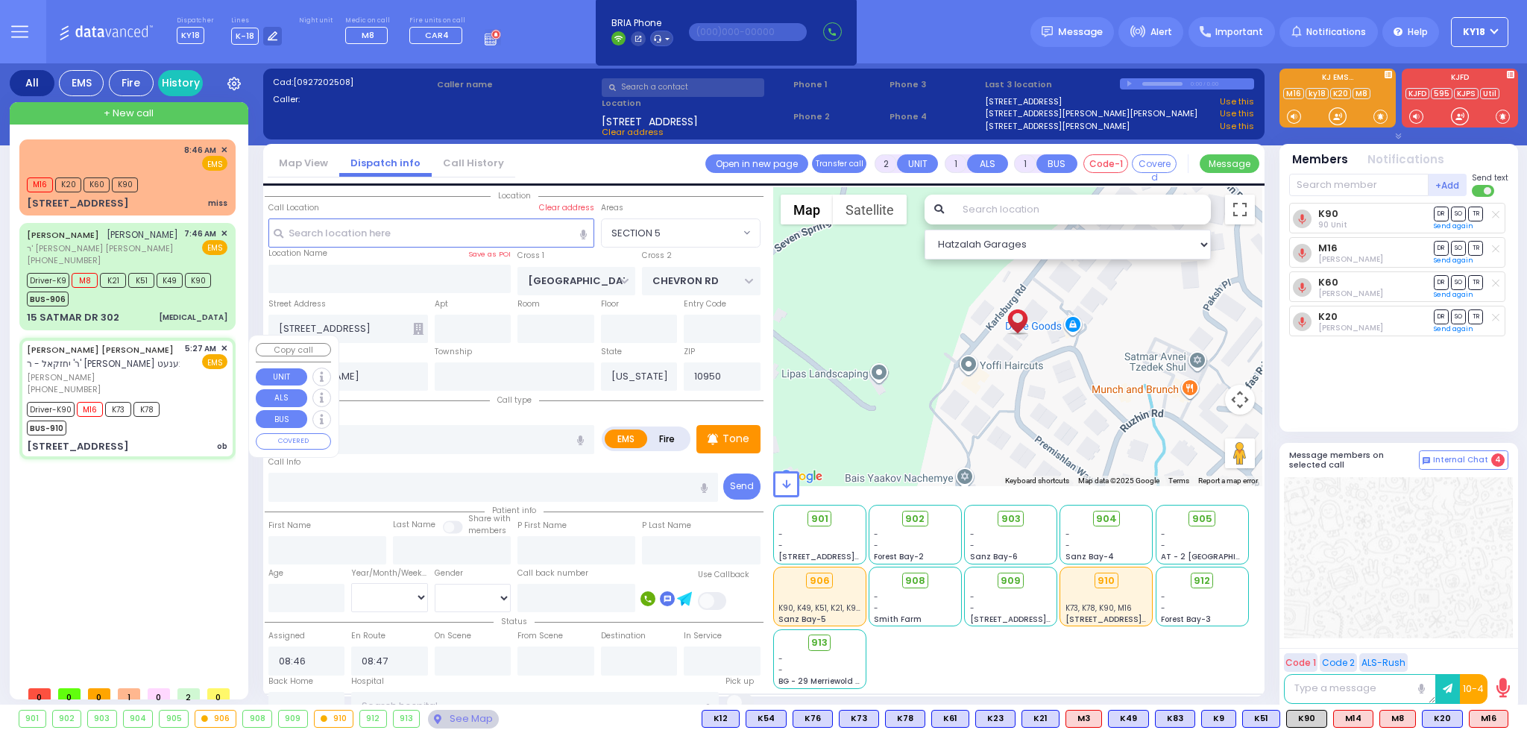
type input "6"
select select
type input "ob"
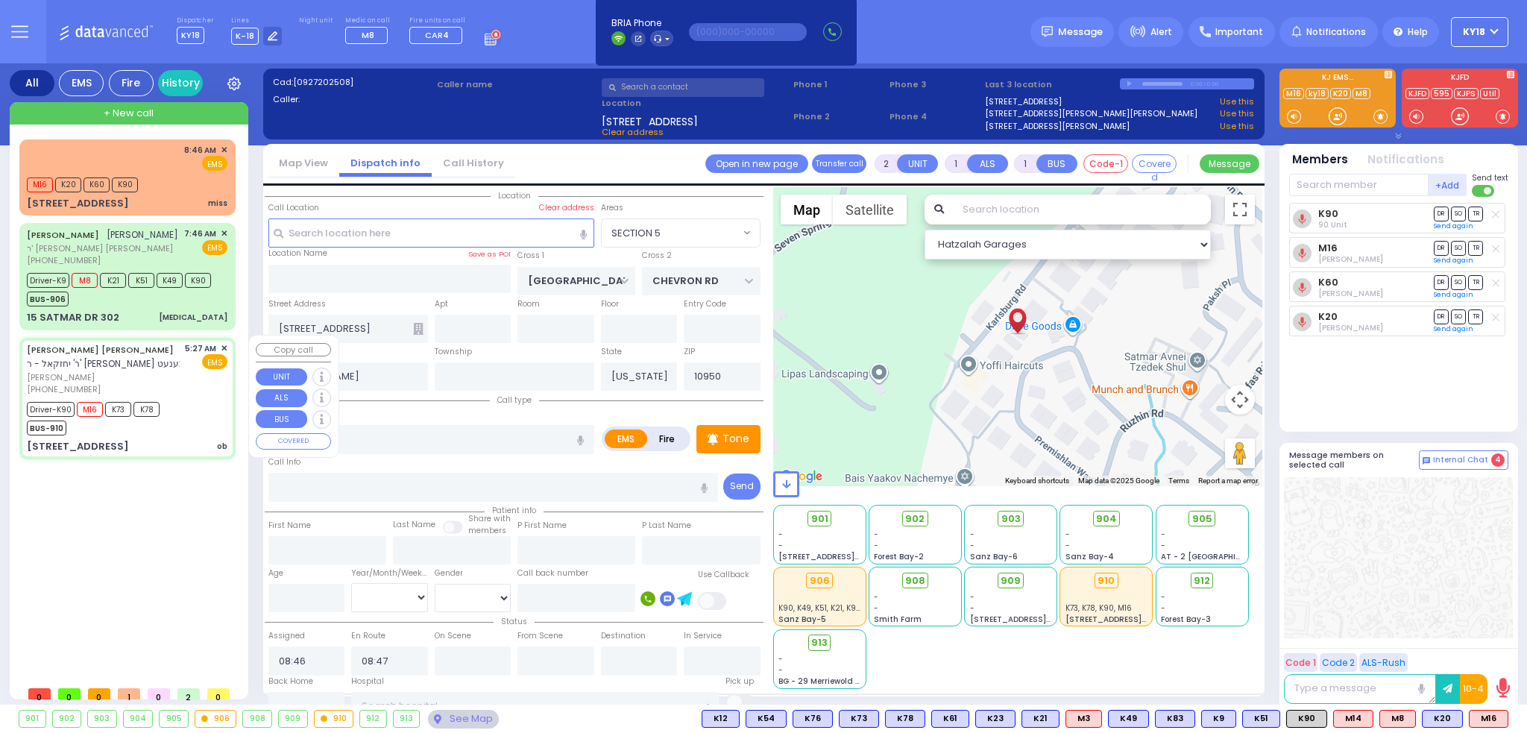
radio input "true"
type input "[PERSON_NAME]"
type input "WEINGARTEN"
type input "[PERSON_NAME]"
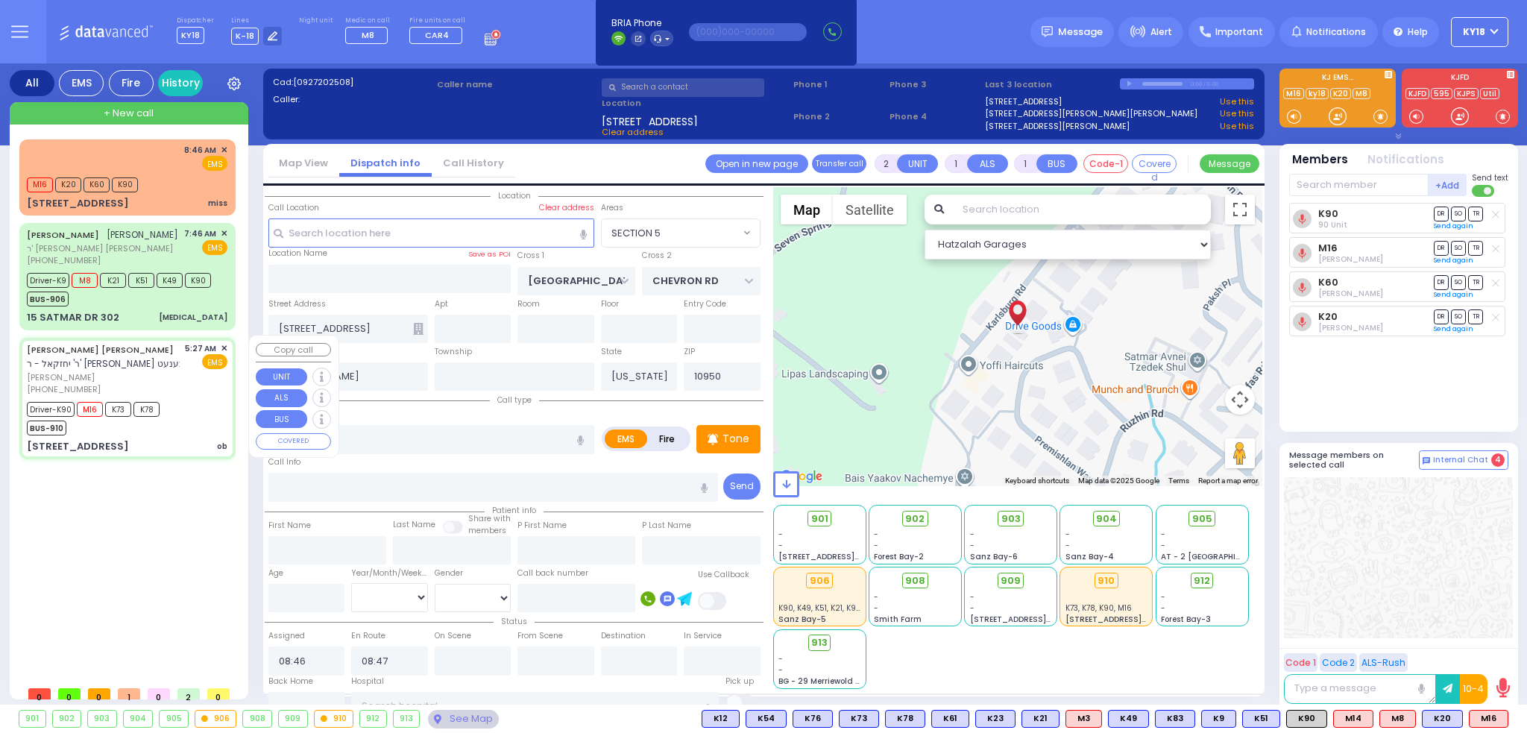
type input "24"
select select "Year"
select select "[DEMOGRAPHIC_DATA]"
type input "05:27"
type input "05:29"
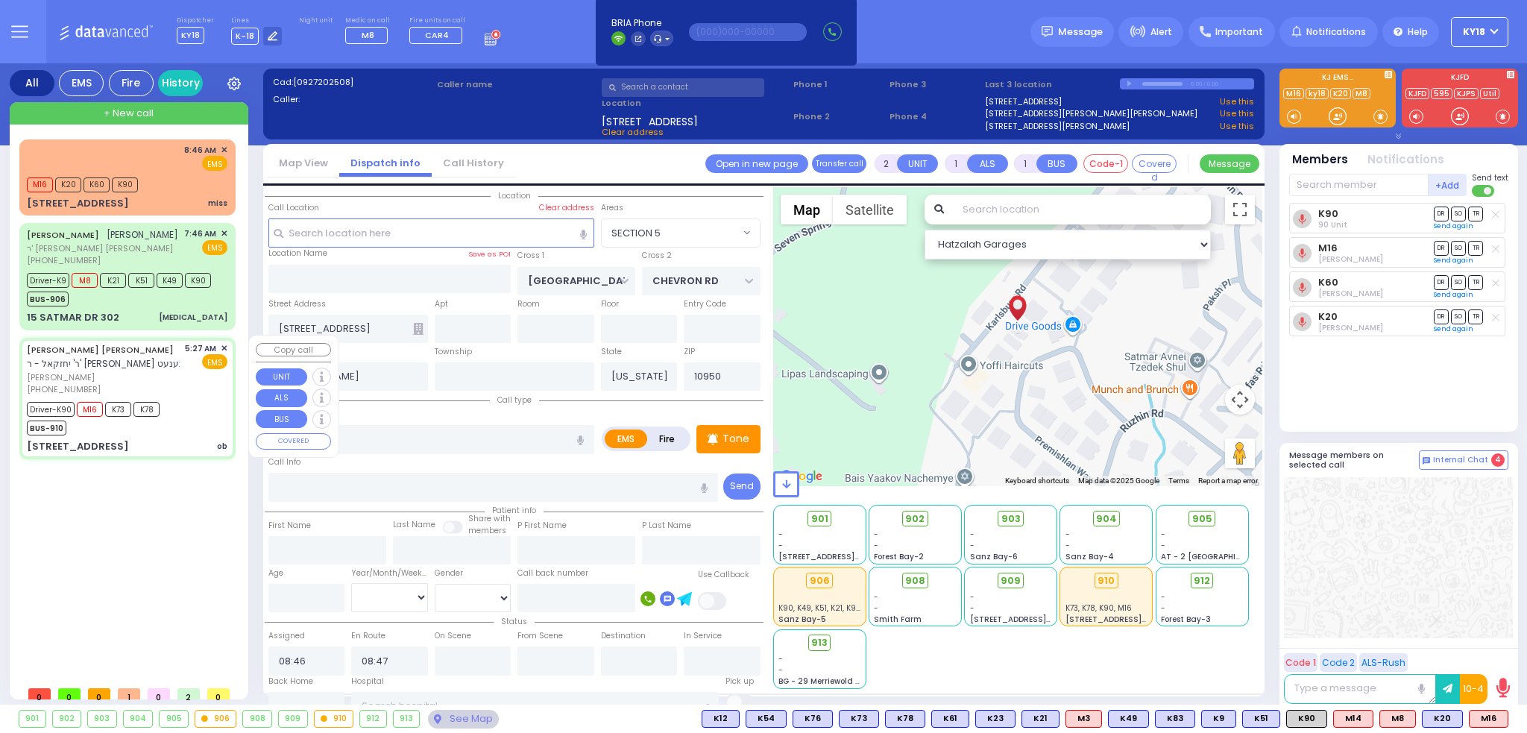
type input "05:35"
type input "05:48"
type input "06:36"
type input "06:55"
type input "[GEOGRAPHIC_DATA] [STREET_ADDRESS][PERSON_NAME]"
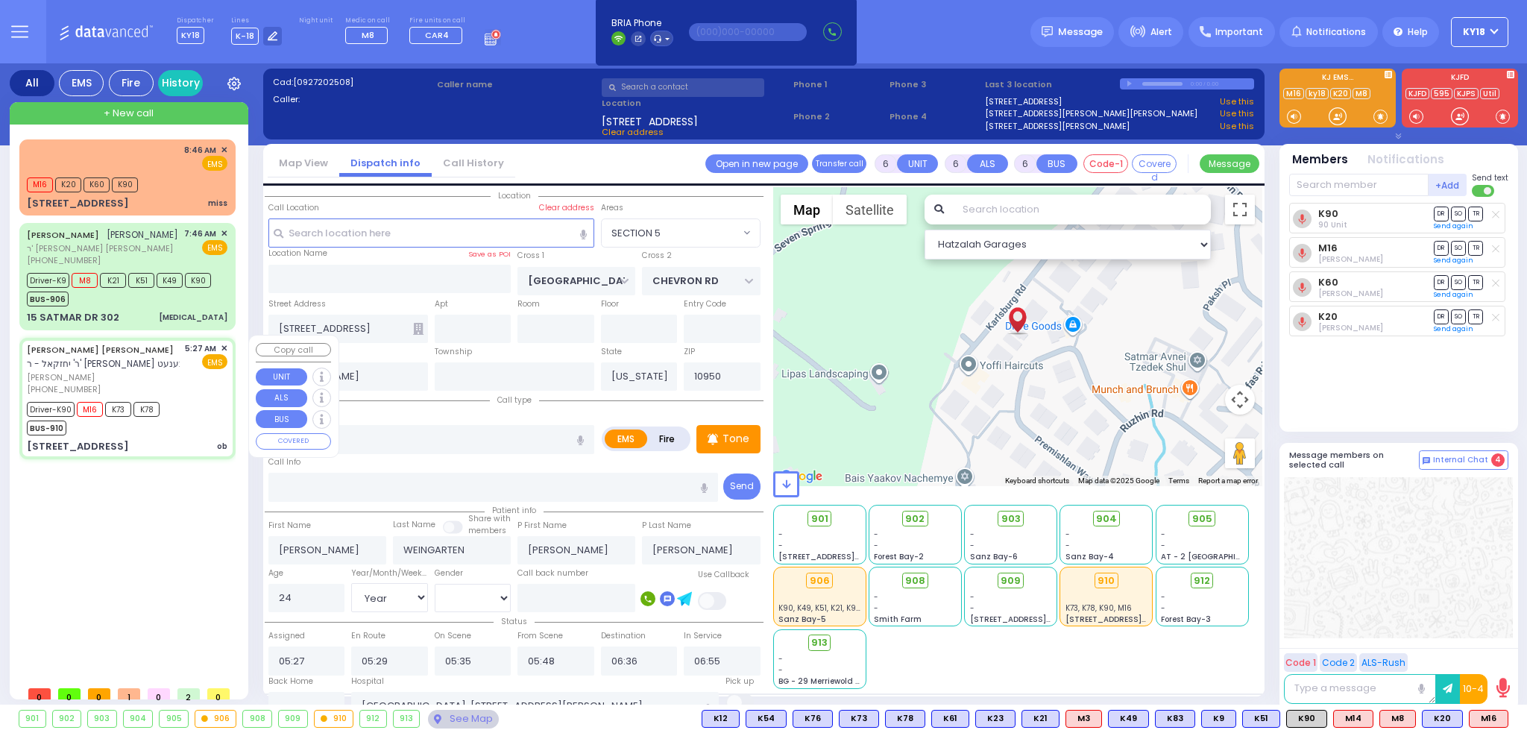
select select "Hatzalah Garages"
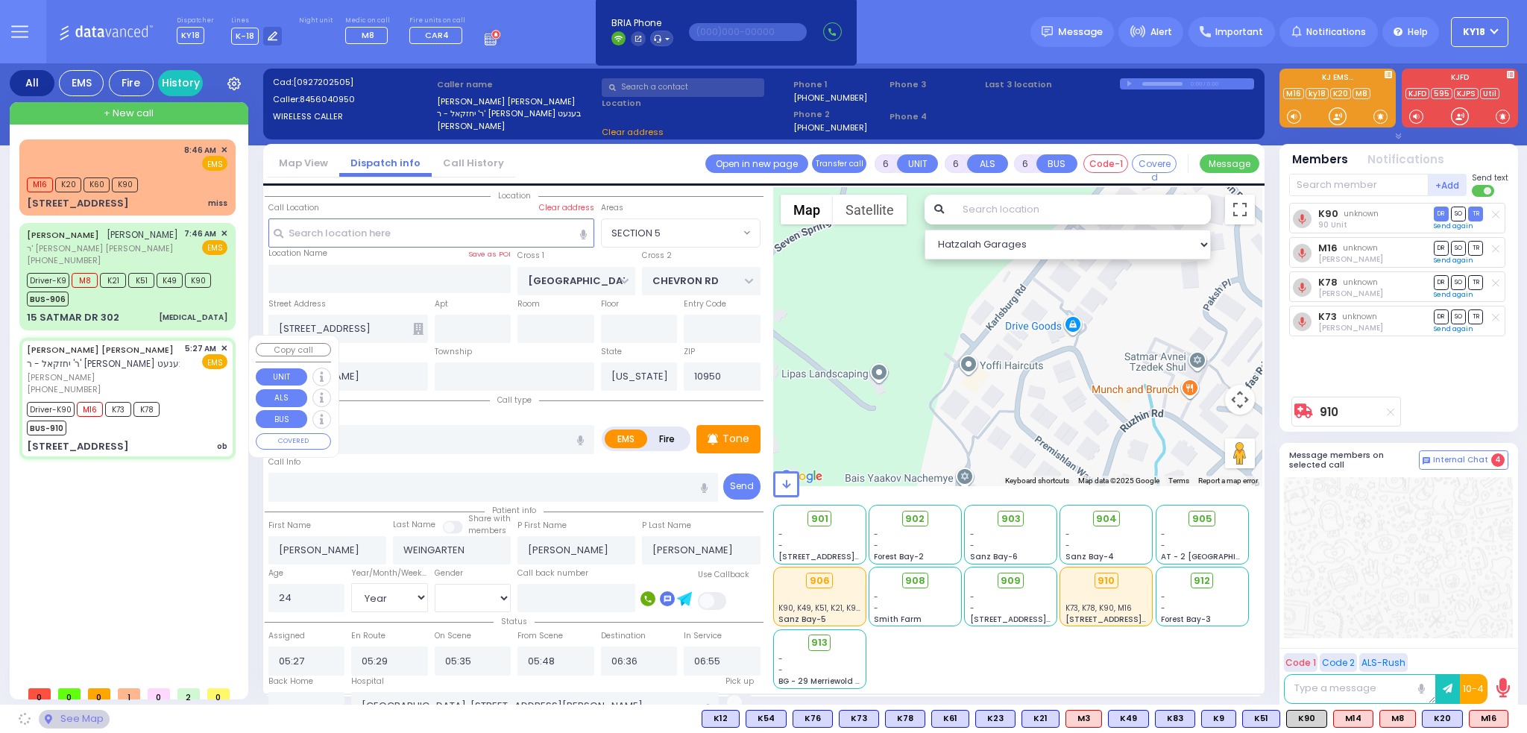
type input "CHUST RD"
type input "[GEOGRAPHIC_DATA]"
type input "[STREET_ADDRESS]"
type input "014"
type input "Monroe"
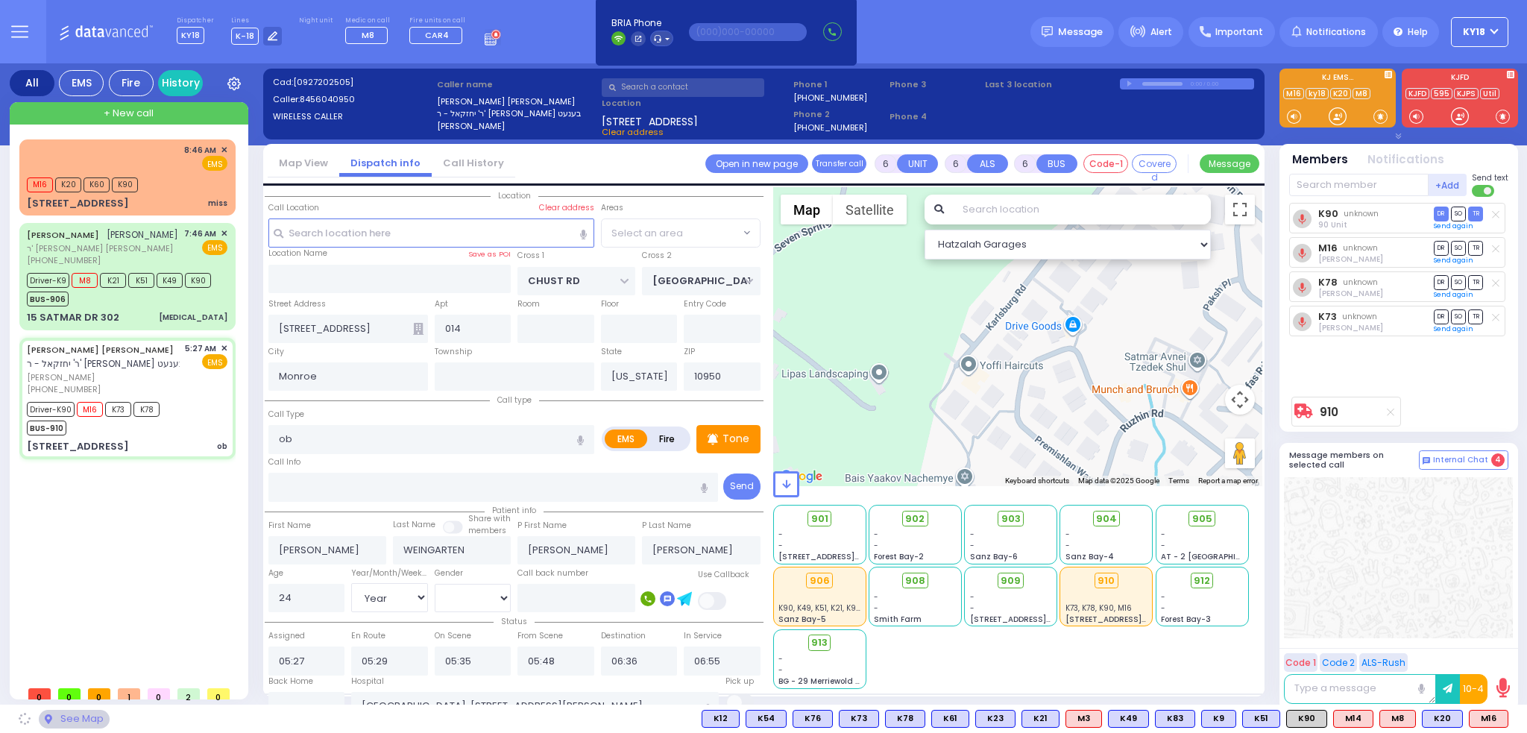
select select "VYOEL MOSHE"
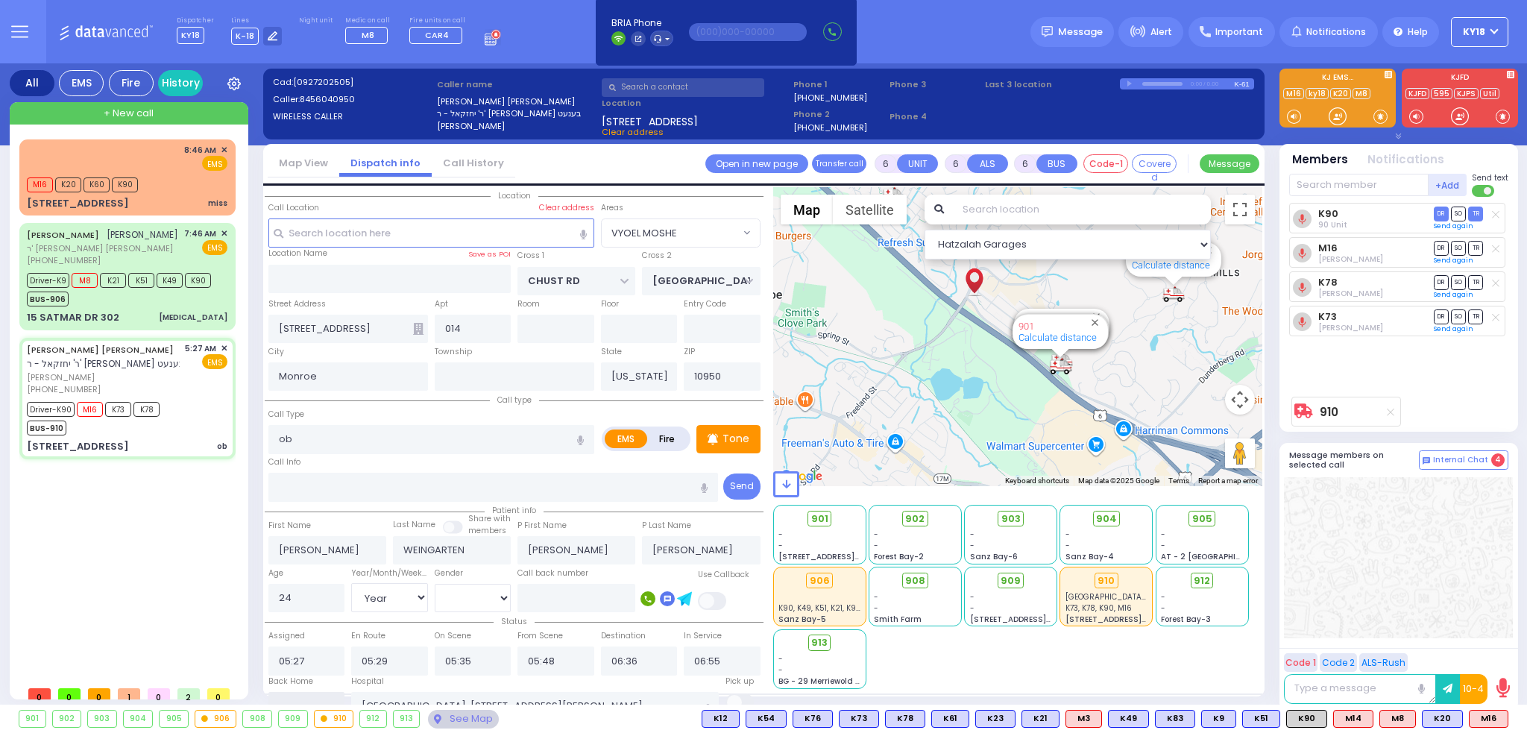
click at [289, 695] on input "text" at bounding box center [307, 706] width 77 height 28
type input "08:47"
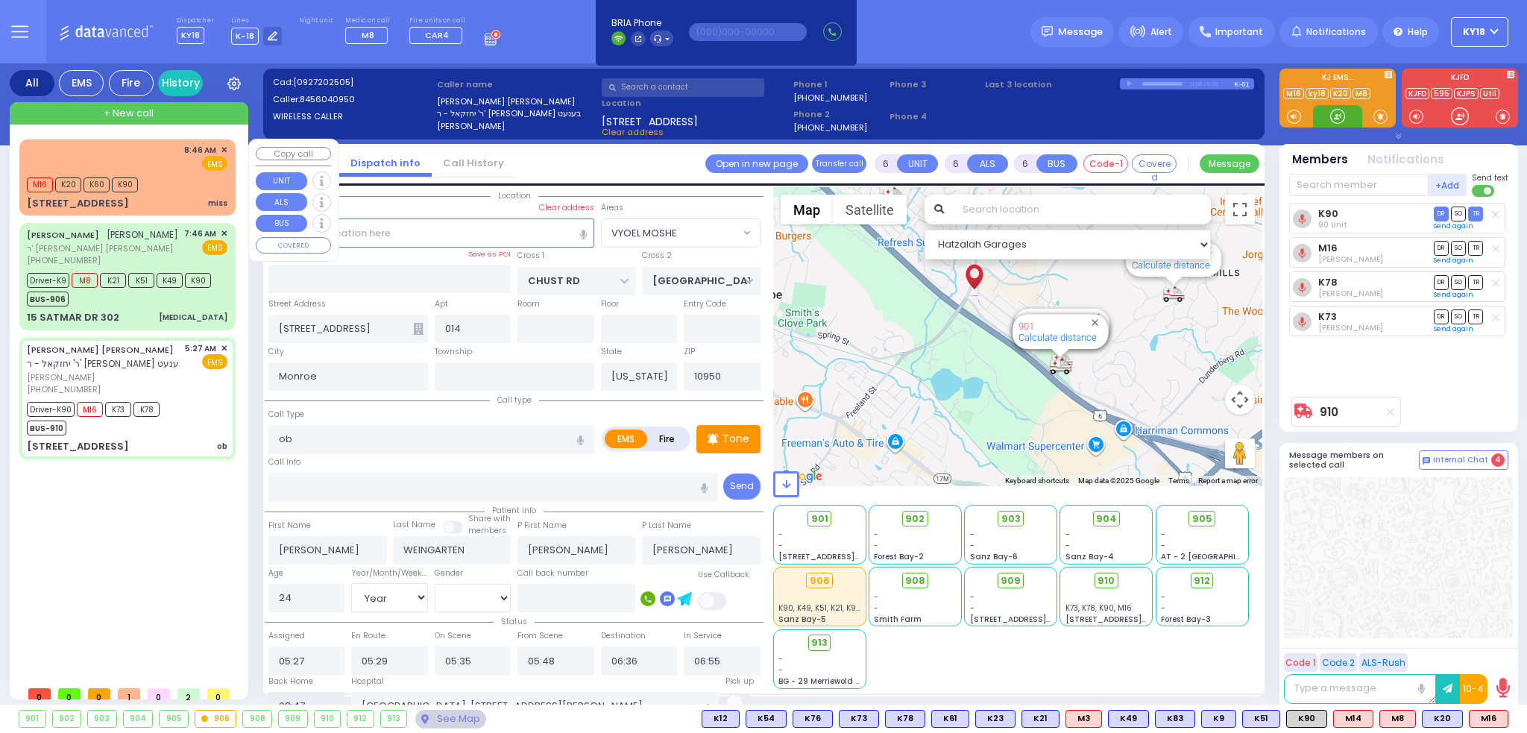
select select
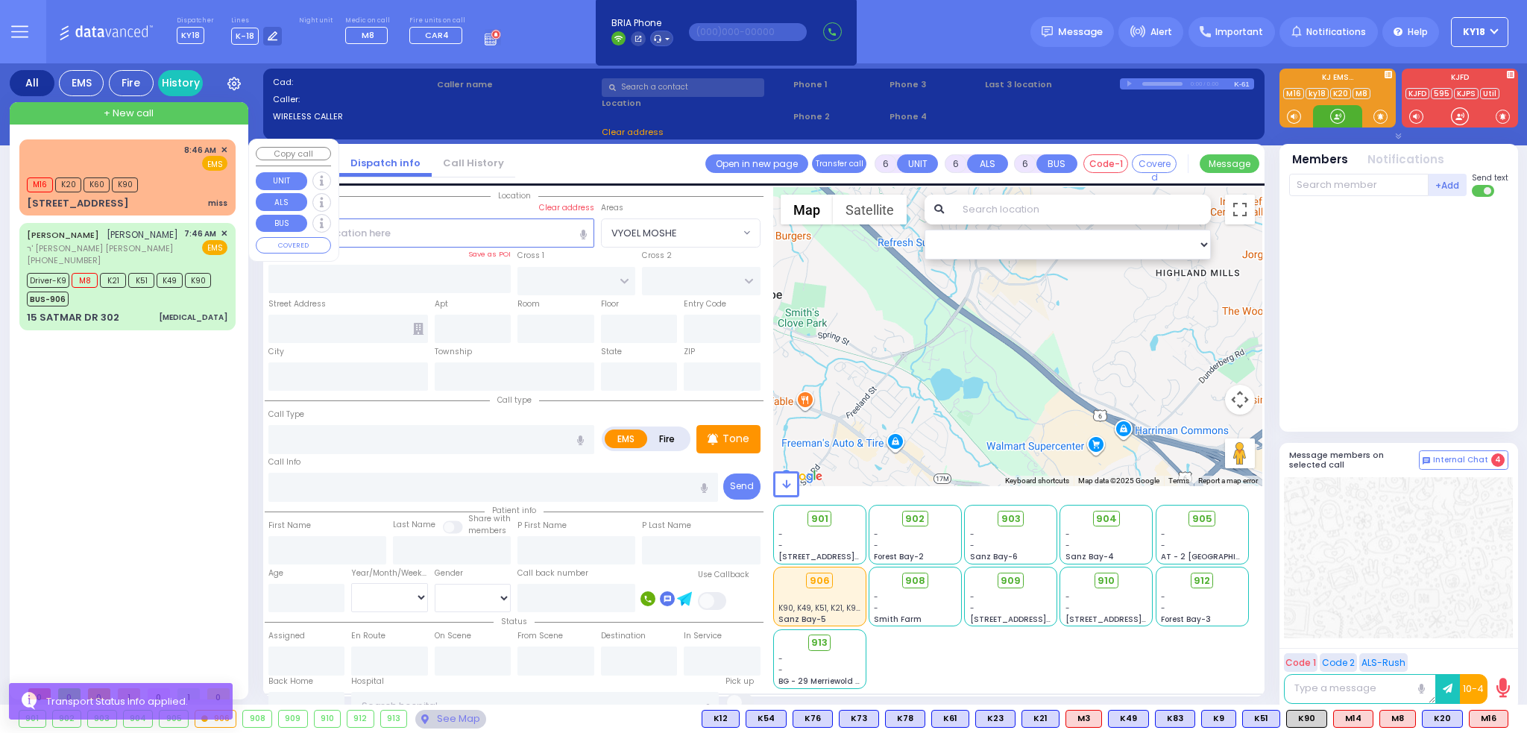
click at [160, 186] on div "M16 K20 K60 K90" at bounding box center [127, 183] width 201 height 19
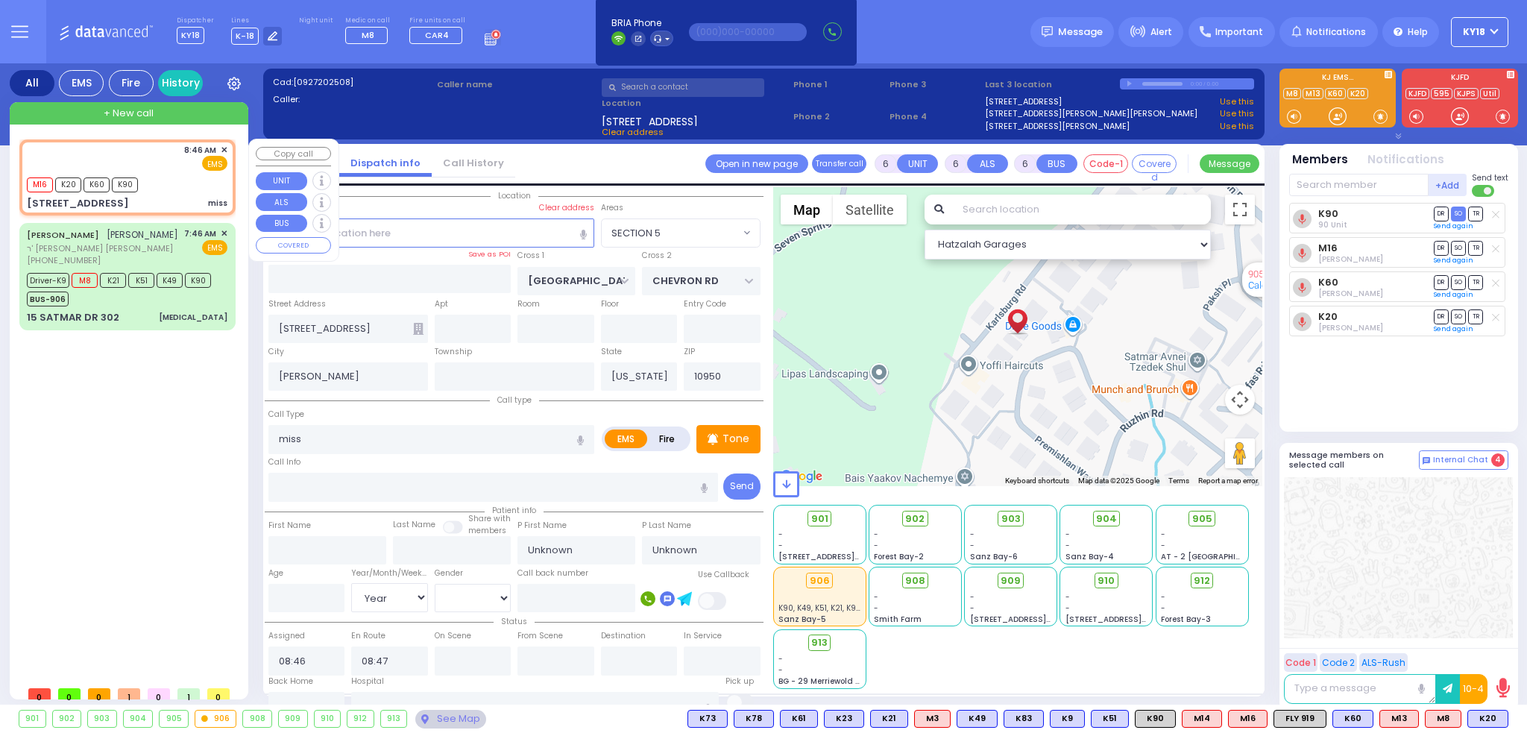
click at [186, 169] on div "EMS" at bounding box center [206, 163] width 44 height 15
click at [1192, 524] on span at bounding box center [1191, 519] width 9 height 15
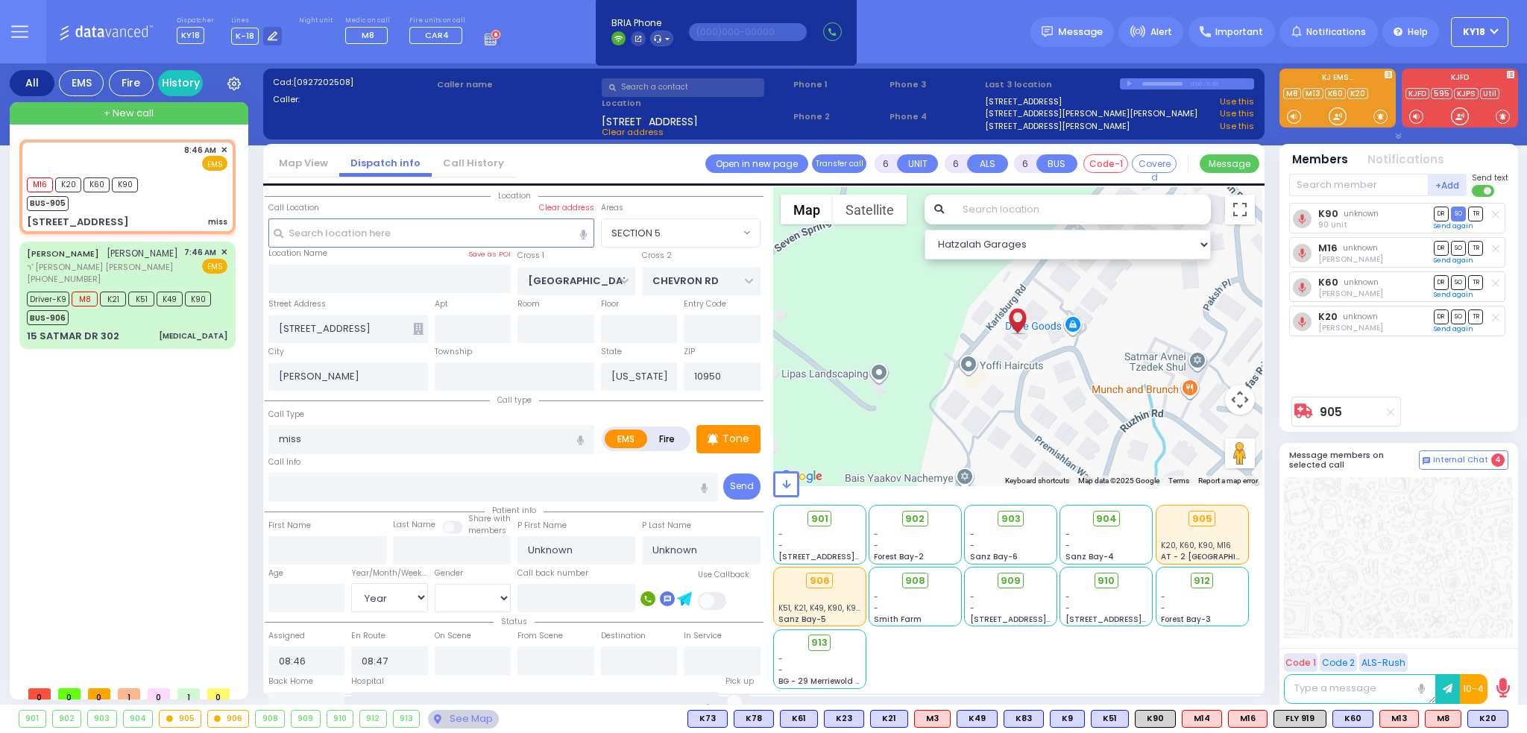
click at [512, 696] on input "text" at bounding box center [535, 706] width 368 height 28
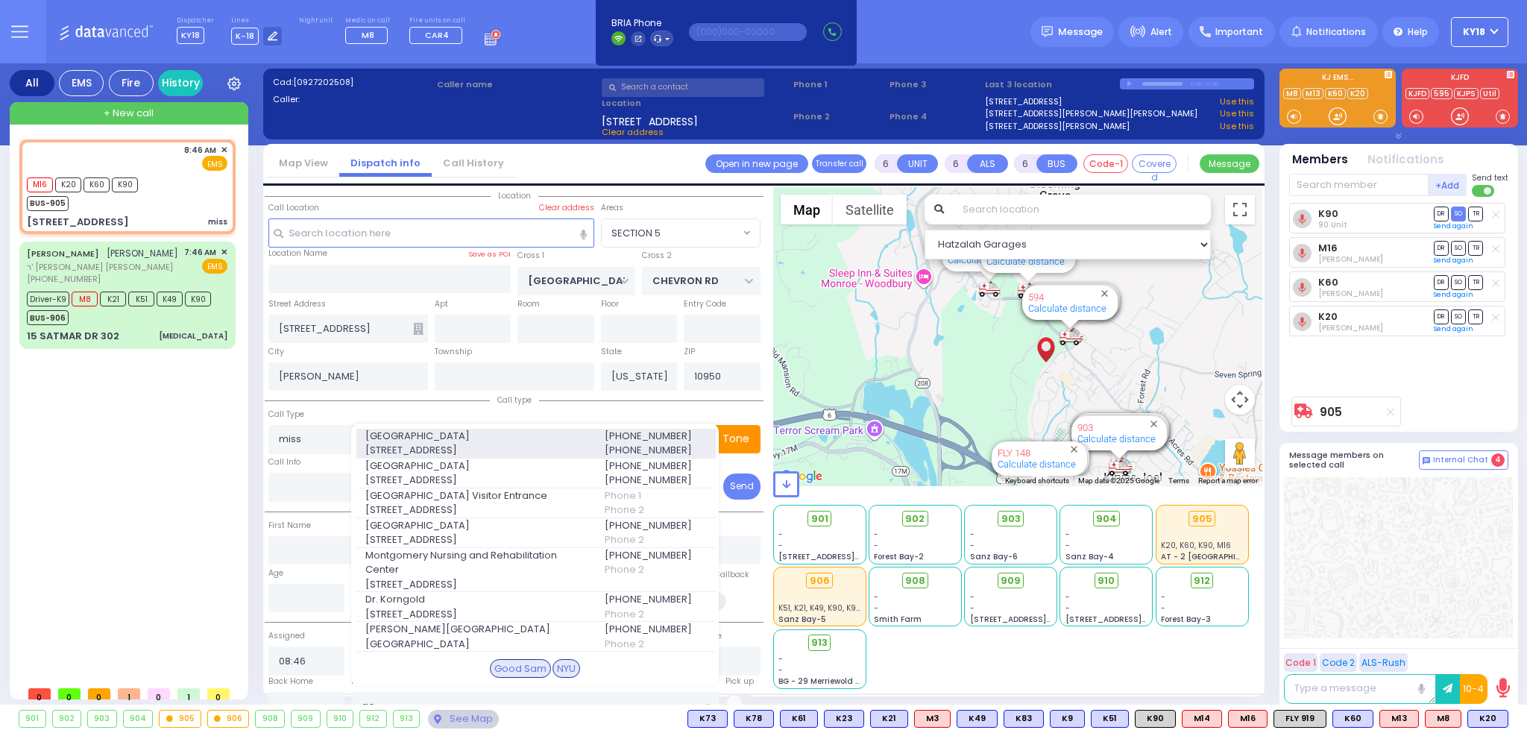
click at [546, 435] on span "[GEOGRAPHIC_DATA]" at bounding box center [475, 436] width 221 height 15
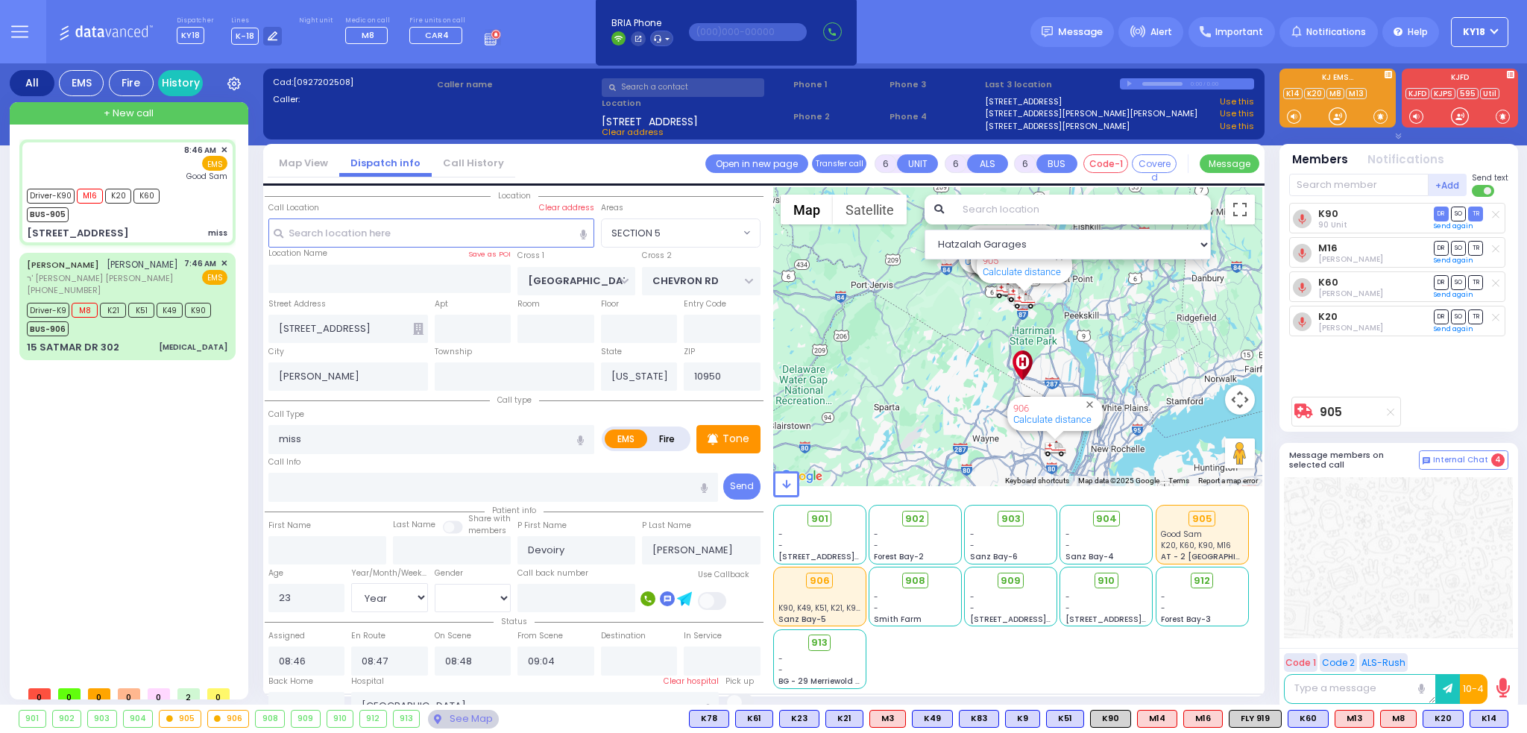
select select "SECTION 5"
select select "Year"
select select "[DEMOGRAPHIC_DATA]"
select select
radio input "true"
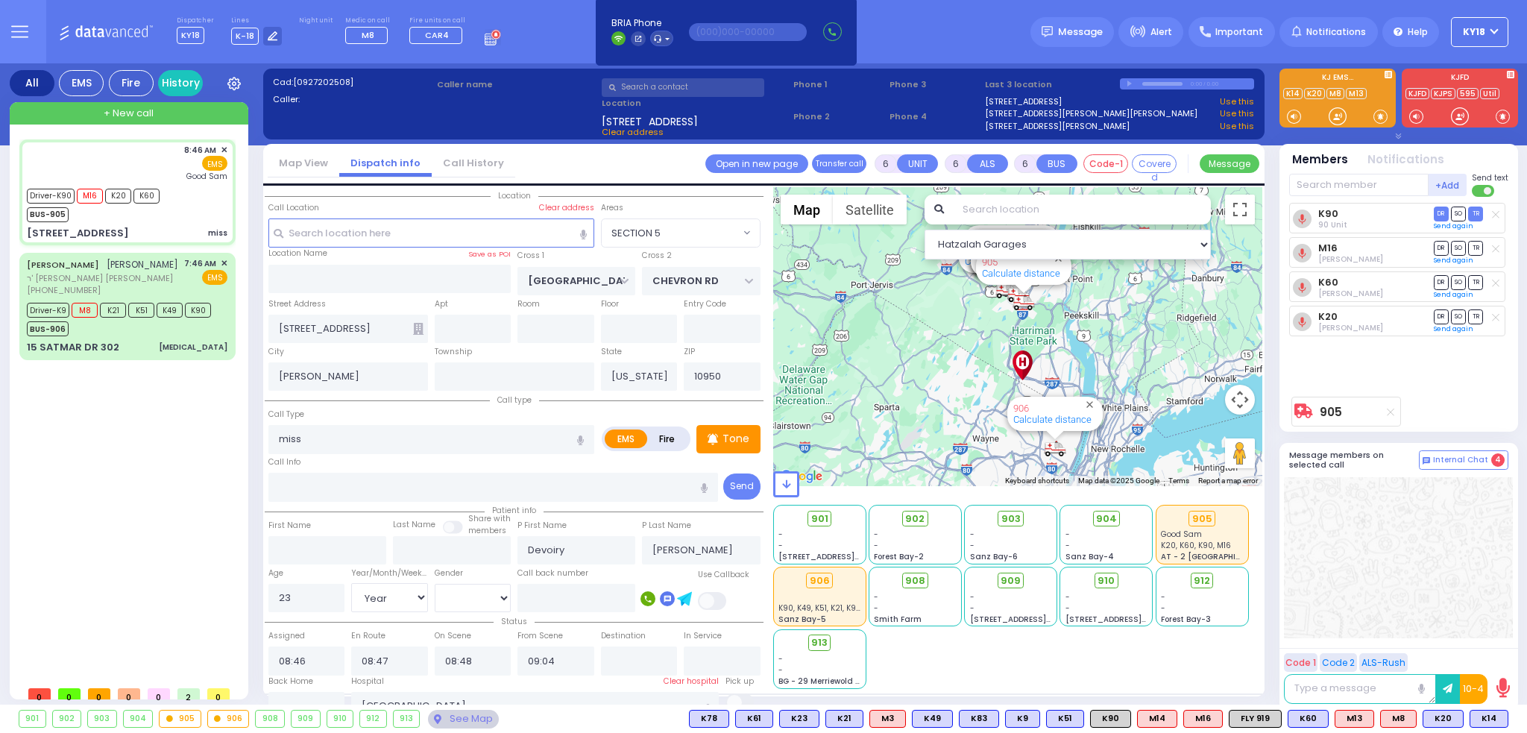
select select "Year"
select select "[DEMOGRAPHIC_DATA]"
select select "Hatzalah Garages"
select select "SECTION 5"
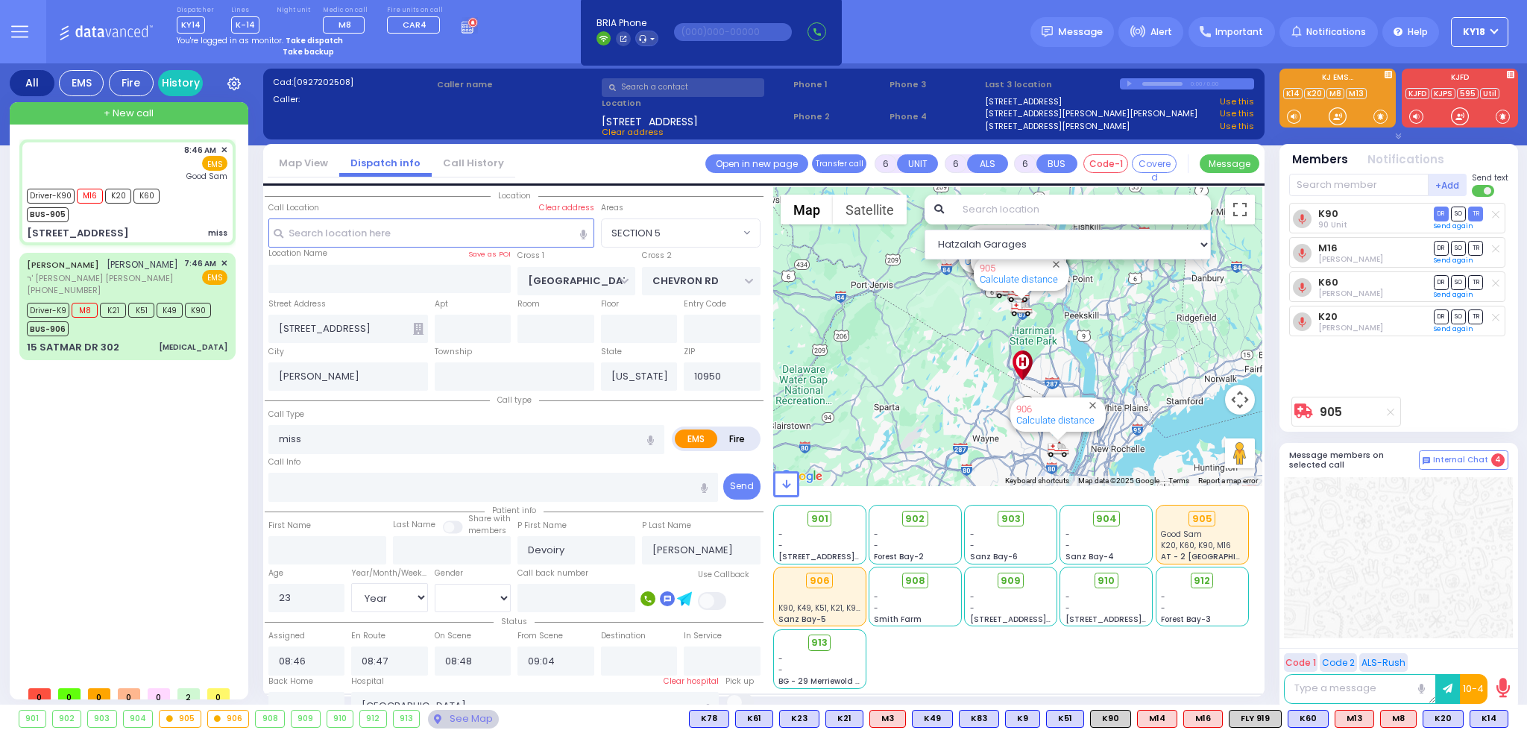
select select
radio input "true"
select select "Year"
select select "[DEMOGRAPHIC_DATA]"
select select "Hatzalah Garages"
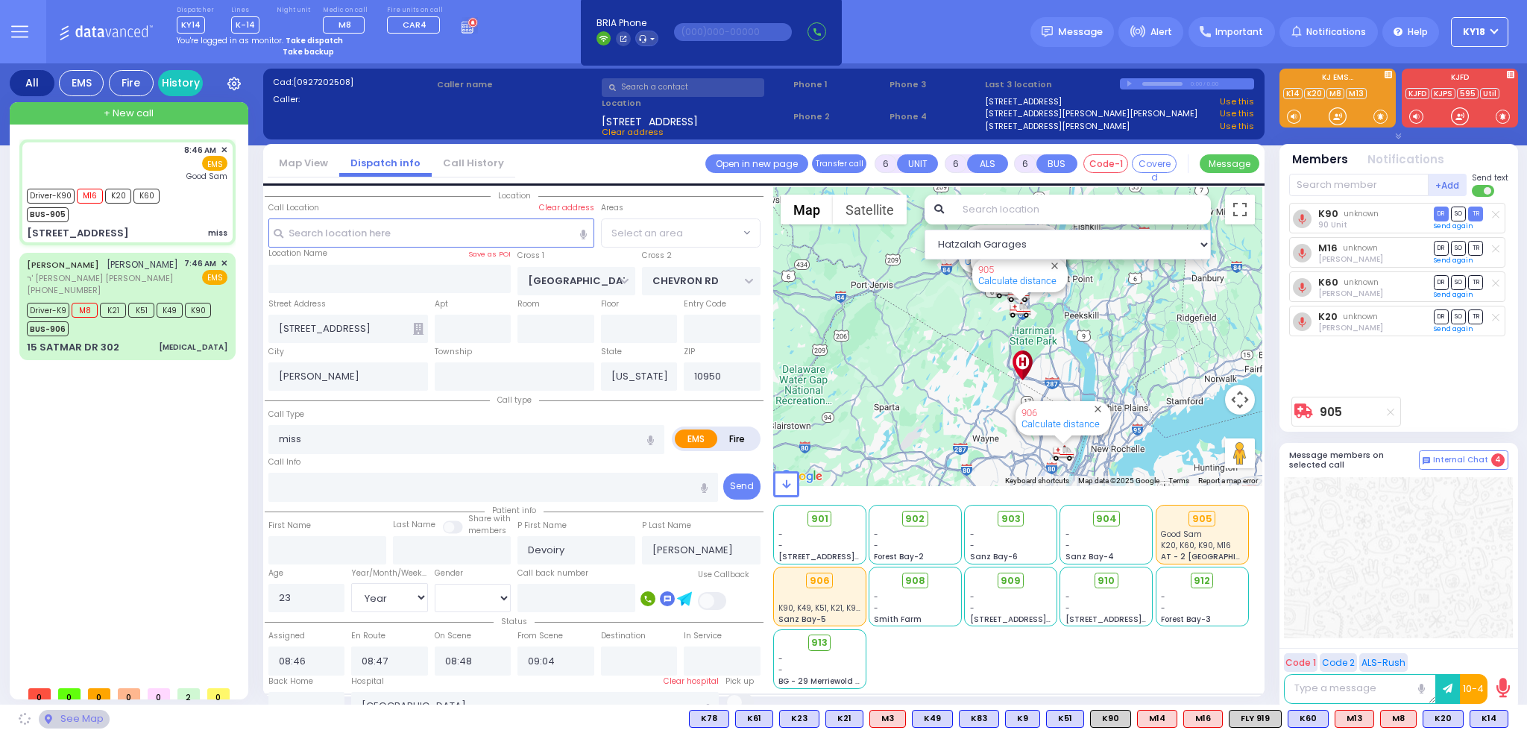
select select "SECTION 5"
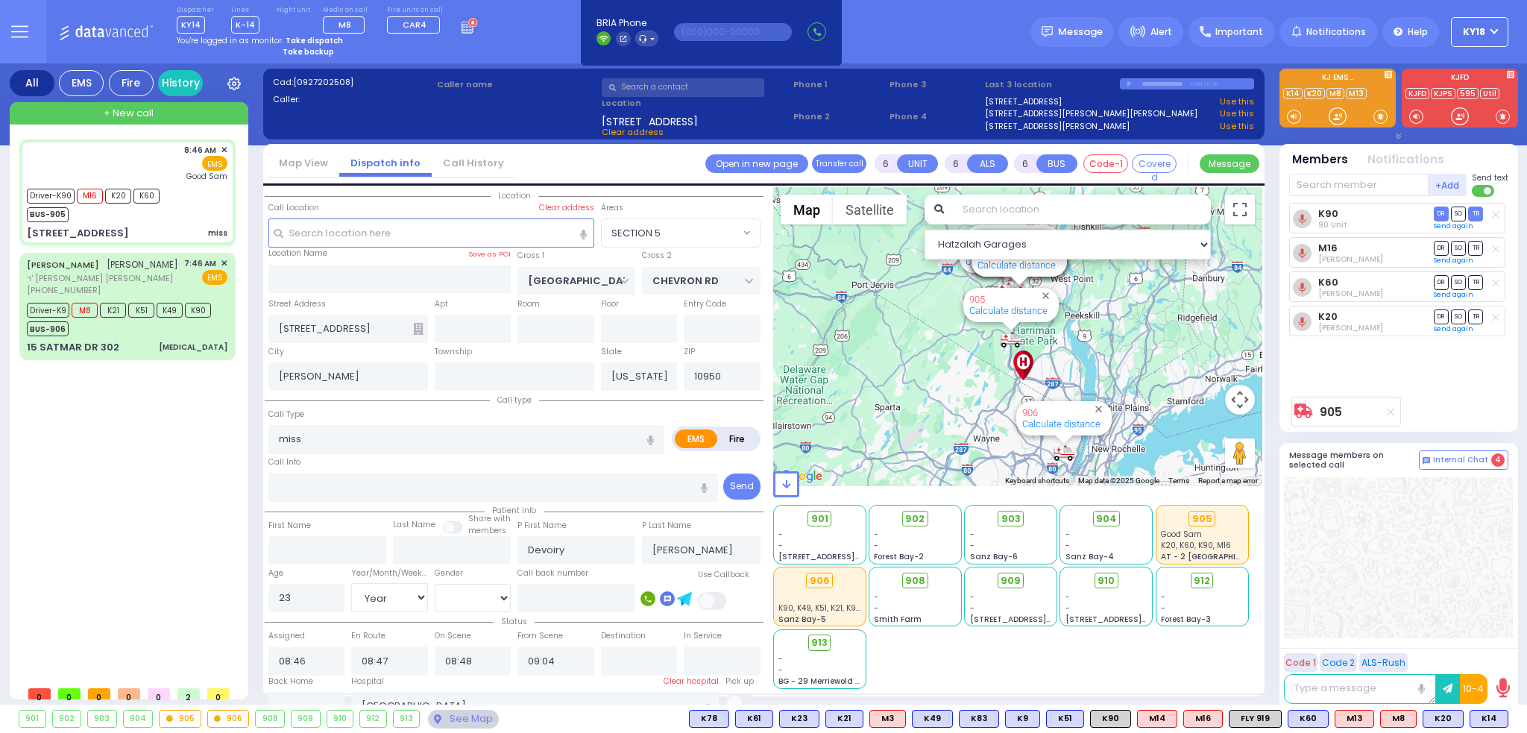
select select
radio input "true"
select select "Year"
select select "[DEMOGRAPHIC_DATA]"
select select "Hatzalah Garages"
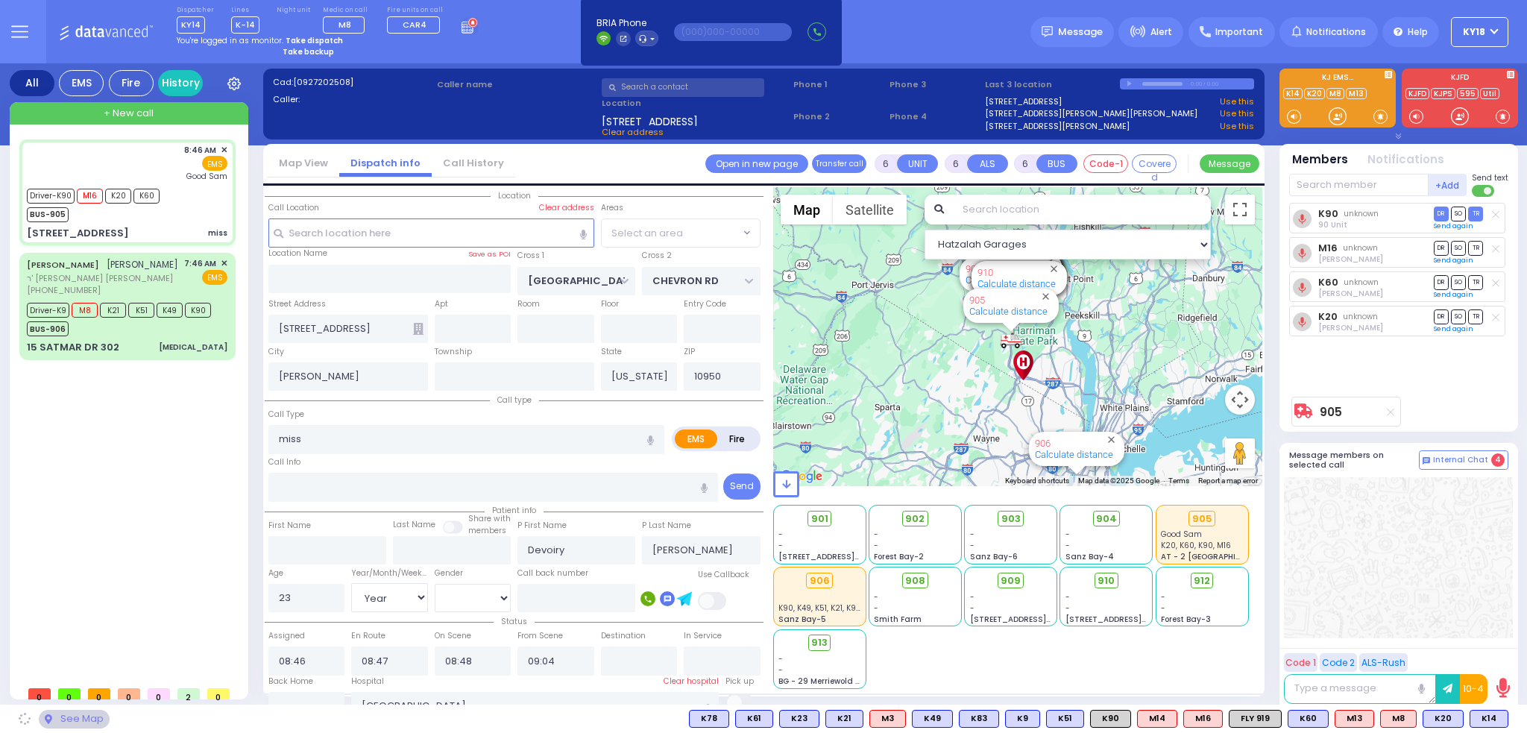
select select "SECTION 5"
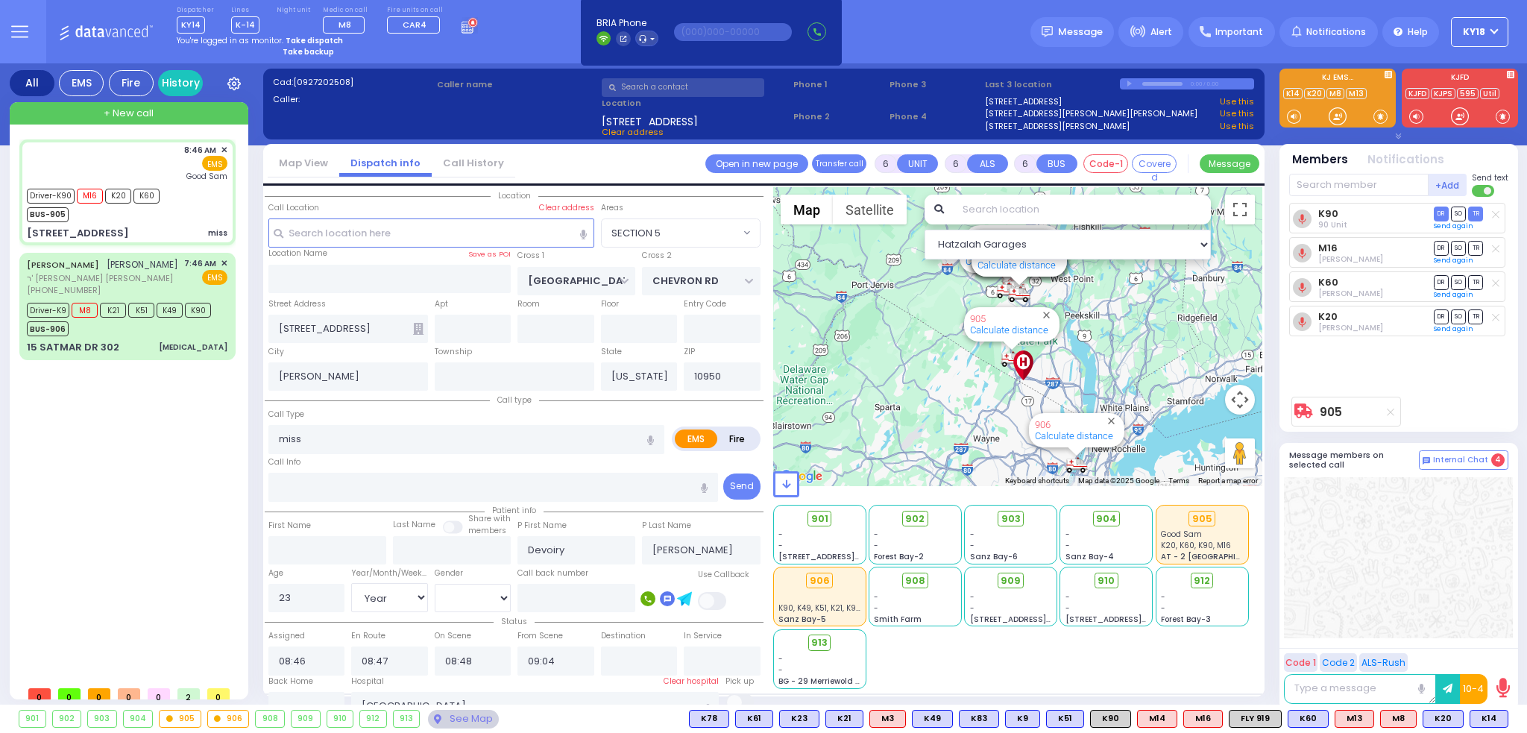
select select
radio input "true"
select select "Year"
select select "[DEMOGRAPHIC_DATA]"
type input "09:29"
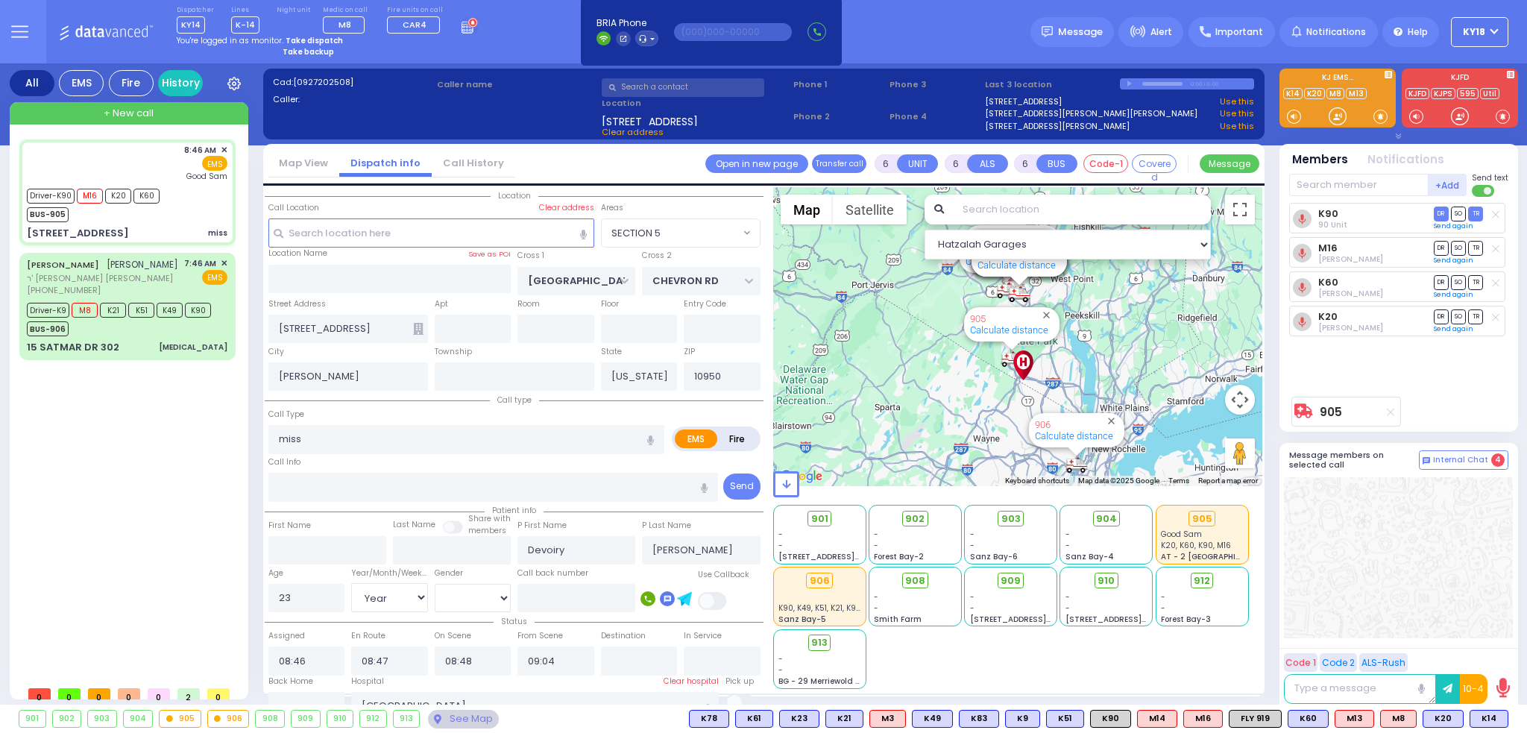
type input "09:45"
select select "Hatzalah Garages"
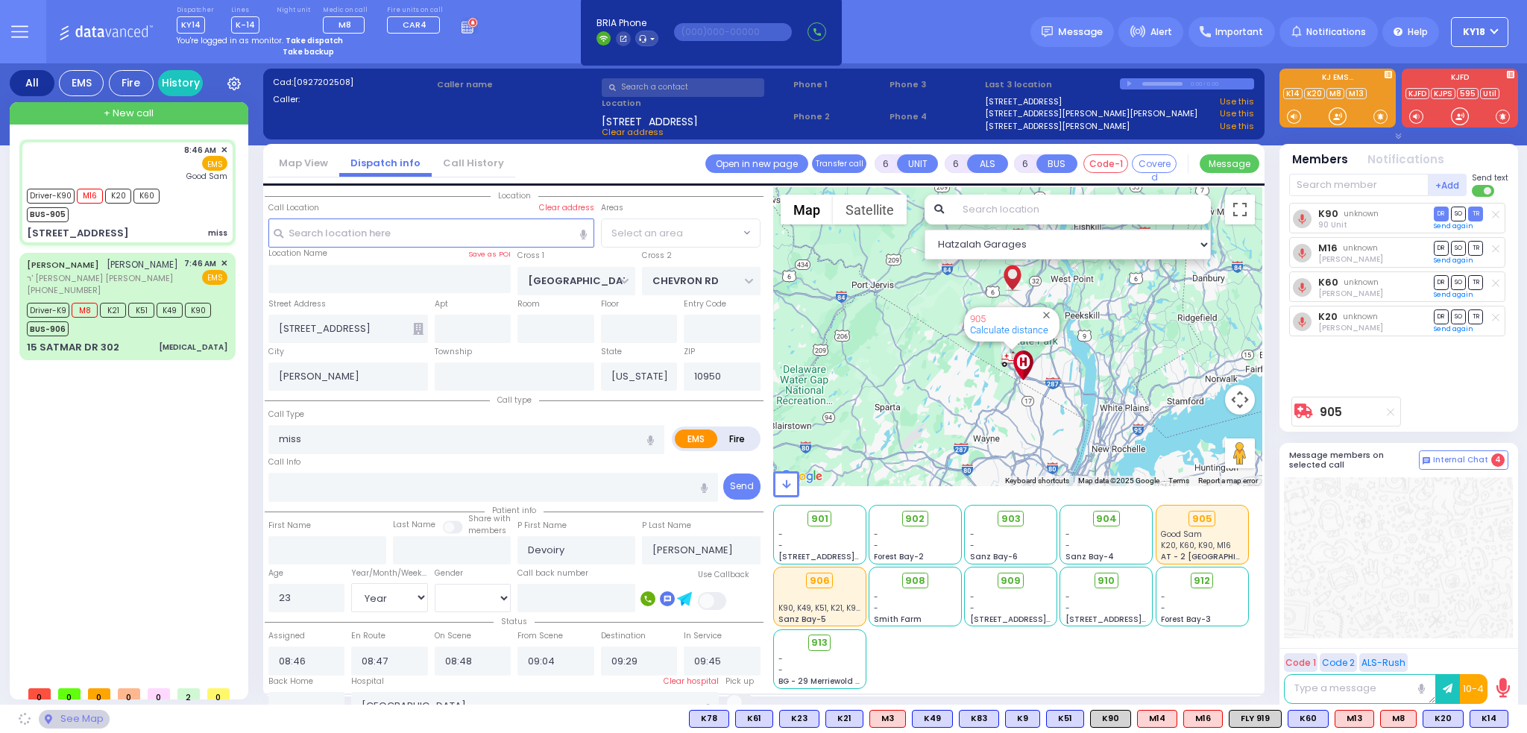
select select "SECTION 5"
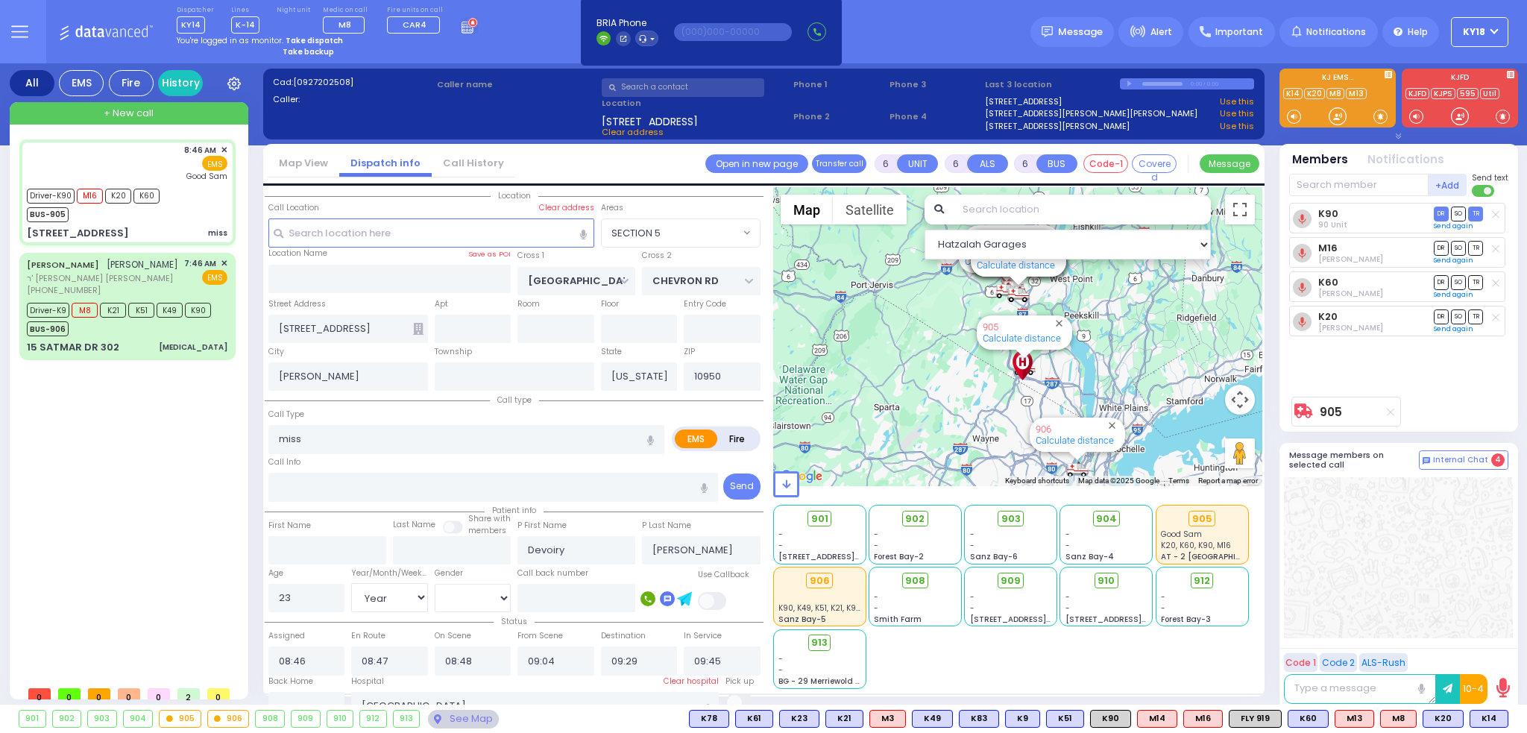
select select
radio input "true"
select select "Year"
select select "[DEMOGRAPHIC_DATA]"
select select "Hatzalah Garages"
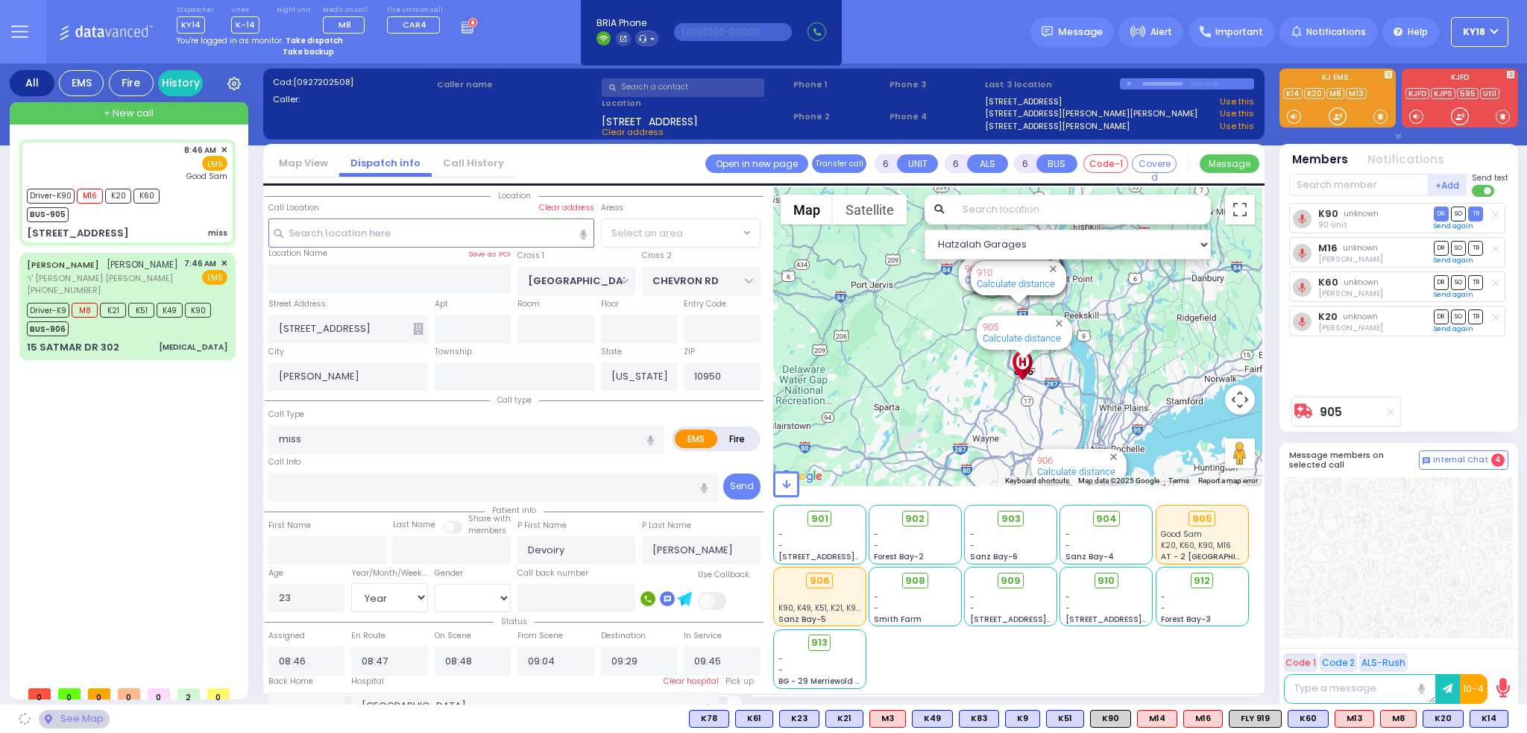
select select "SECTION 5"
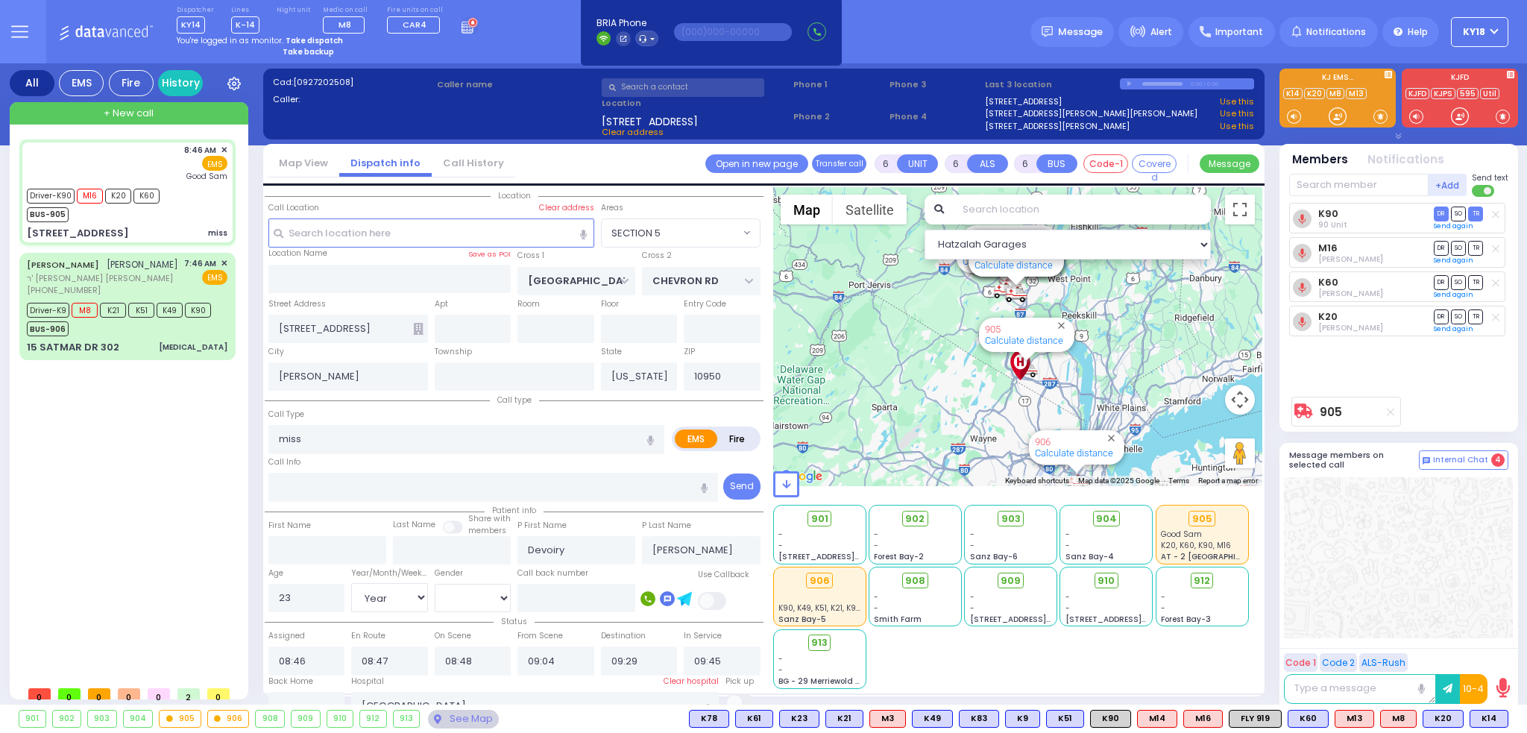
select select
radio input "true"
select select "Year"
select select "[DEMOGRAPHIC_DATA]"
select select "Hatzalah Garages"
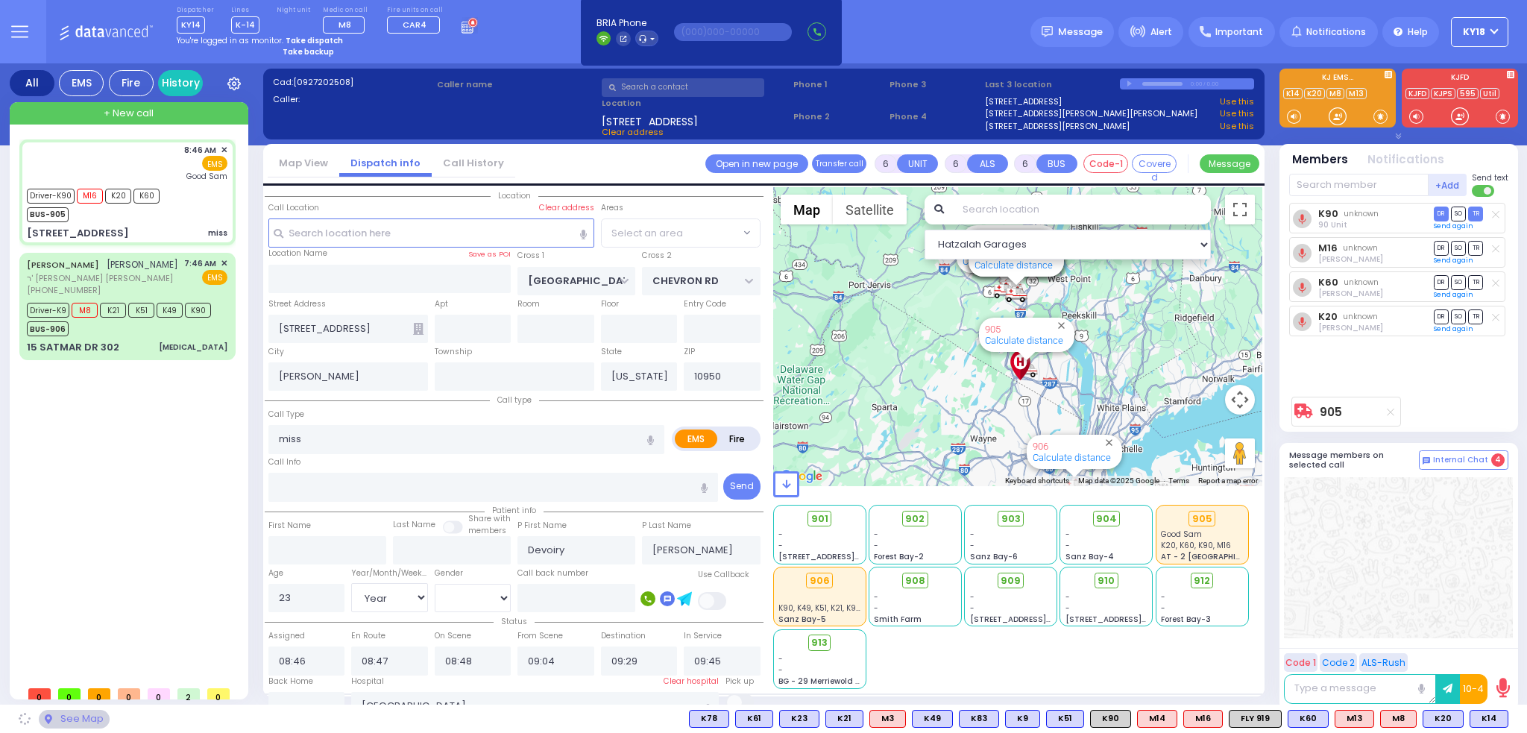
select select "SECTION 5"
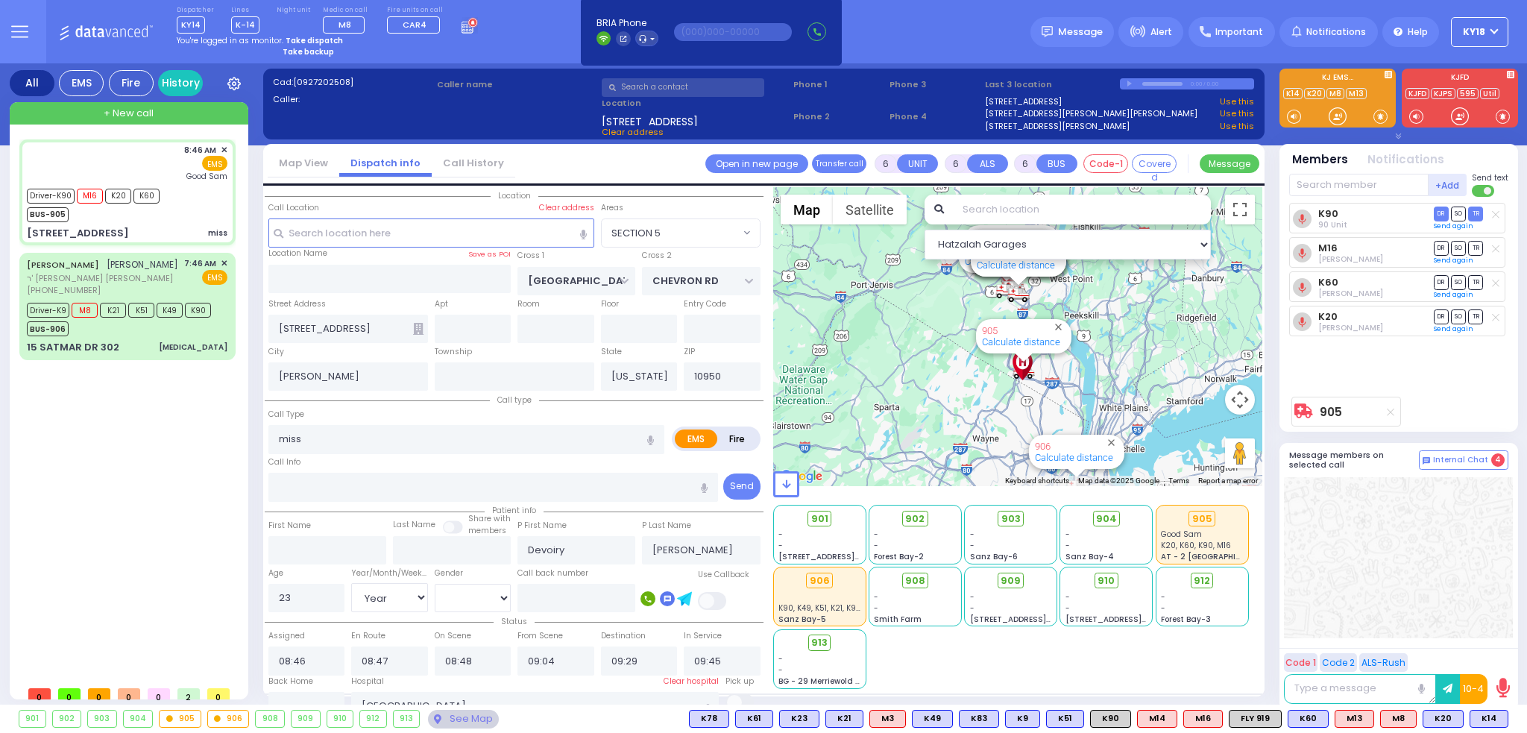
select select
radio input "true"
select select "Year"
select select "[DEMOGRAPHIC_DATA]"
select select "Hatzalah Garages"
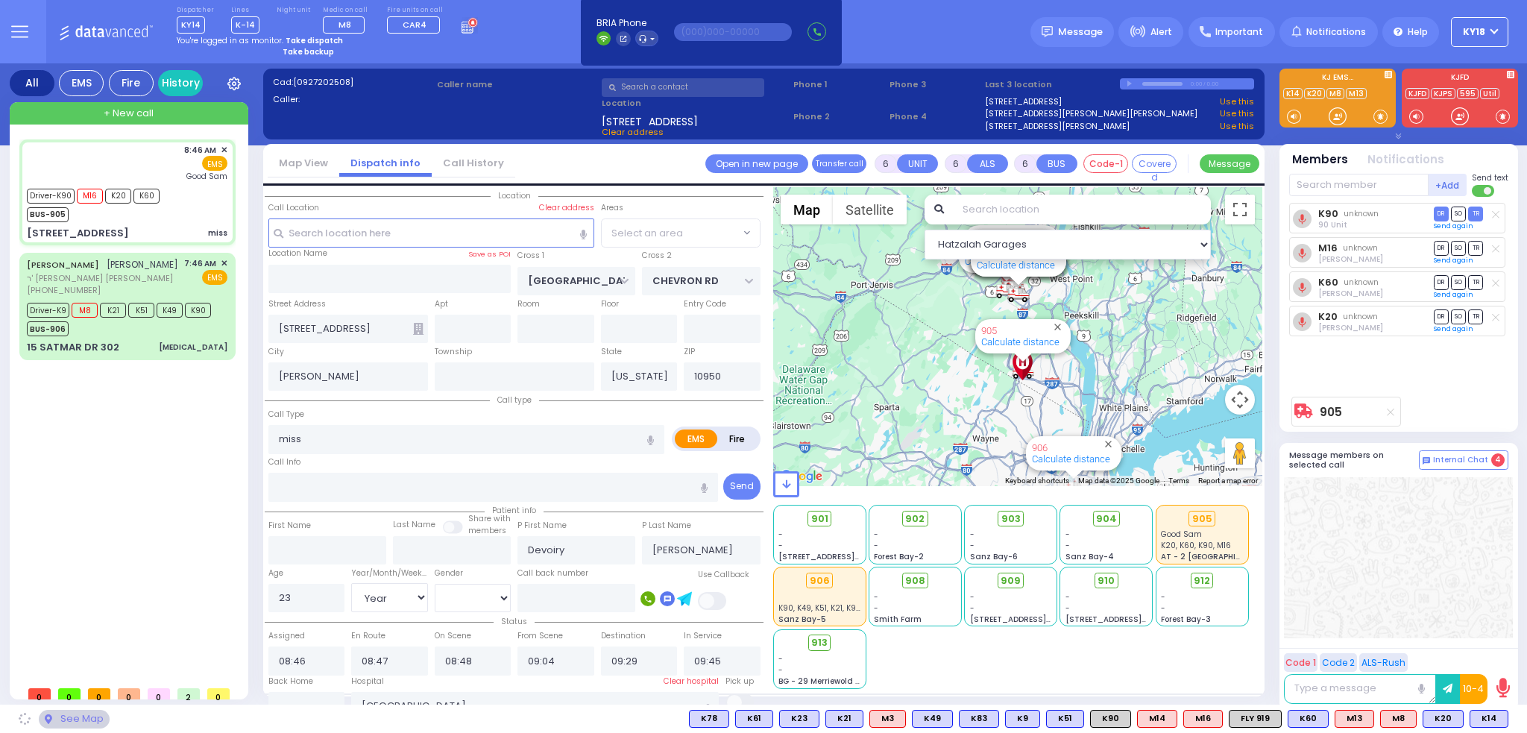
select select "SECTION 5"
select select
radio input "true"
select select "Year"
select select "[DEMOGRAPHIC_DATA]"
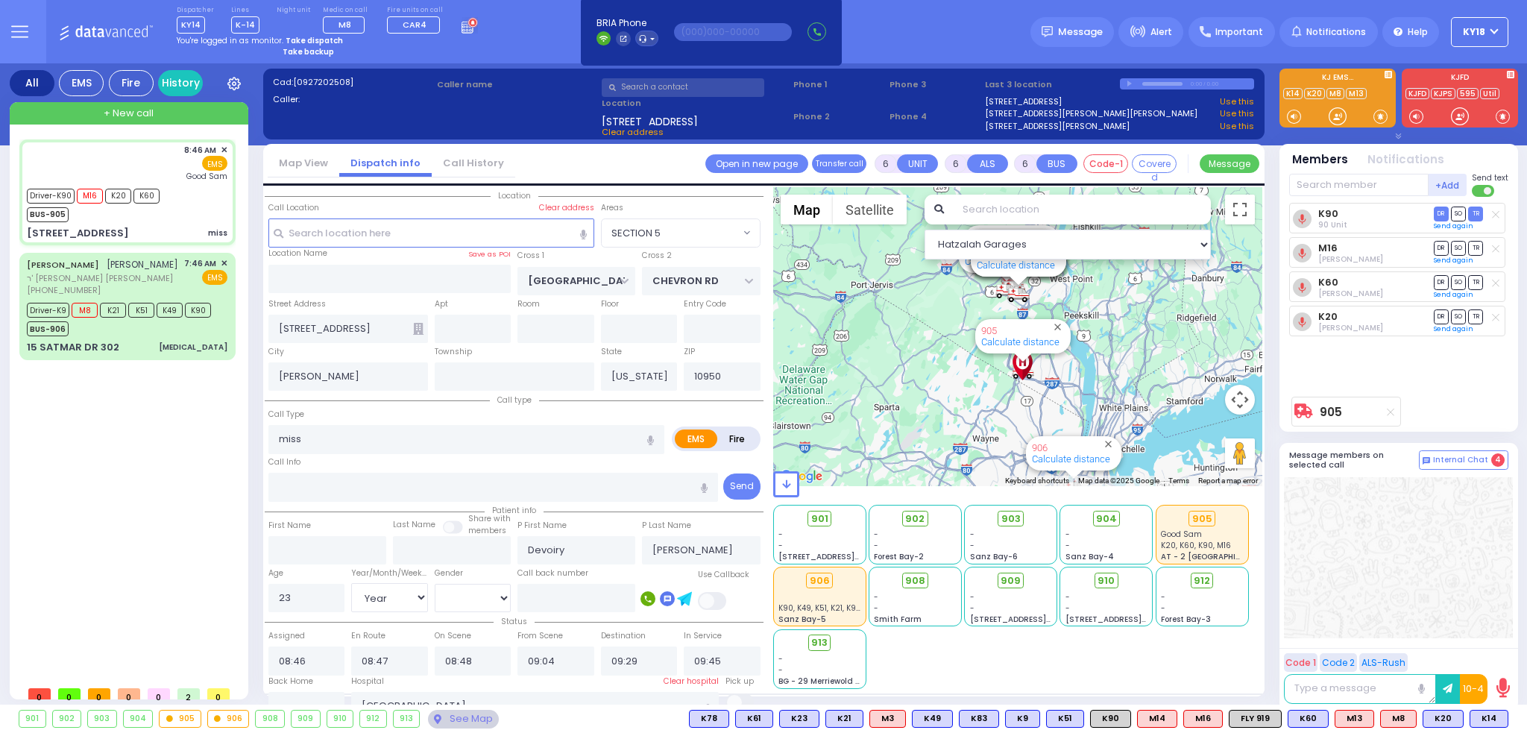
select select "Hatzalah Garages"
select select "SECTION 5"
select select
radio input "true"
select select "Year"
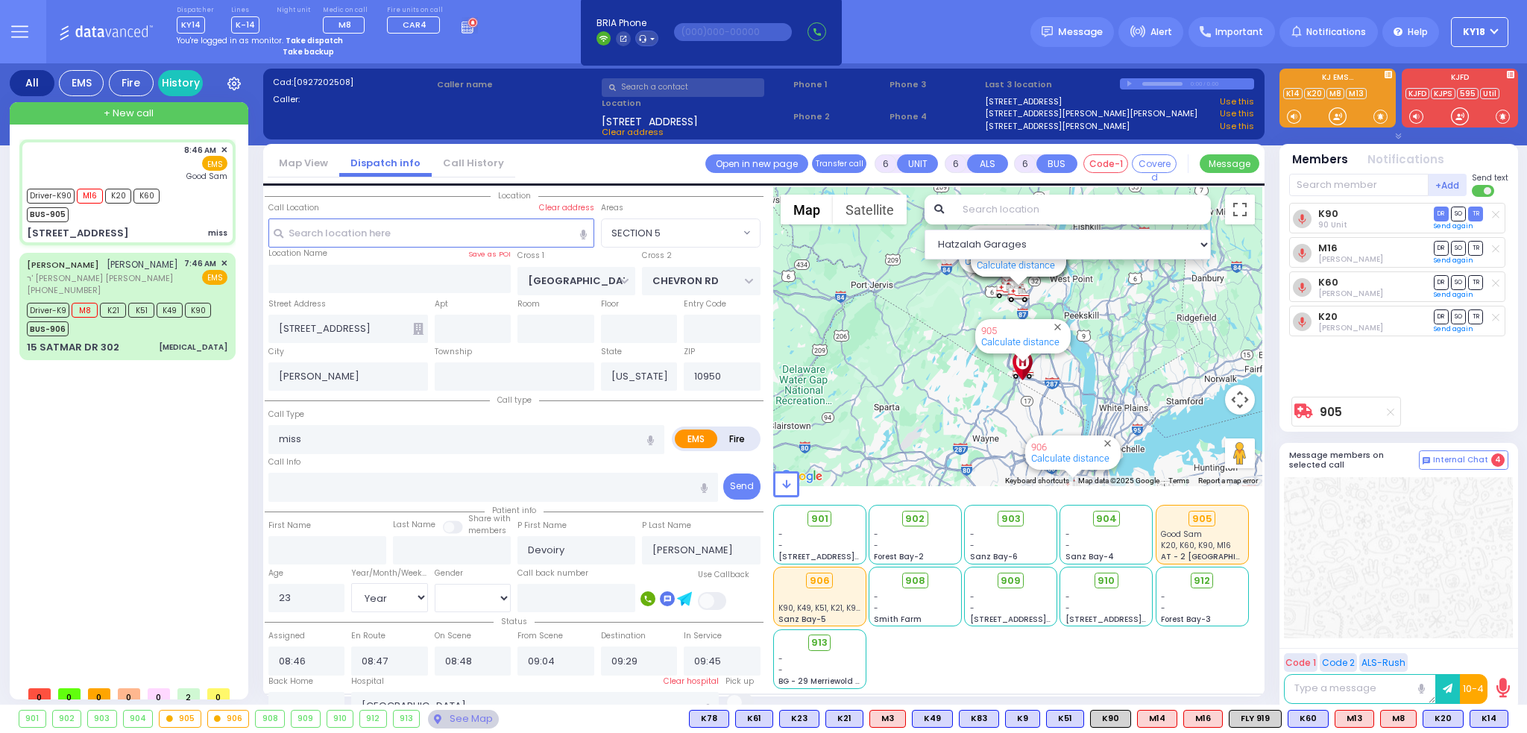
select select "[DEMOGRAPHIC_DATA]"
select select "Hatzalah Garages"
select select "SECTION 5"
select select
radio input "true"
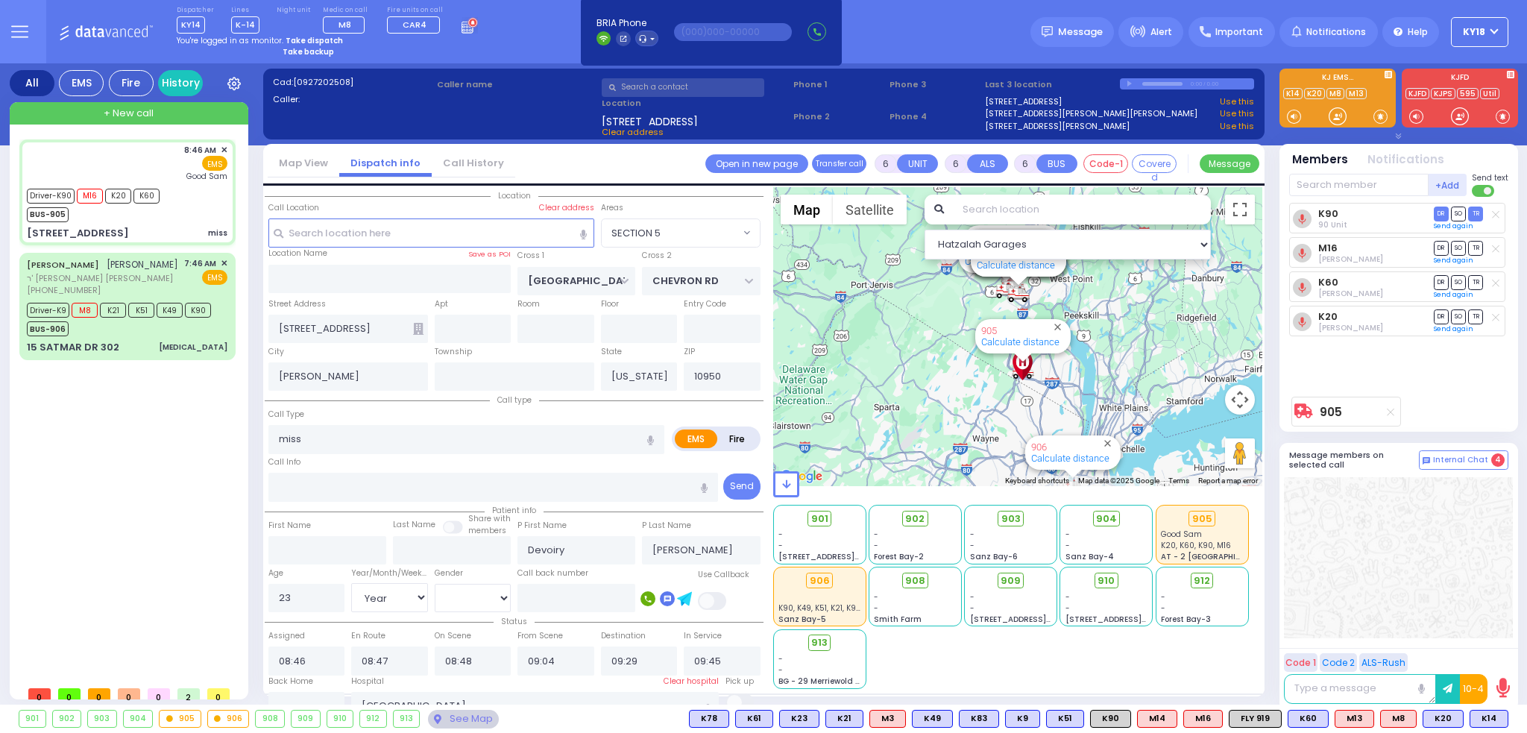
select select "Year"
select select "[DEMOGRAPHIC_DATA]"
select select "Hatzalah Garages"
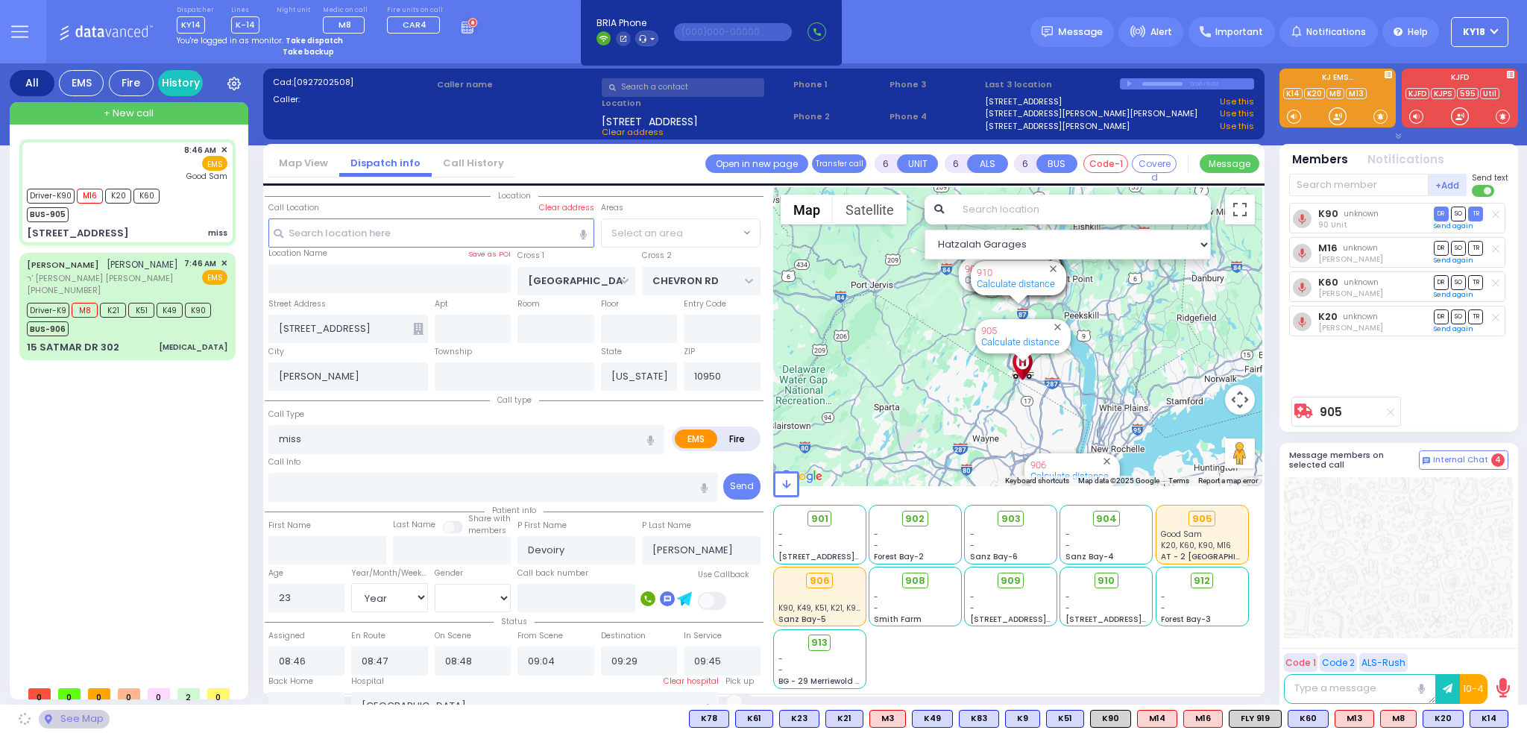
select select "SECTION 5"
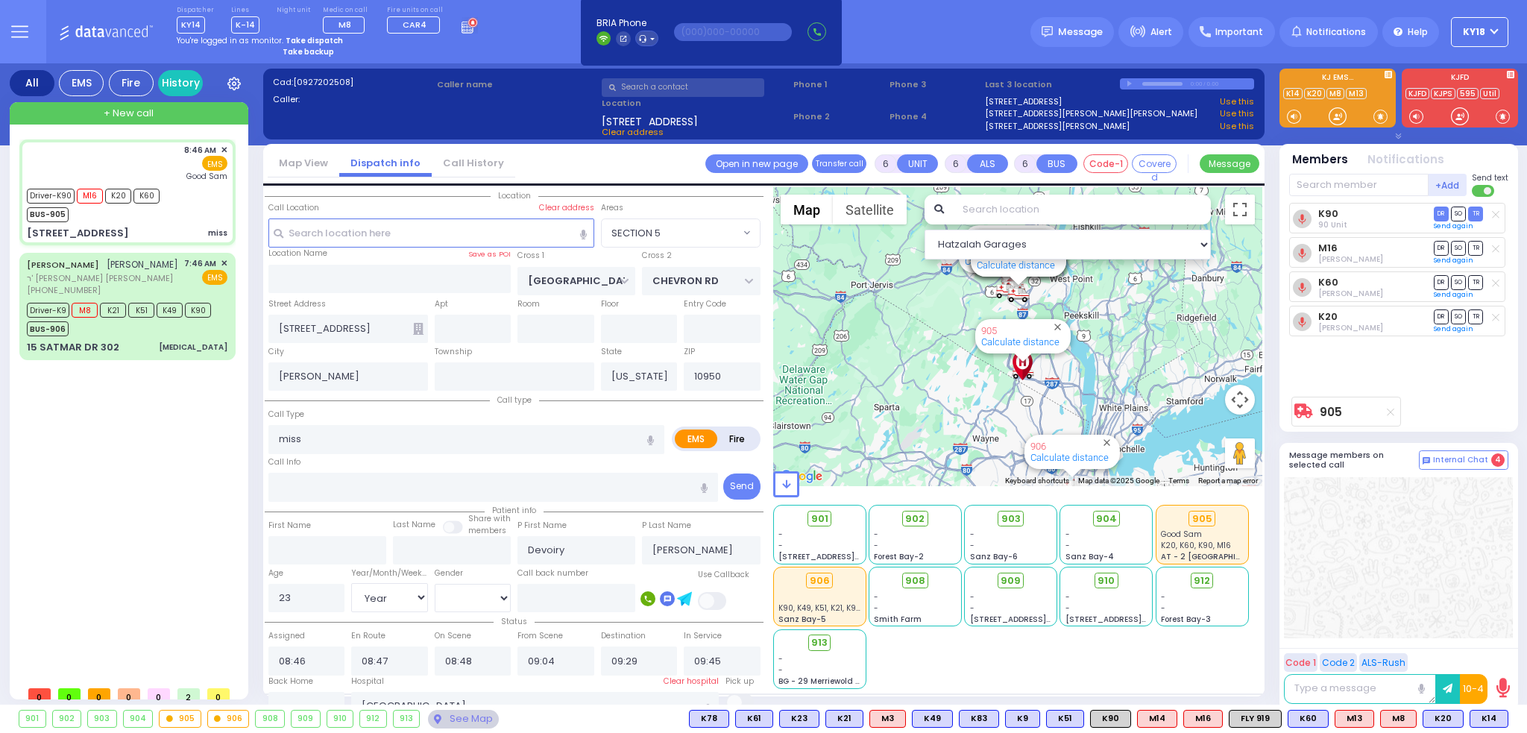
select select
radio input "true"
select select "Year"
select select "[DEMOGRAPHIC_DATA]"
select select "Hatzalah Garages"
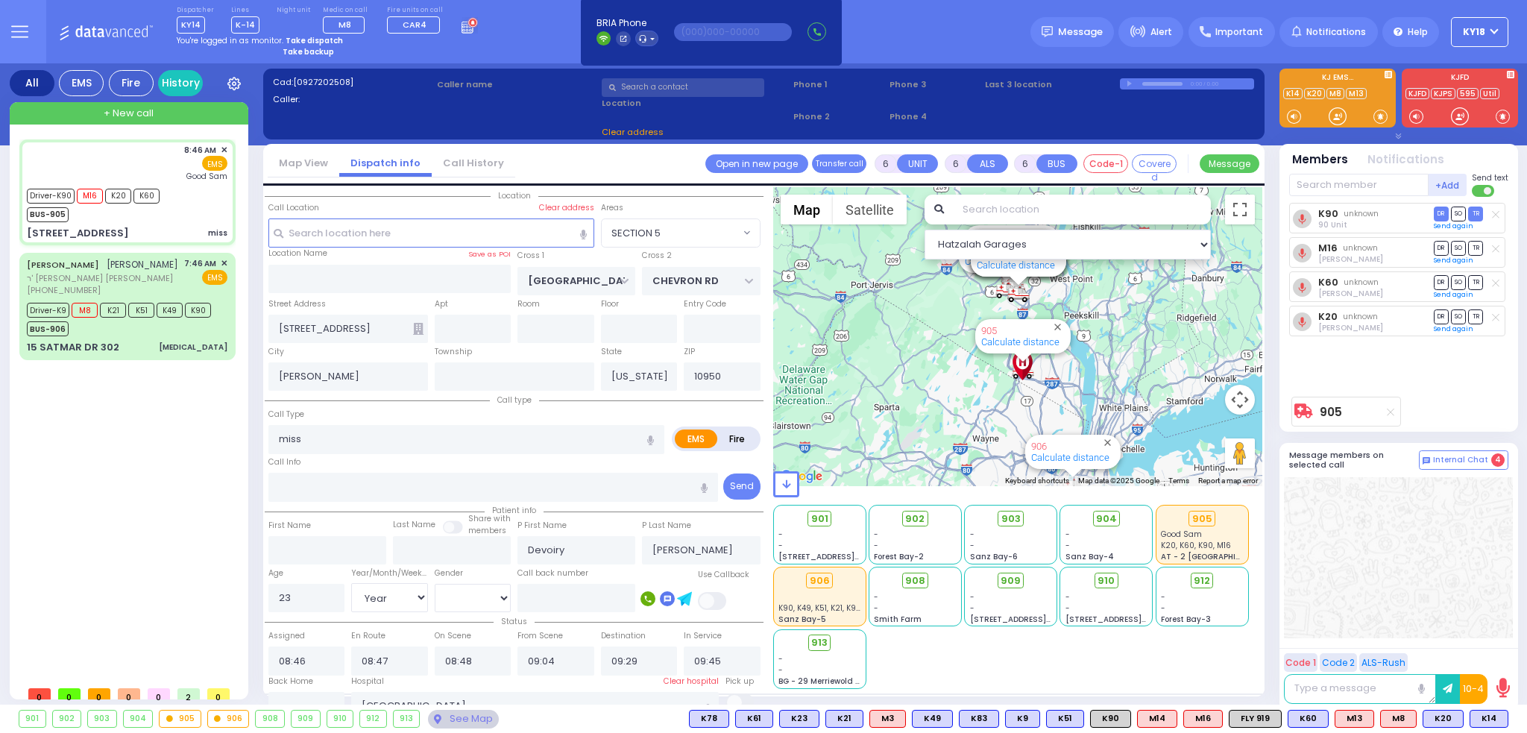
select select "SECTION 5"
select select
radio input "true"
select select "Year"
select select "[DEMOGRAPHIC_DATA]"
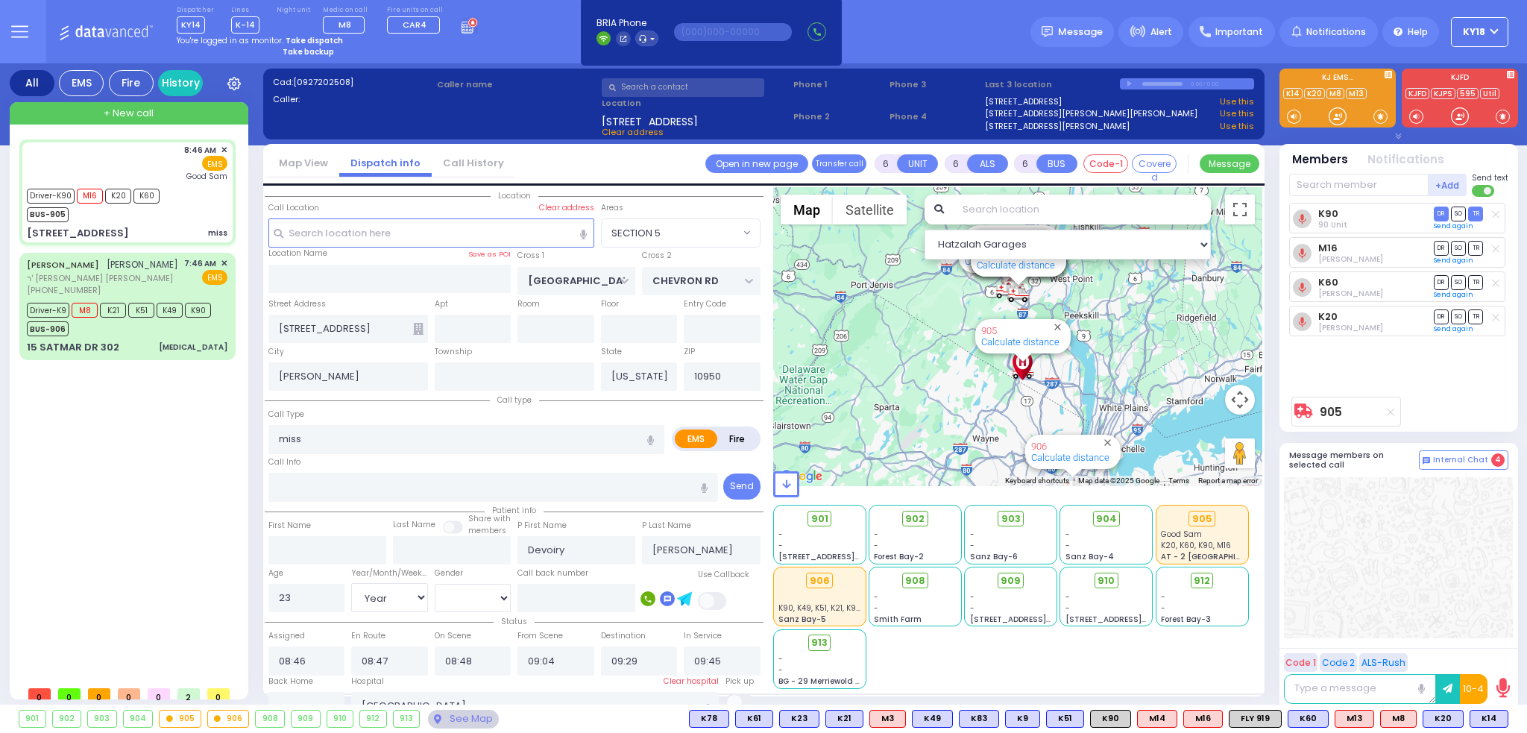
select select "Hatzalah Garages"
select select "SECTION 5"
select select
radio input "true"
select select "Year"
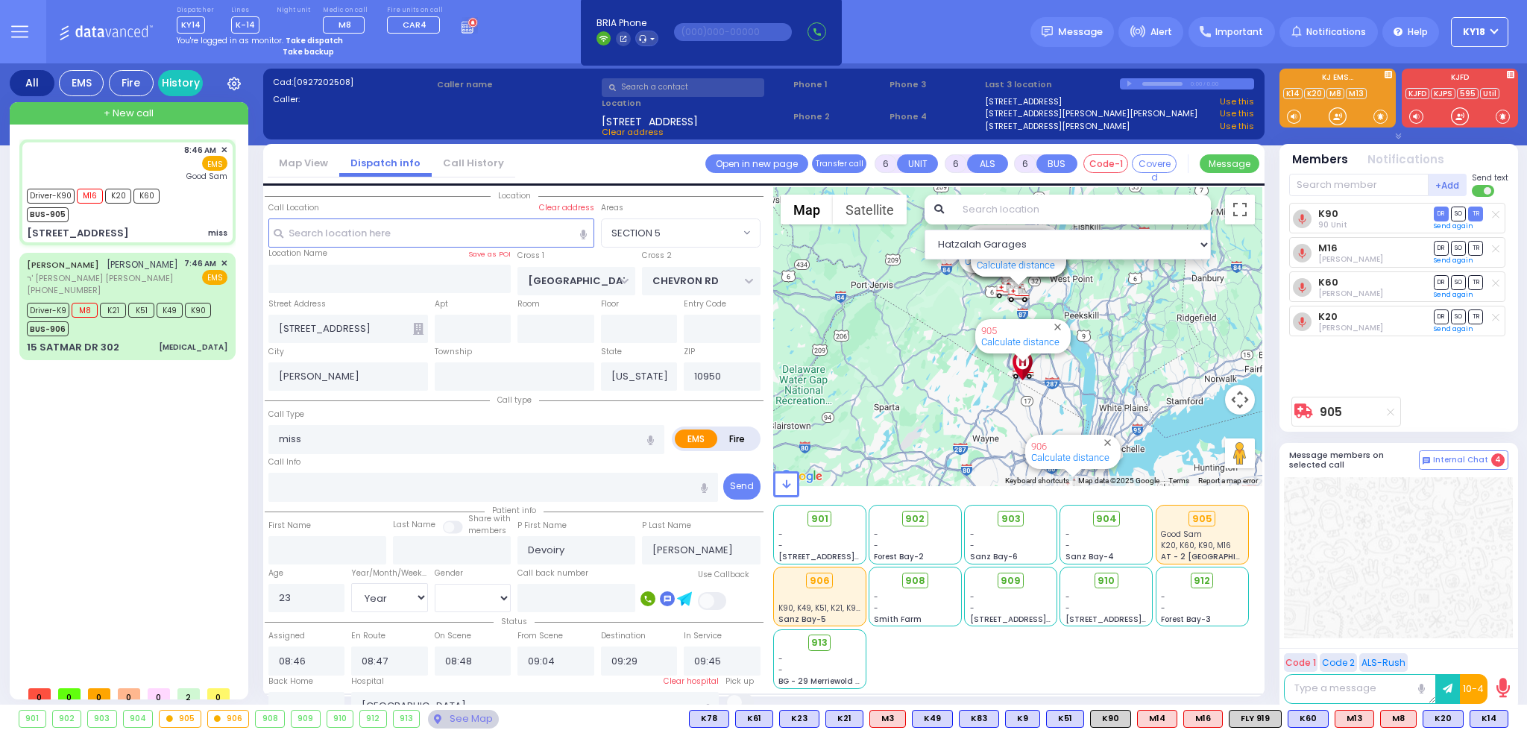
select select "[DEMOGRAPHIC_DATA]"
select select "Hatzalah Garages"
select select "SECTION 5"
select select
radio input "true"
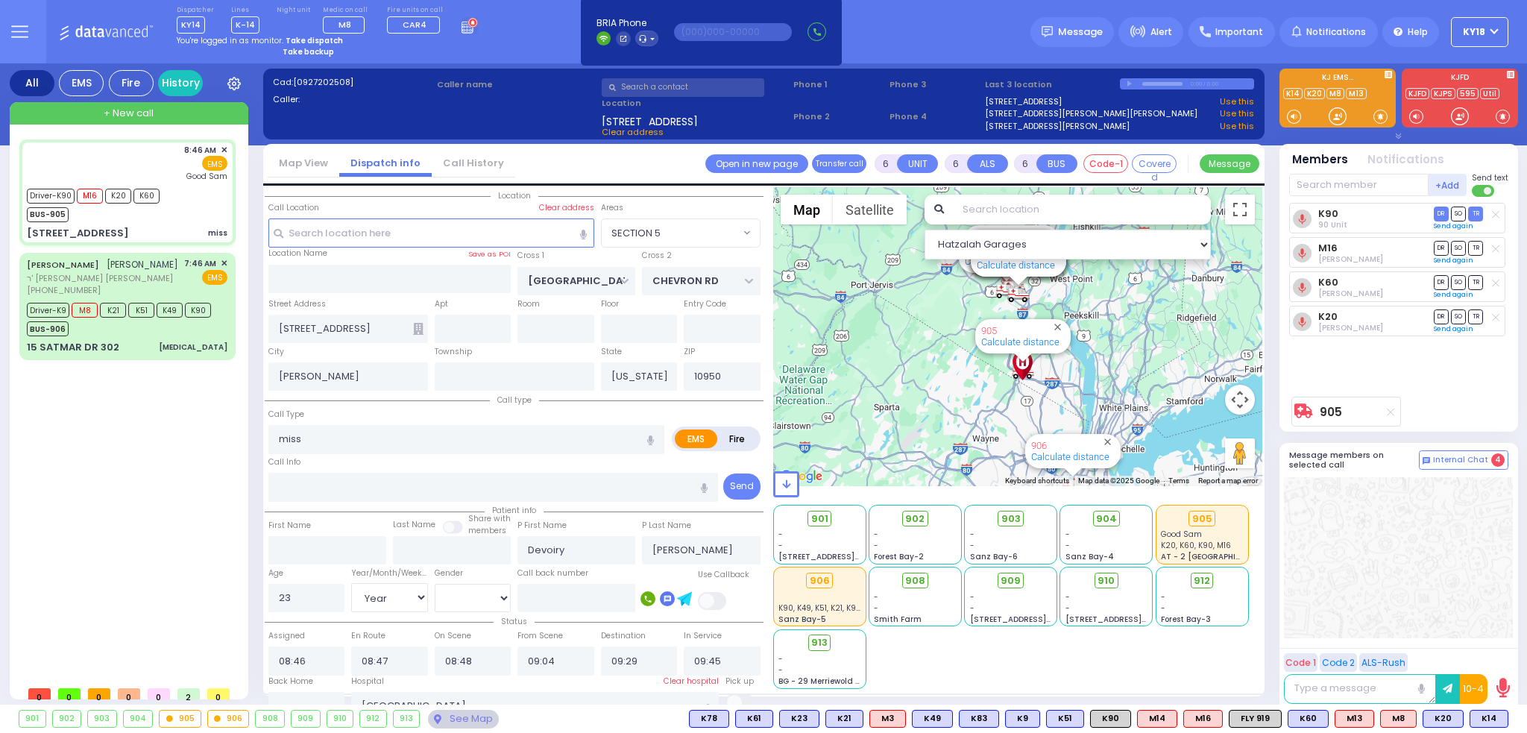
select select "Year"
select select "[DEMOGRAPHIC_DATA]"
select select "Hatzalah Garages"
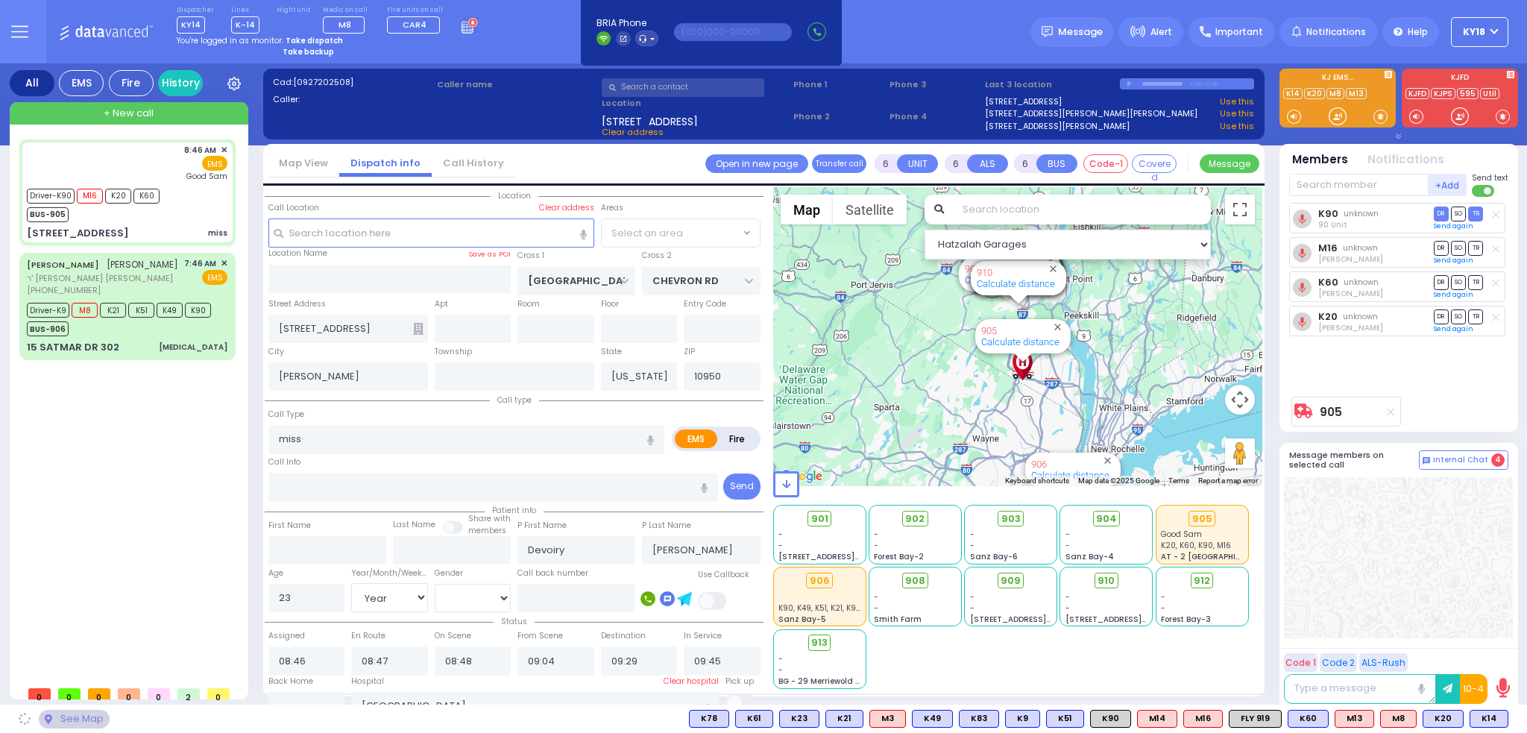
select select "SECTION 5"
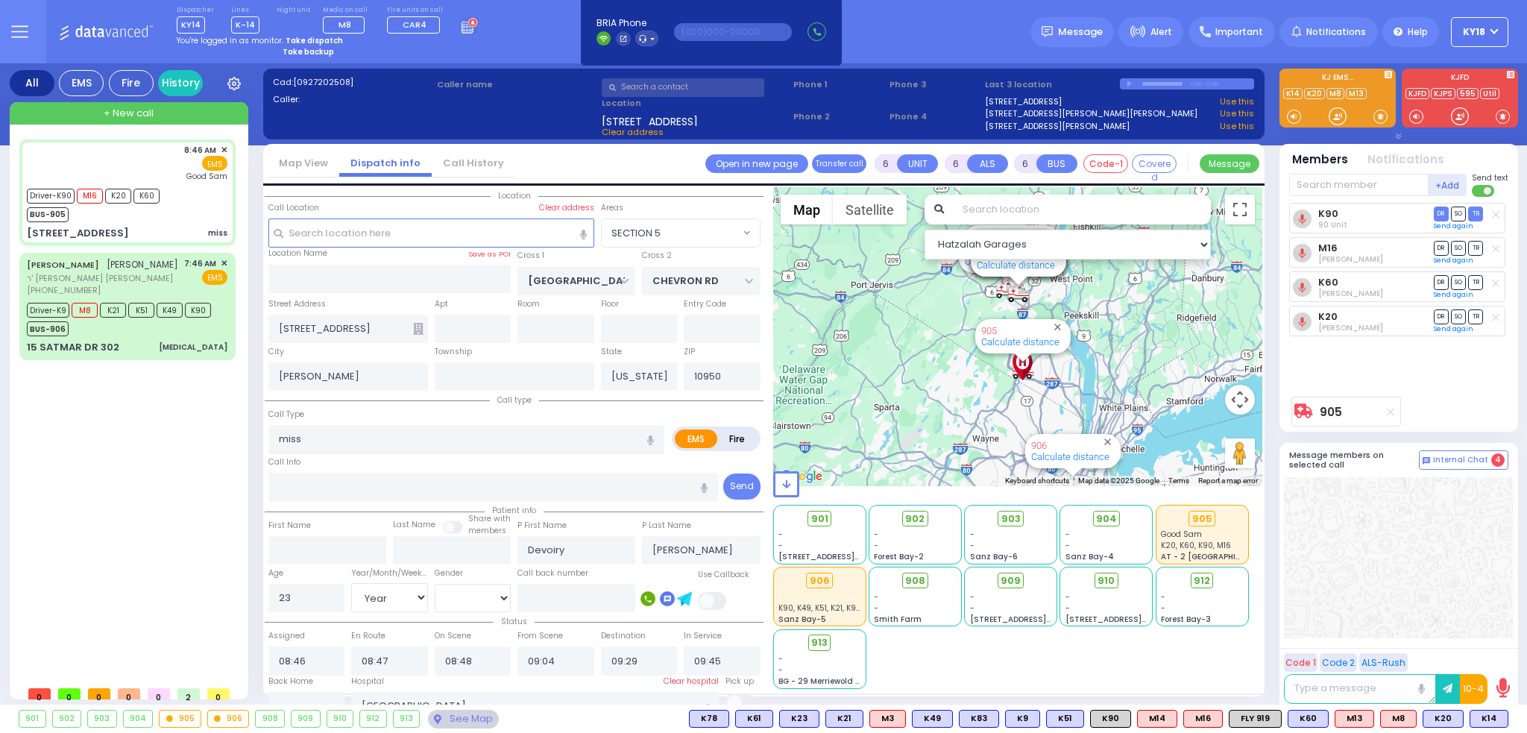
select select
radio input "true"
select select "Year"
select select "[DEMOGRAPHIC_DATA]"
select select "Hatzalah Garages"
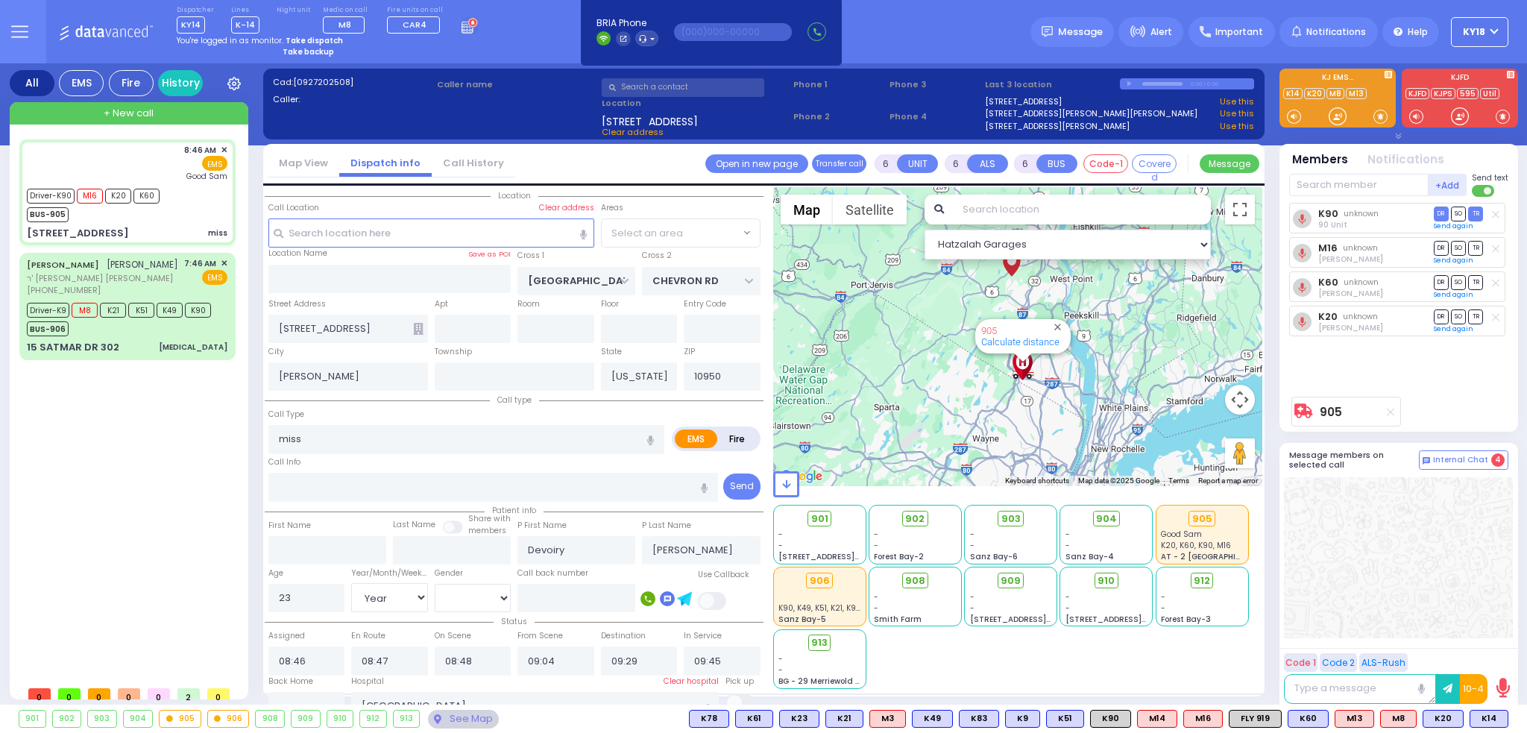
select select "SECTION 5"
select select
radio input "true"
select select "Year"
select select "[DEMOGRAPHIC_DATA]"
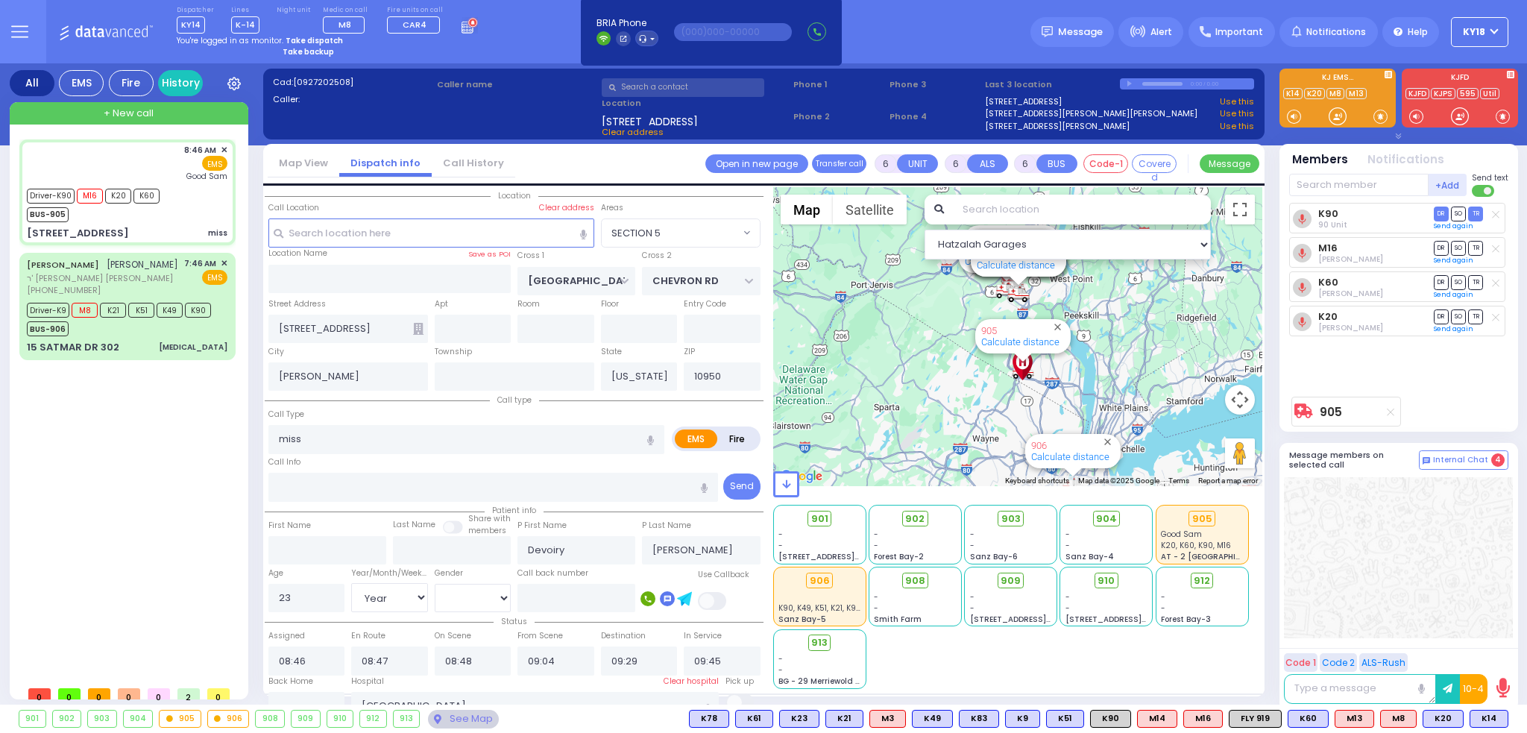
select select "Hatzalah Garages"
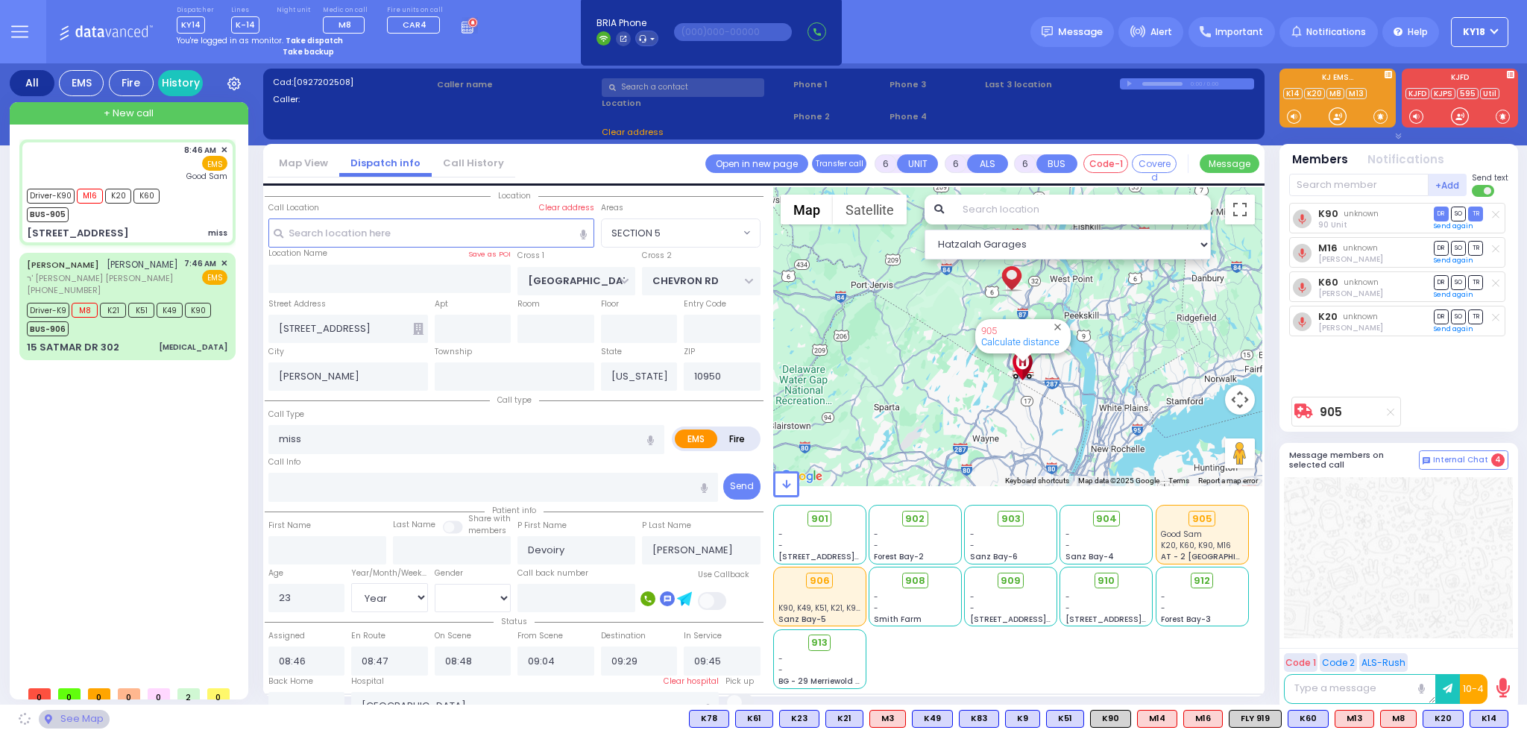
select select "SECTION 5"
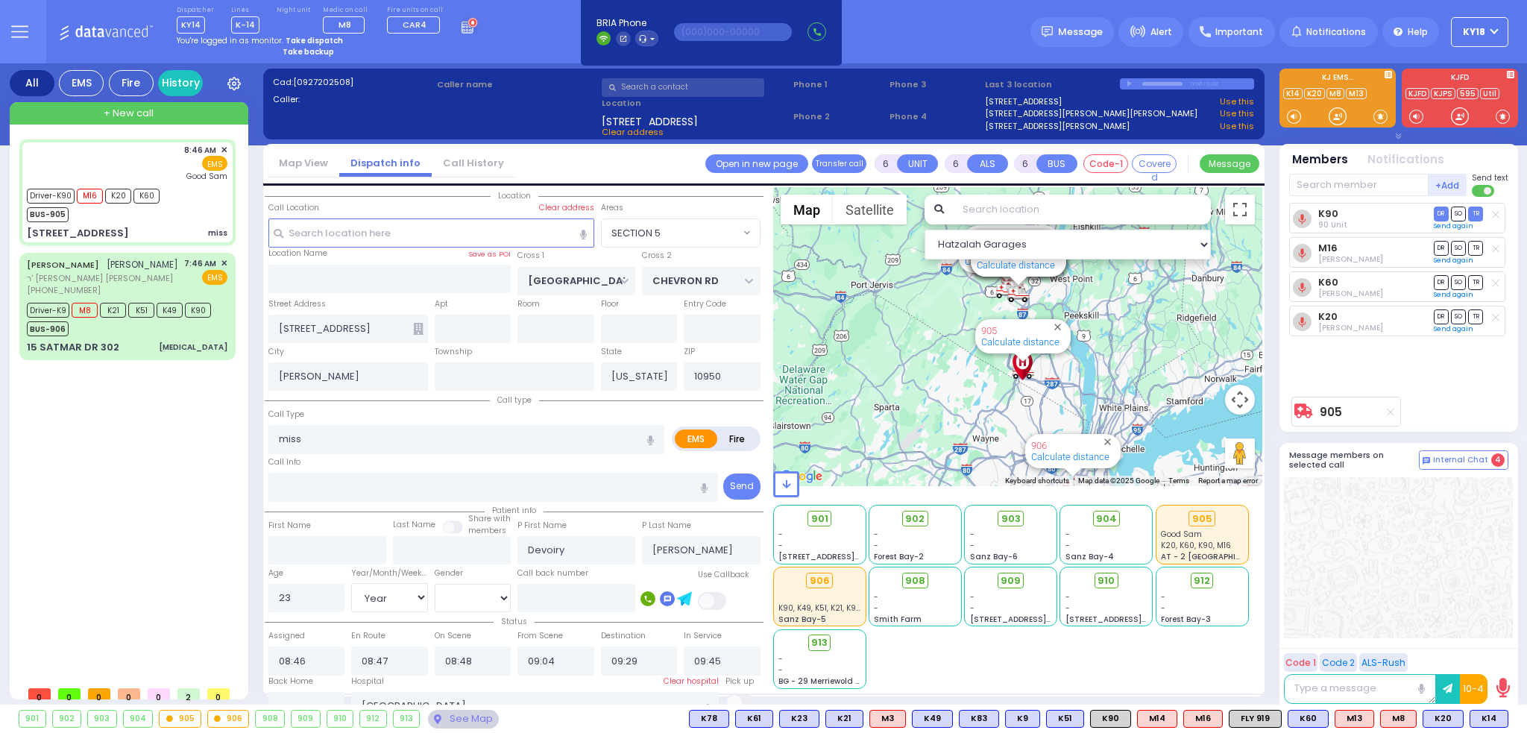
select select
radio input "true"
select select "Year"
select select "[DEMOGRAPHIC_DATA]"
select select "Hatzalah Garages"
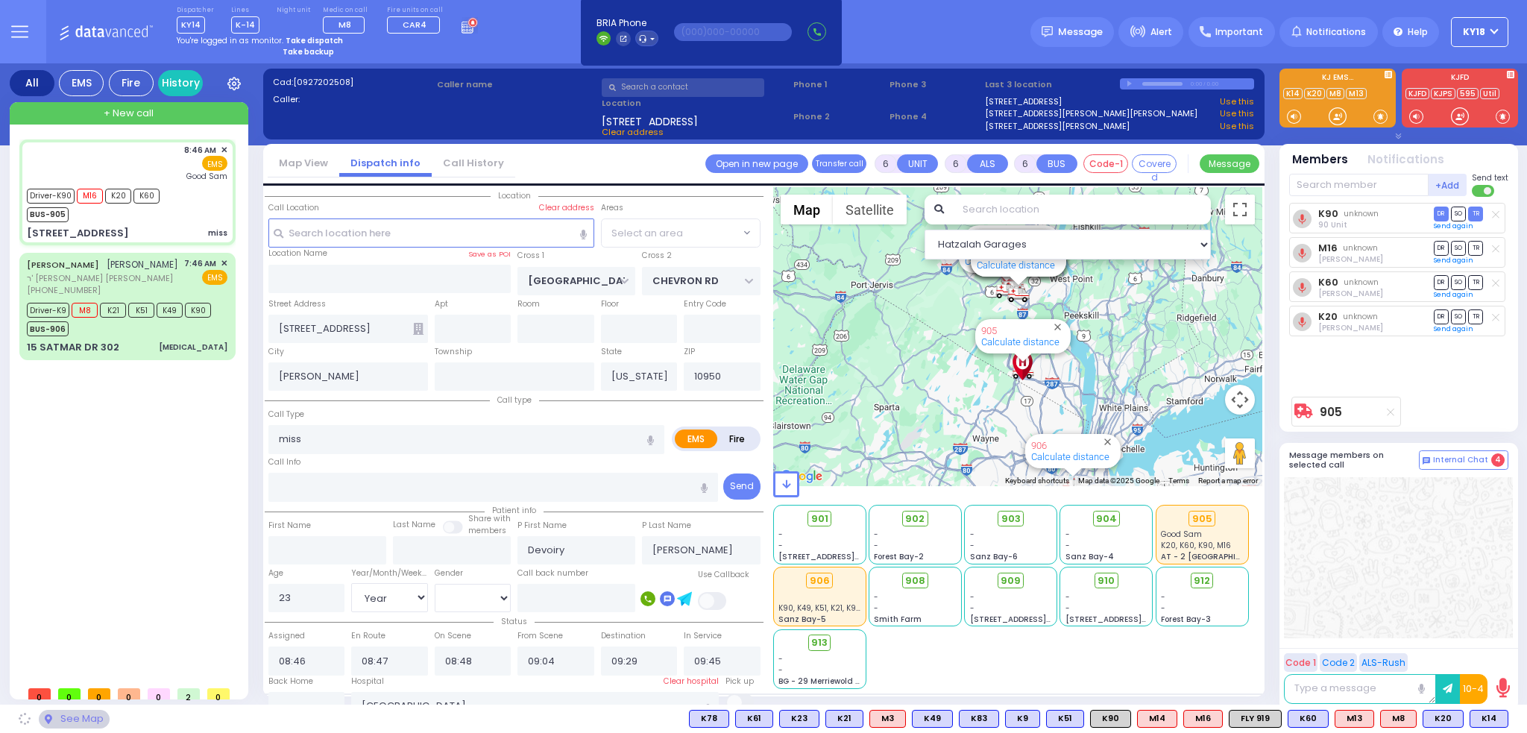
select select "SECTION 5"
